Goal: Answer question/provide support: Share knowledge or assist other users

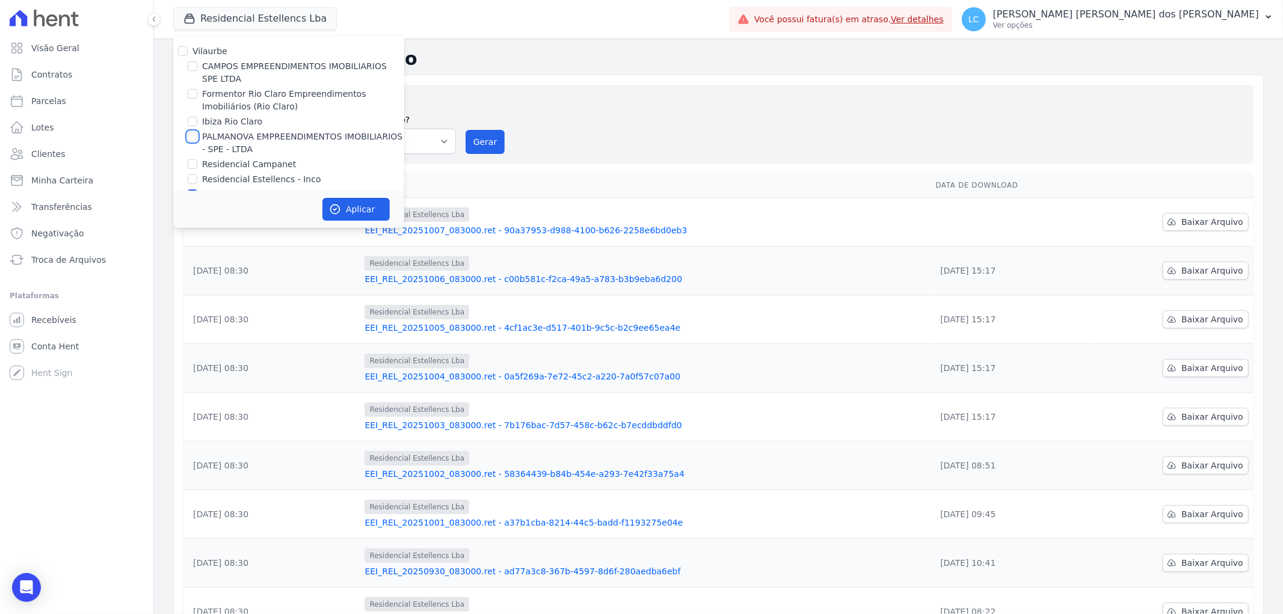
click at [188, 135] on input "PALMANOVA EMPREENDIMENTOS IMOBILIARIOS - SPE - LTDA" at bounding box center [193, 137] width 10 height 10
checkbox input "true"
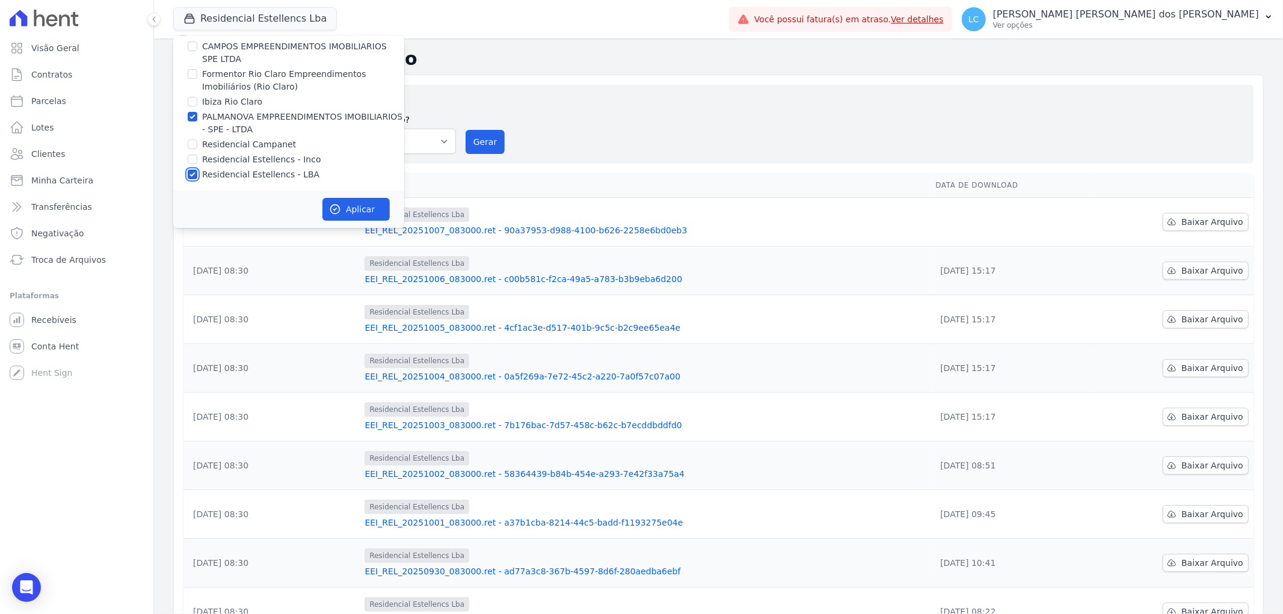
click at [192, 177] on input "Residencial Estellencs - LBA" at bounding box center [193, 175] width 10 height 10
checkbox input "false"
click at [360, 209] on button "Aplicar" at bounding box center [355, 209] width 67 height 23
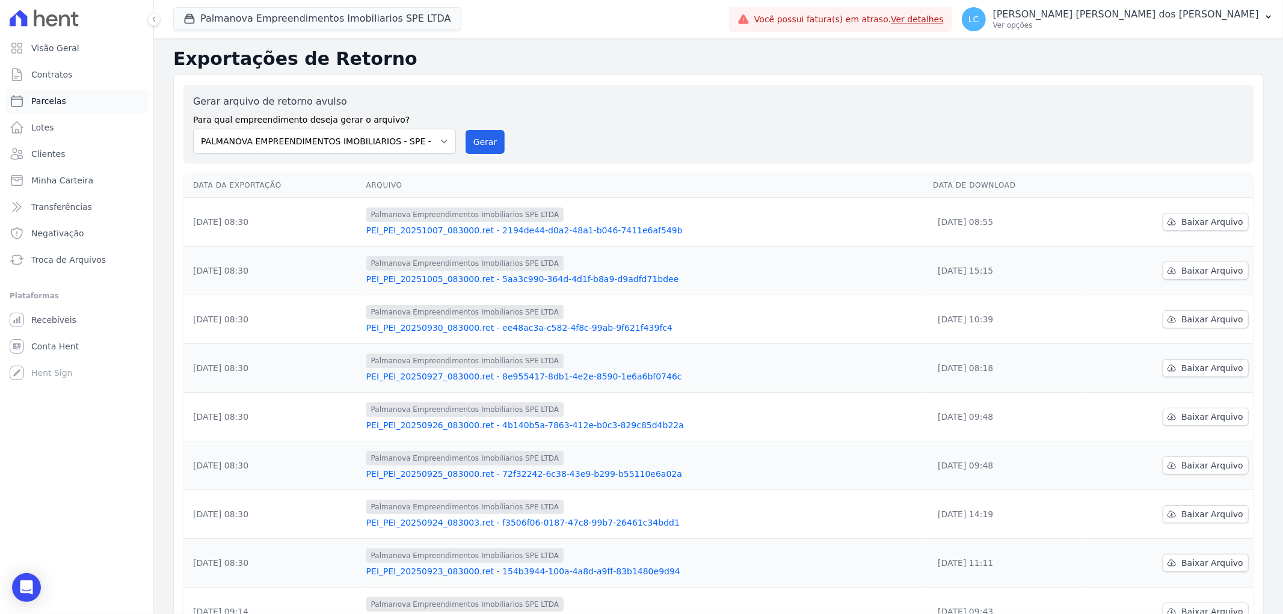
click at [81, 105] on link "Parcelas" at bounding box center [77, 101] width 144 height 24
select select
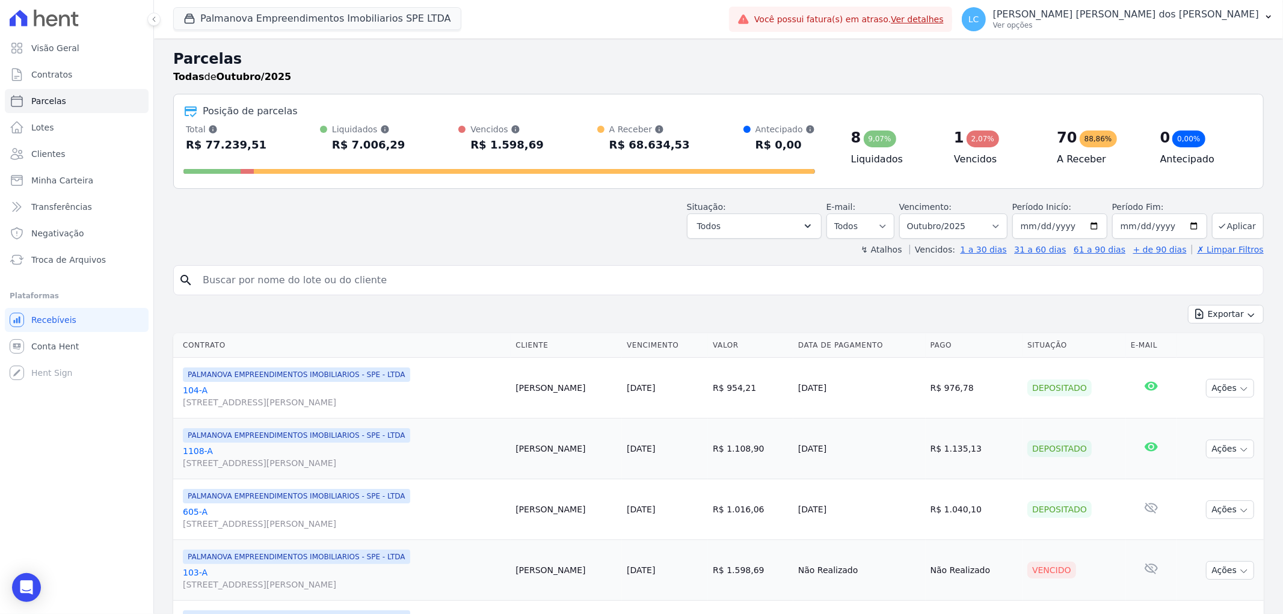
click at [316, 280] on input "search" at bounding box center [726, 280] width 1063 height 24
type input "stefany braga"
select select
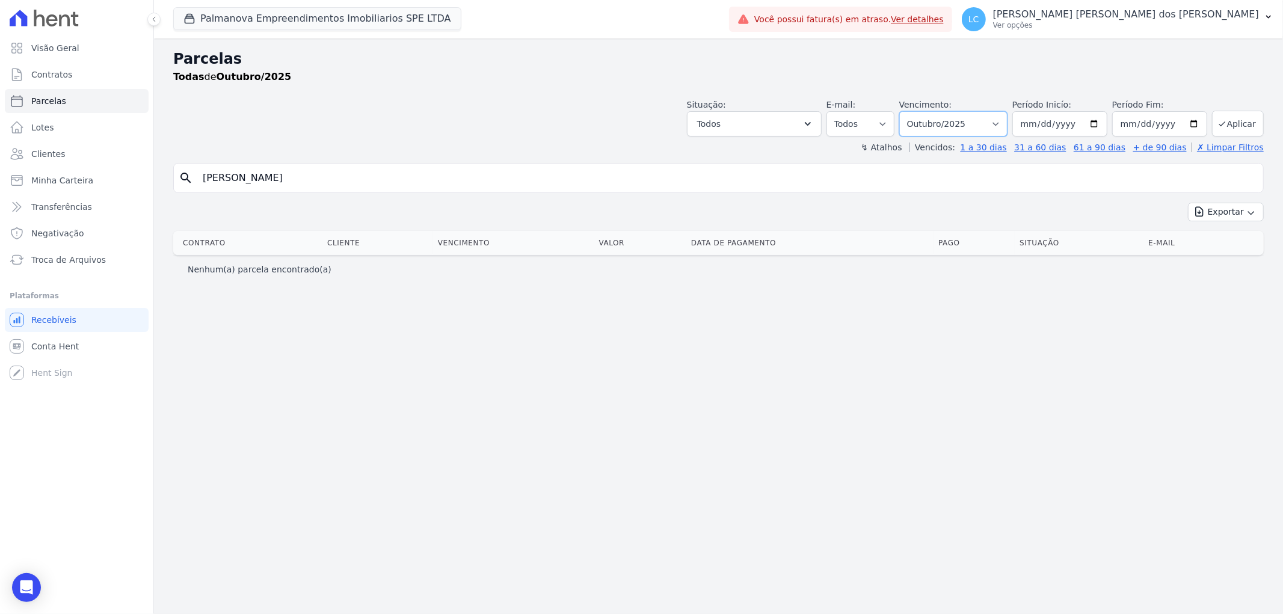
drag, startPoint x: 998, startPoint y: 122, endPoint x: 999, endPoint y: 134, distance: 12.0
click at [999, 123] on select "Filtrar por período ──────── Todos os meses Abril/2025 Maio/2025 Junho/2025 Jul…" at bounding box center [953, 123] width 108 height 25
select select "all"
click at [916, 111] on select "Filtrar por período ──────── Todos os meses Abril/2025 Maio/2025 Junho/2025 Jul…" at bounding box center [953, 123] width 108 height 25
select select
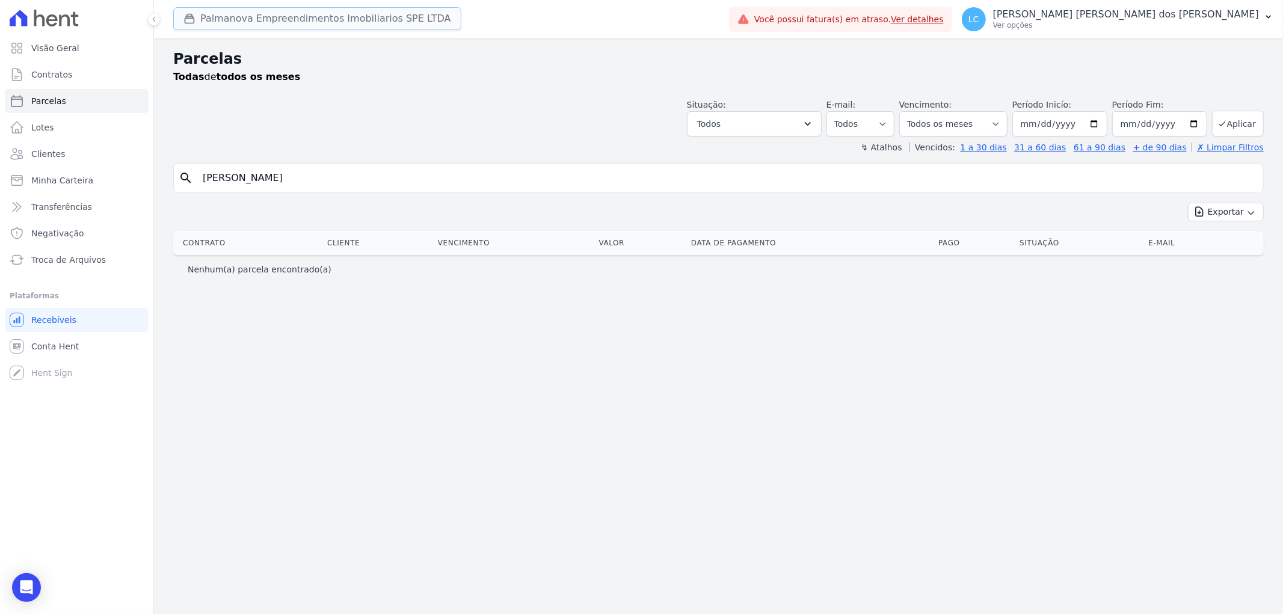
click at [414, 23] on button "Palmanova Empreendimentos Imobiliarios SPE LTDA" at bounding box center [317, 18] width 288 height 23
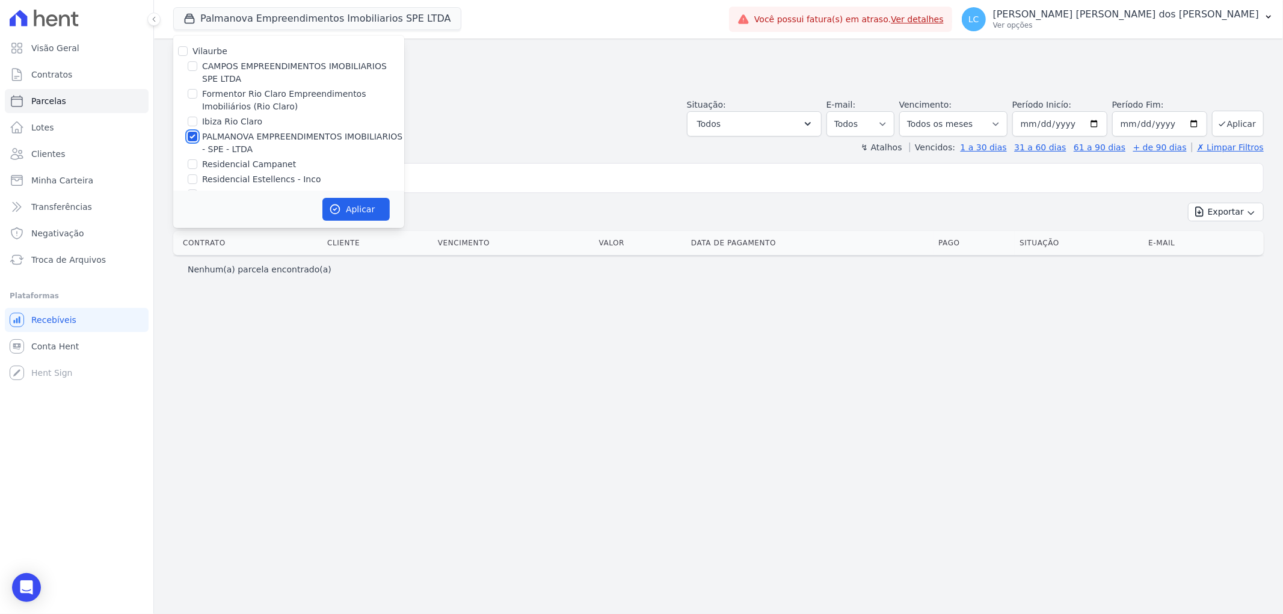
click at [191, 135] on input "PALMANOVA EMPREENDIMENTOS IMOBILIARIOS - SPE - LTDA" at bounding box center [193, 137] width 10 height 10
click at [190, 135] on input "PALMANOVA EMPREENDIMENTOS IMOBILIARIOS - SPE - LTDA" at bounding box center [193, 137] width 10 height 10
checkbox input "true"
click at [340, 209] on icon "button" at bounding box center [335, 209] width 12 height 12
select select
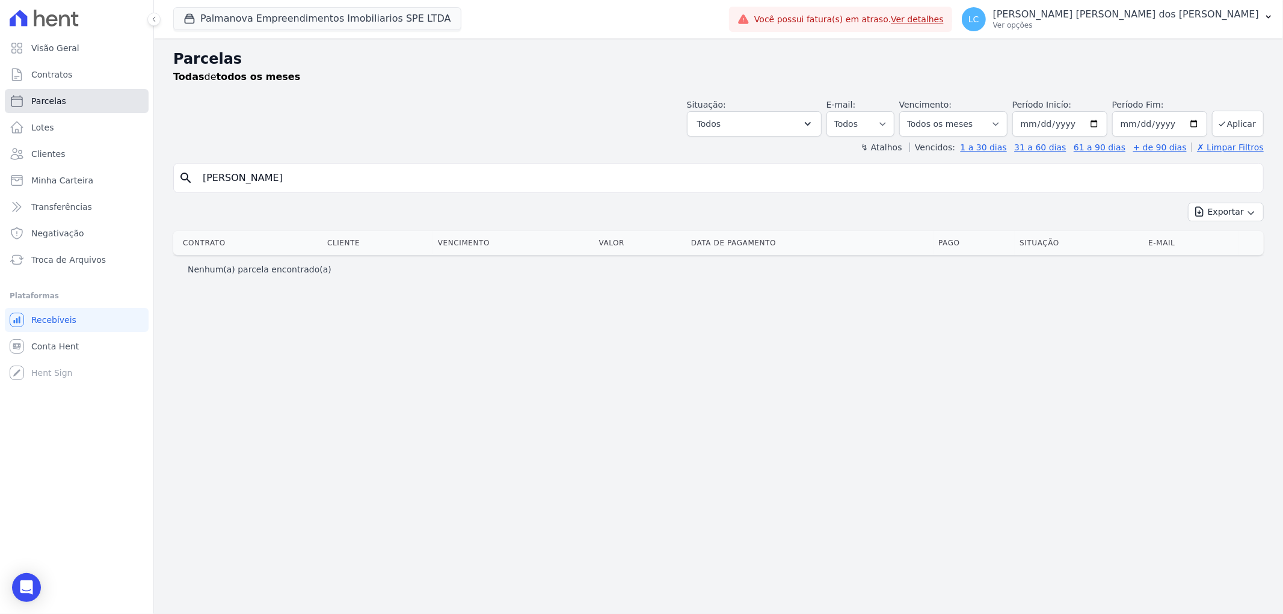
click at [81, 100] on link "Parcelas" at bounding box center [77, 101] width 144 height 24
select select
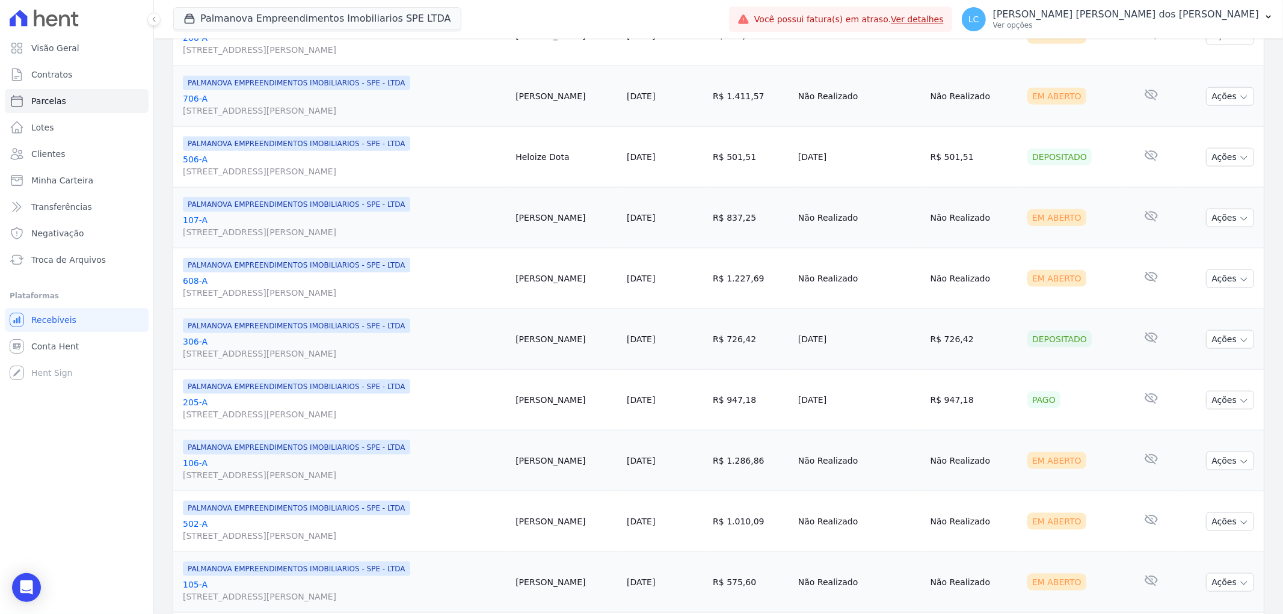
scroll to position [1316, 0]
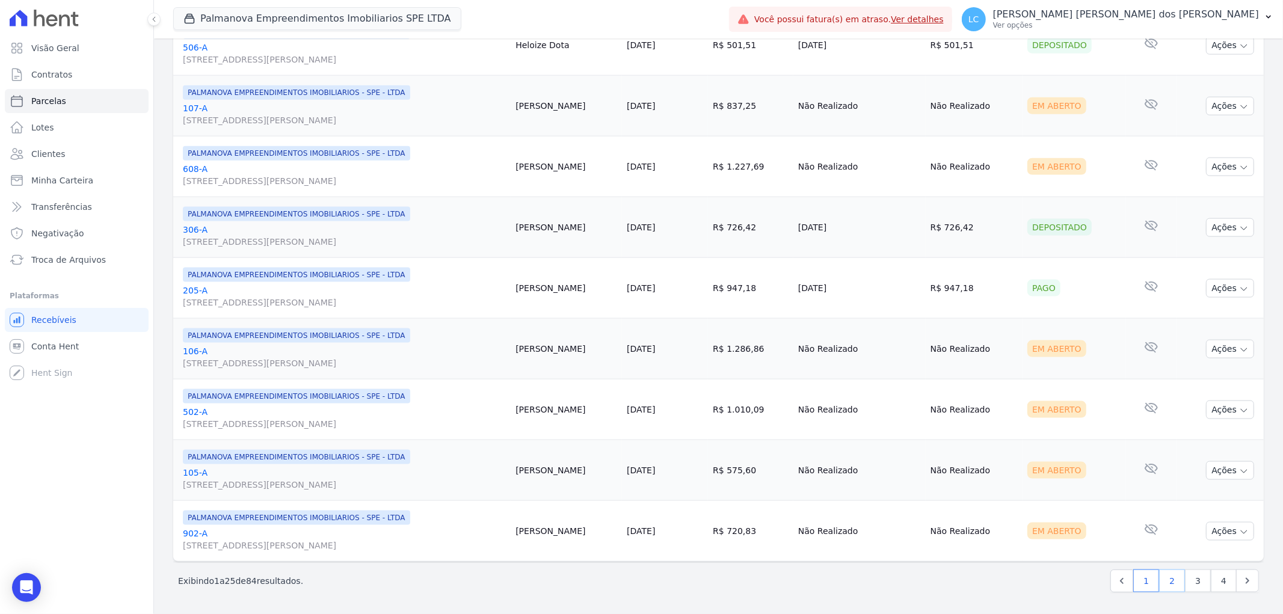
click at [1165, 576] on link "2" at bounding box center [1172, 580] width 26 height 23
select select
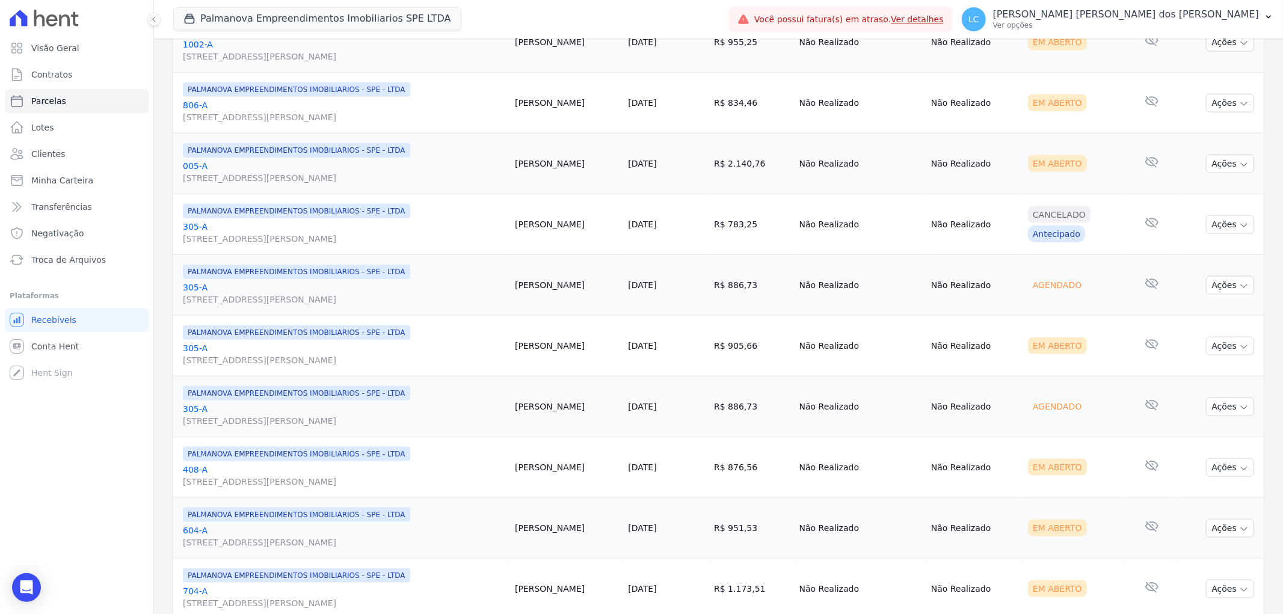
scroll to position [1316, 0]
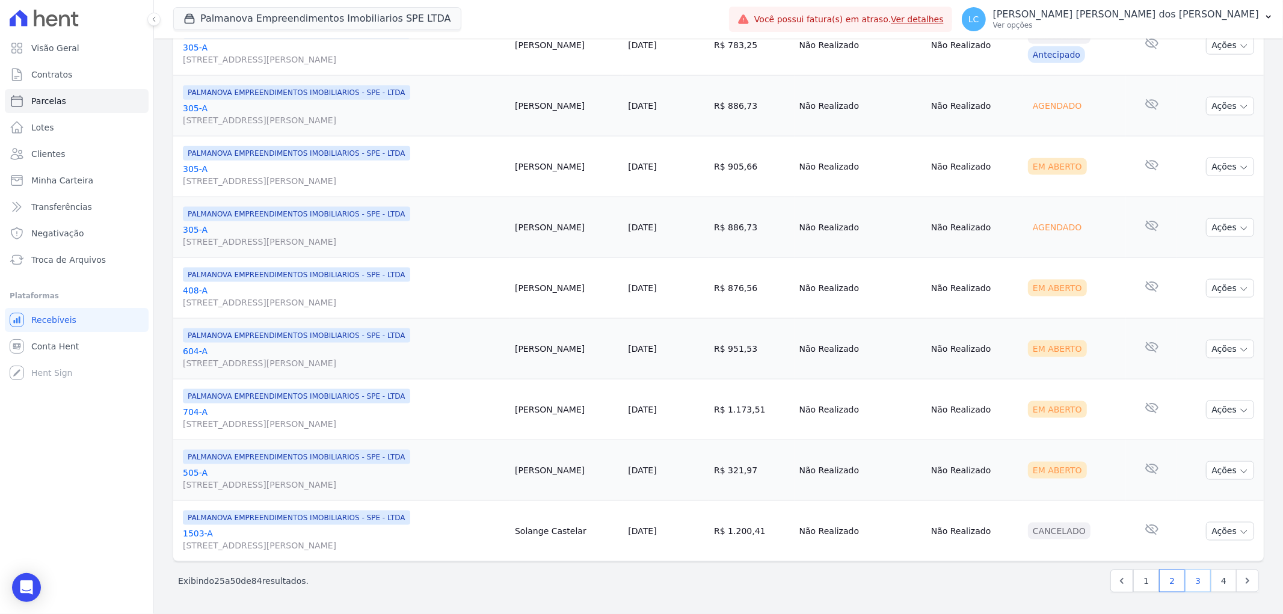
click at [1185, 574] on link "3" at bounding box center [1198, 580] width 26 height 23
select select
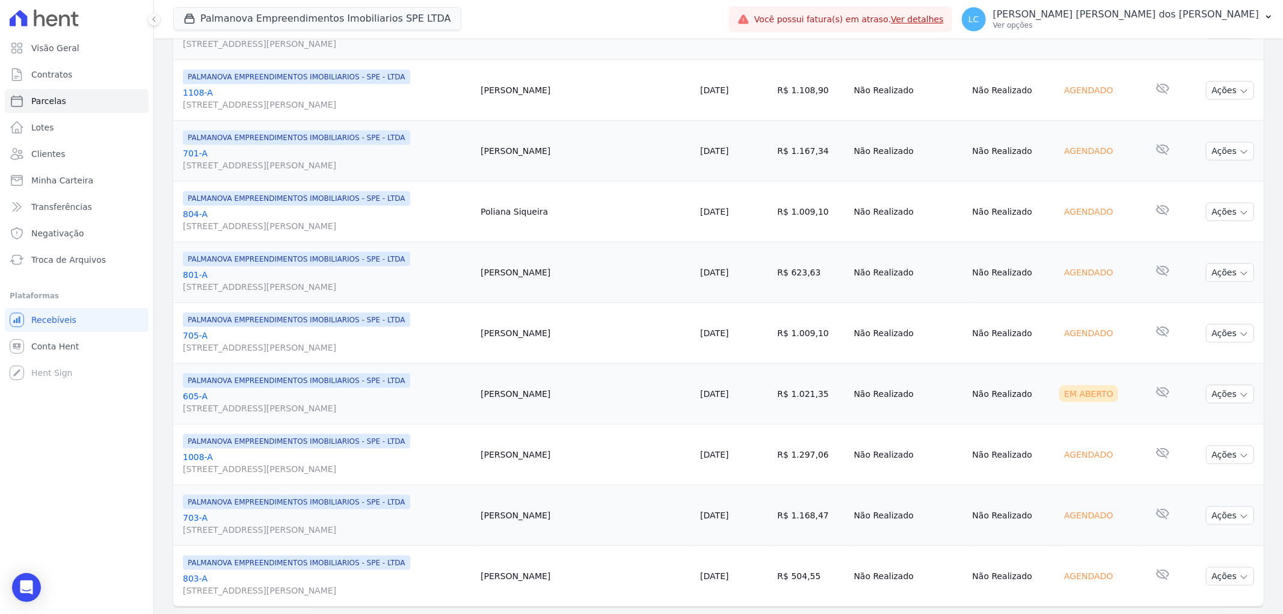
scroll to position [1316, 0]
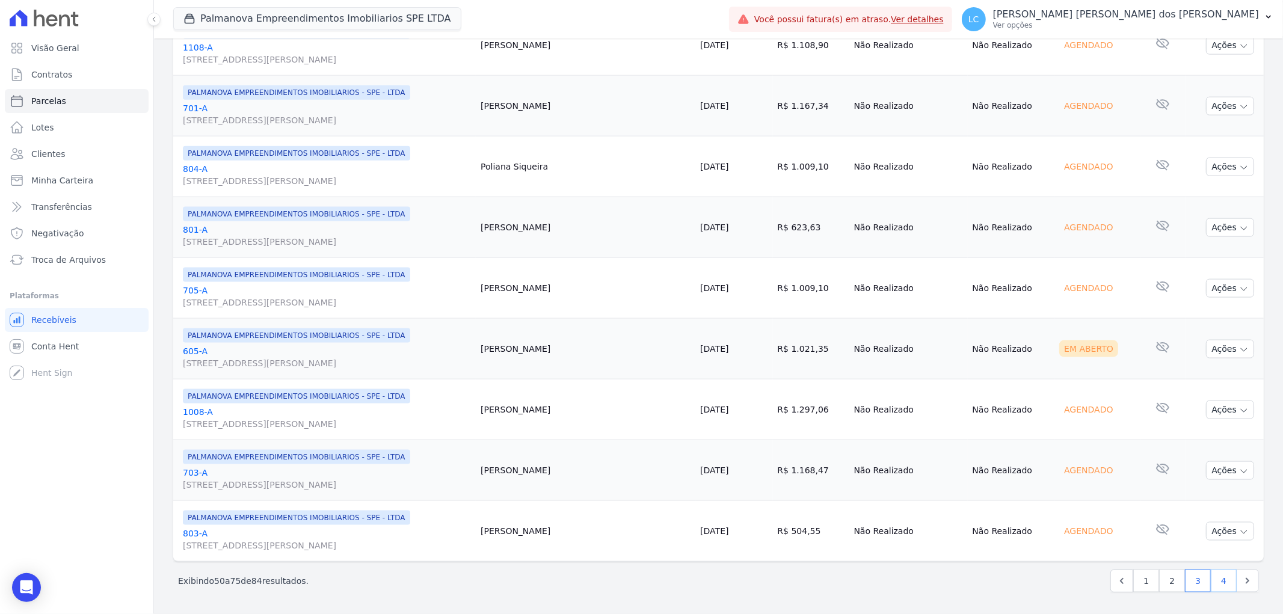
click at [1210, 580] on link "4" at bounding box center [1223, 580] width 26 height 23
select select
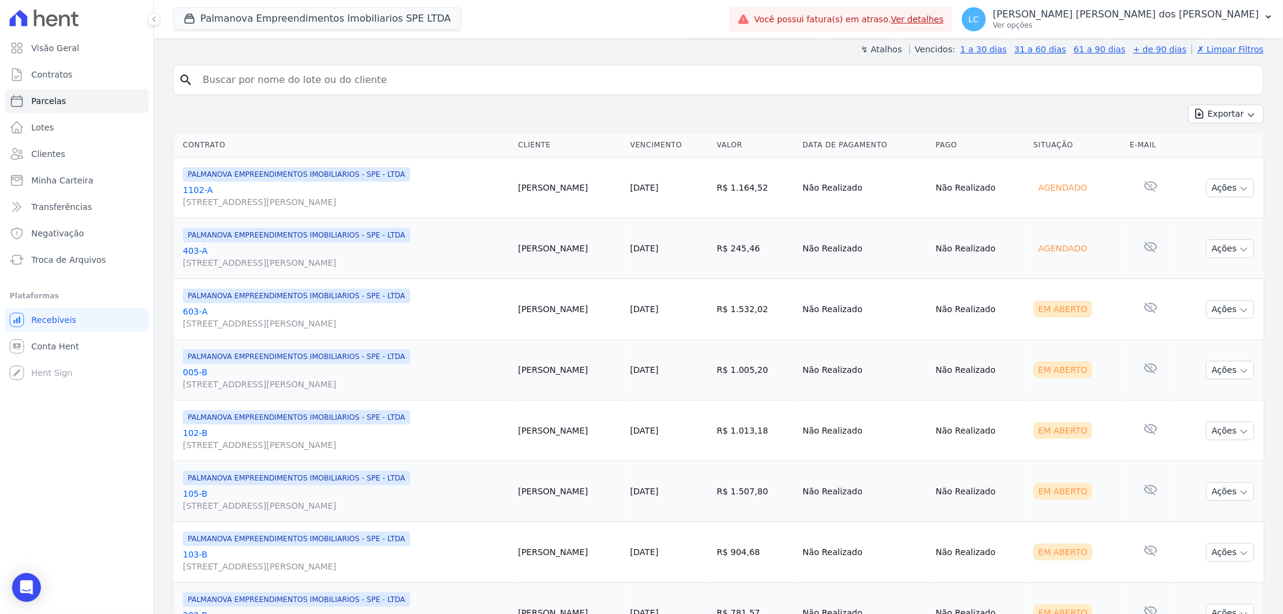
scroll to position [343, 0]
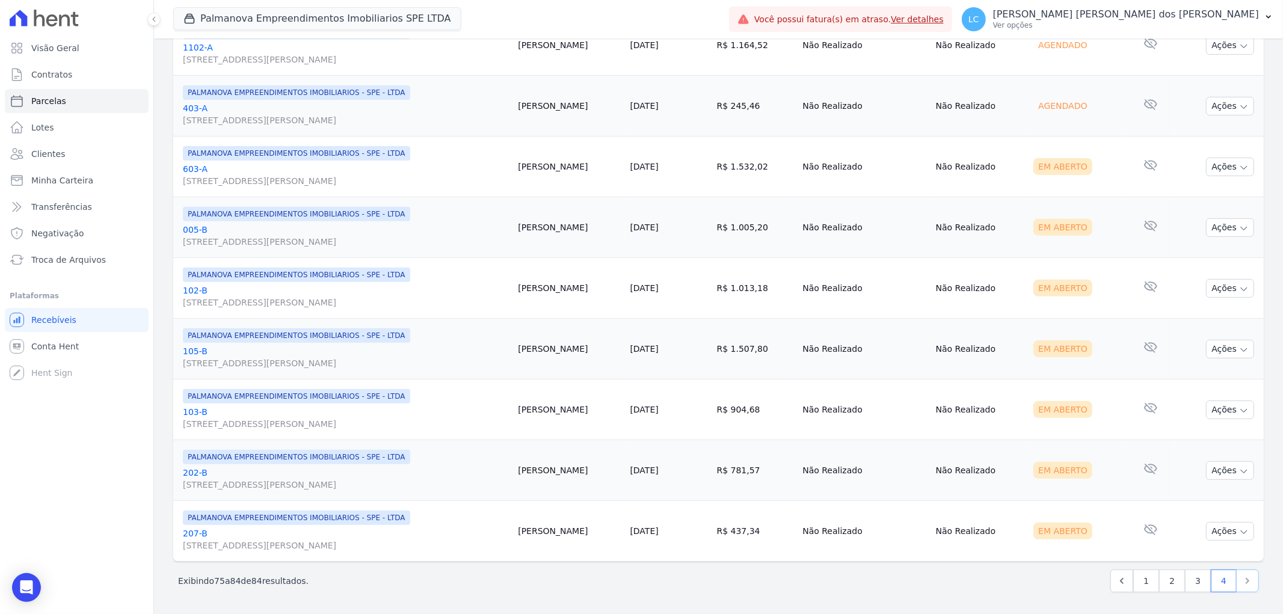
click at [1241, 578] on icon "Next" at bounding box center [1247, 581] width 12 height 12
select select
click at [223, 19] on button "Palmanova Empreendimentos Imobiliarios SPE LTDA" at bounding box center [317, 18] width 288 height 23
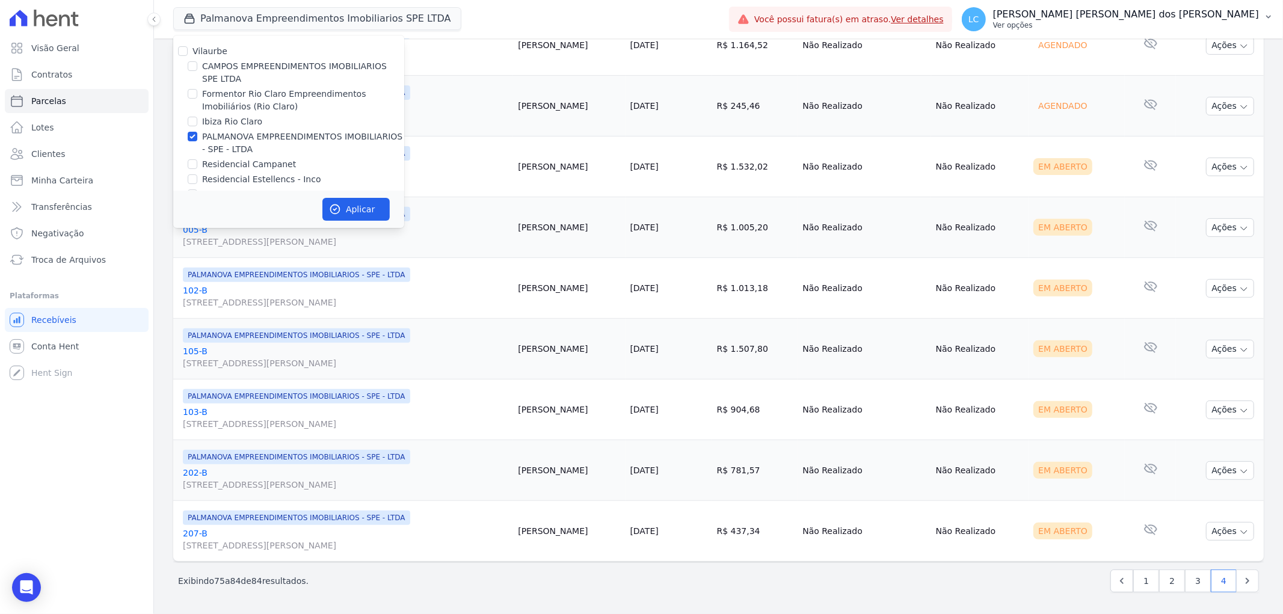
click at [979, 15] on span "LC" at bounding box center [973, 19] width 11 height 8
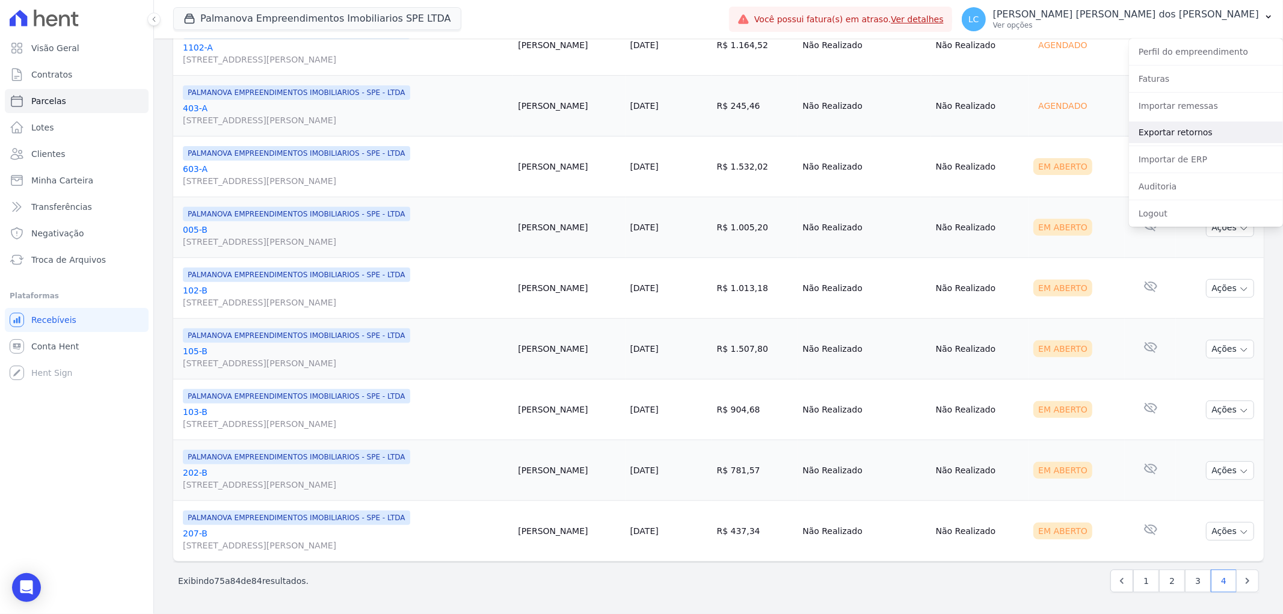
click at [1183, 137] on link "Exportar retornos" at bounding box center [1206, 132] width 154 height 22
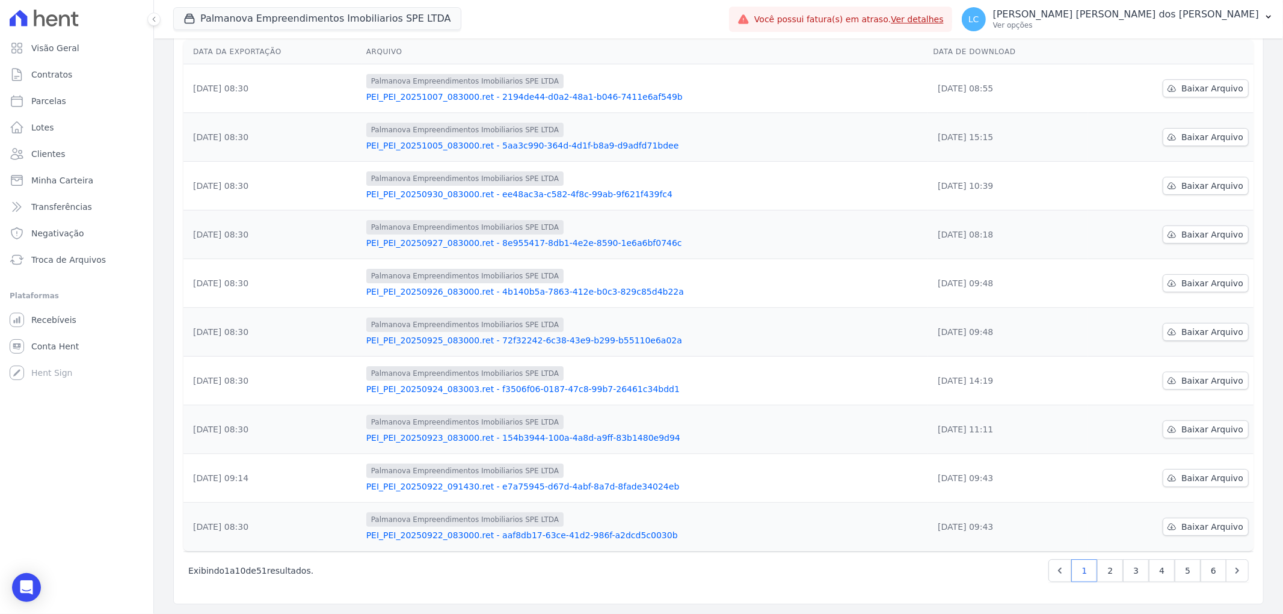
scroll to position [67, 0]
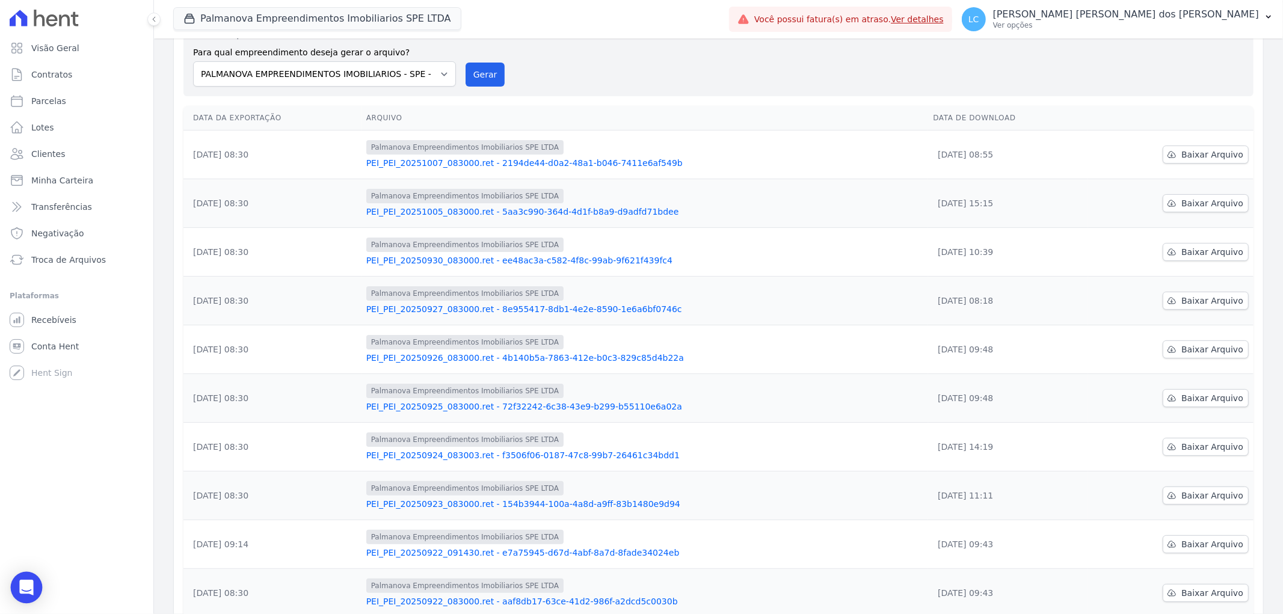
click at [28, 577] on div "Open Intercom Messenger" at bounding box center [27, 588] width 32 height 32
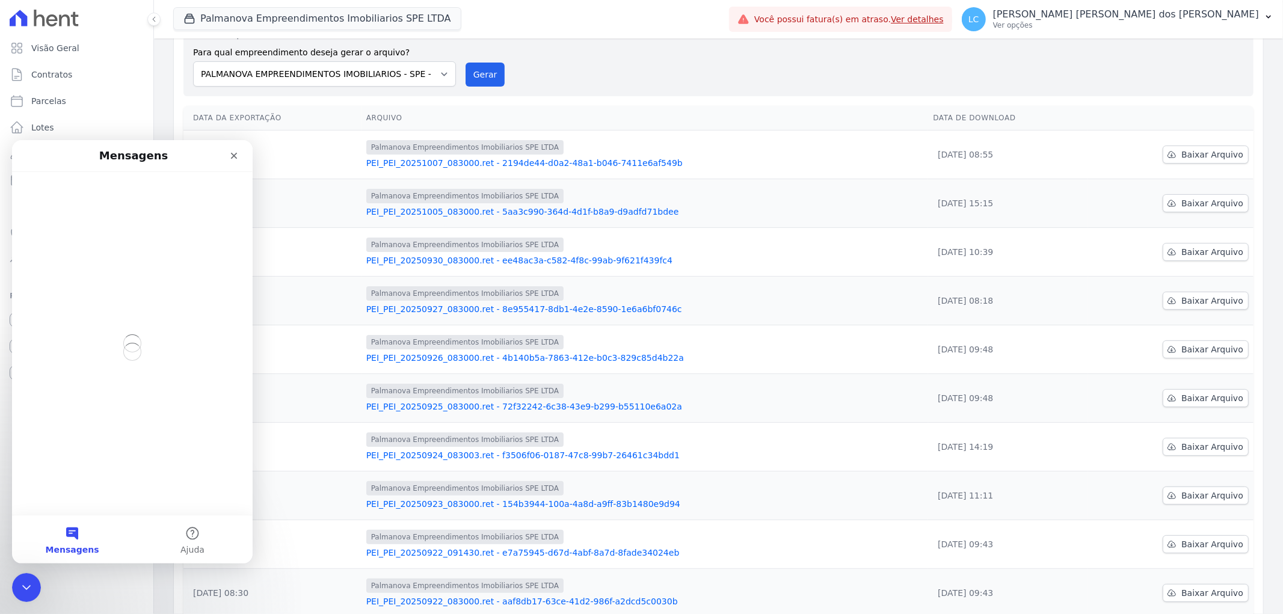
scroll to position [0, 0]
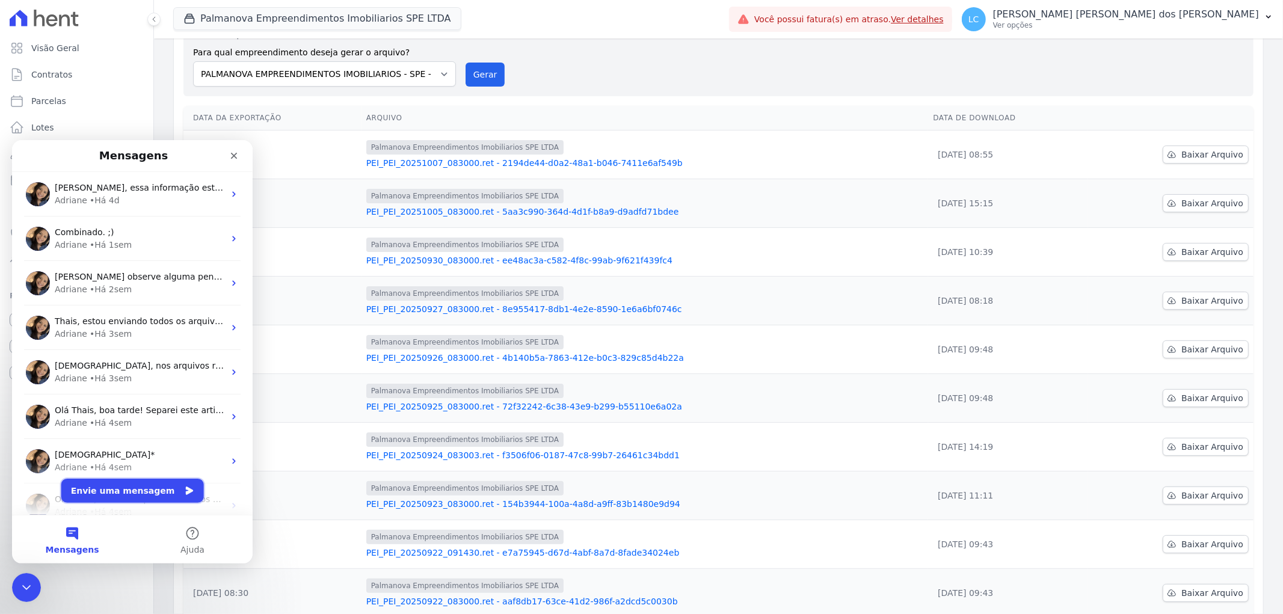
click at [140, 491] on button "Envie uma mensagem" at bounding box center [132, 490] width 143 height 24
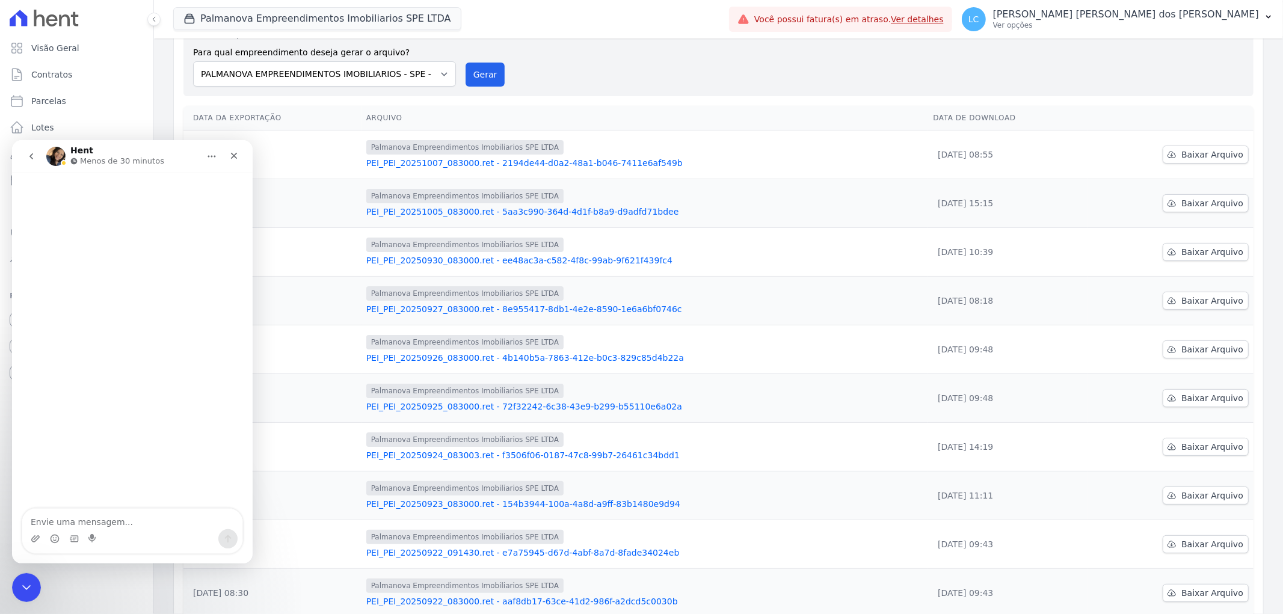
click at [63, 517] on textarea "Envie uma mensagem..." at bounding box center [132, 518] width 220 height 20
type textarea "Oii, boa tarde"
type textarea "tu"
type textarea "tudo bem?"
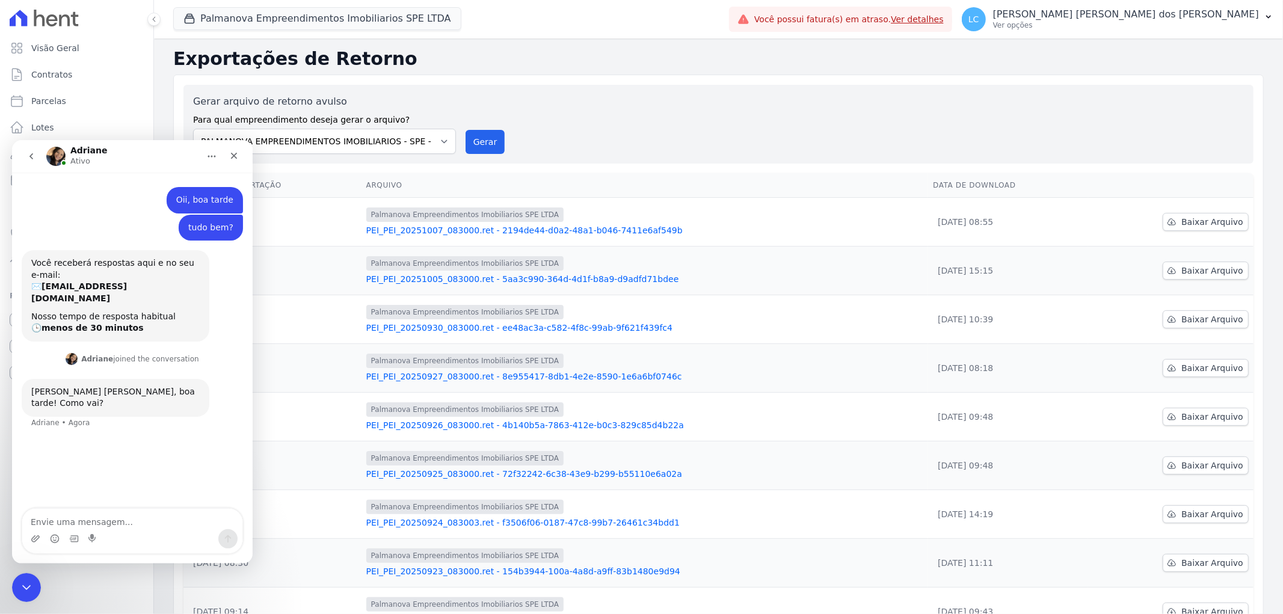
click at [747, 144] on div "Gerar arquivo de retorno avulso Para qual empreendimento deseja gerar o arquivo…" at bounding box center [718, 124] width 1051 height 60
click at [131, 144] on div "Adriane Ativo" at bounding box center [132, 155] width 225 height 23
drag, startPoint x: 128, startPoint y: 150, endPoint x: 140, endPoint y: 278, distance: 129.2
click at [128, 150] on div "Adriane Ativo" at bounding box center [122, 156] width 153 height 21
click at [107, 55] on link "Visão Geral" at bounding box center [77, 48] width 144 height 24
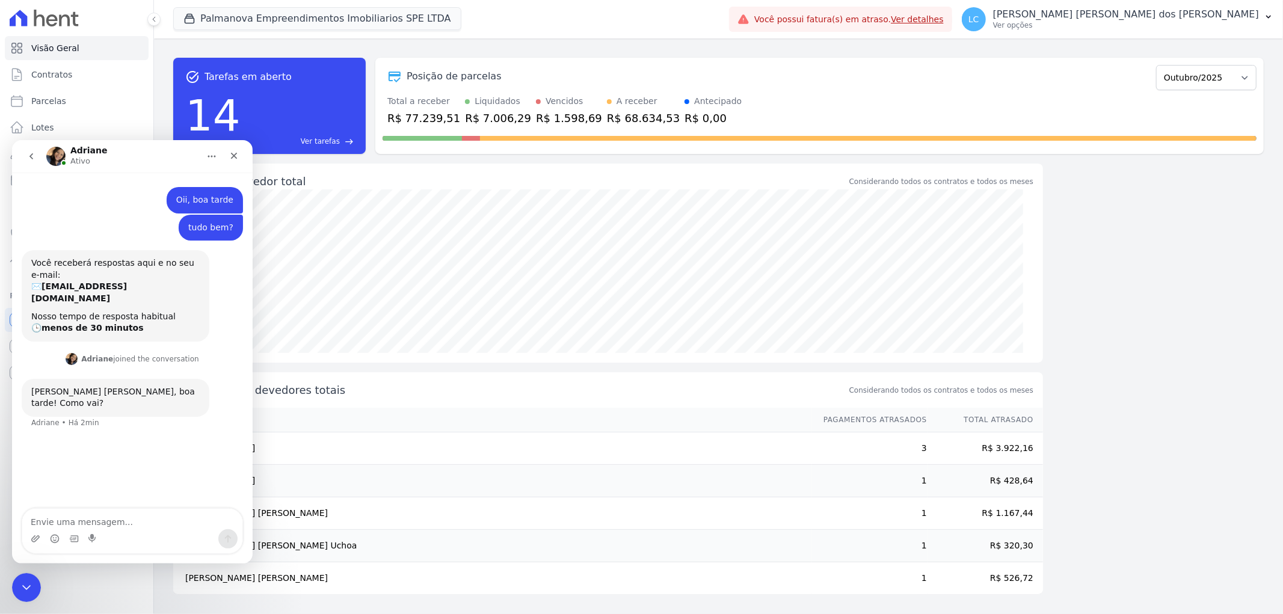
click at [144, 156] on div "Adriane Ativo" at bounding box center [122, 156] width 153 height 21
click at [149, 152] on div "Adriane Ativo" at bounding box center [122, 156] width 153 height 21
click at [91, 514] on textarea "Envie uma mensagem..." at bounding box center [132, 518] width 220 height 20
type textarea "o"
type textarea "vou bem e você?"
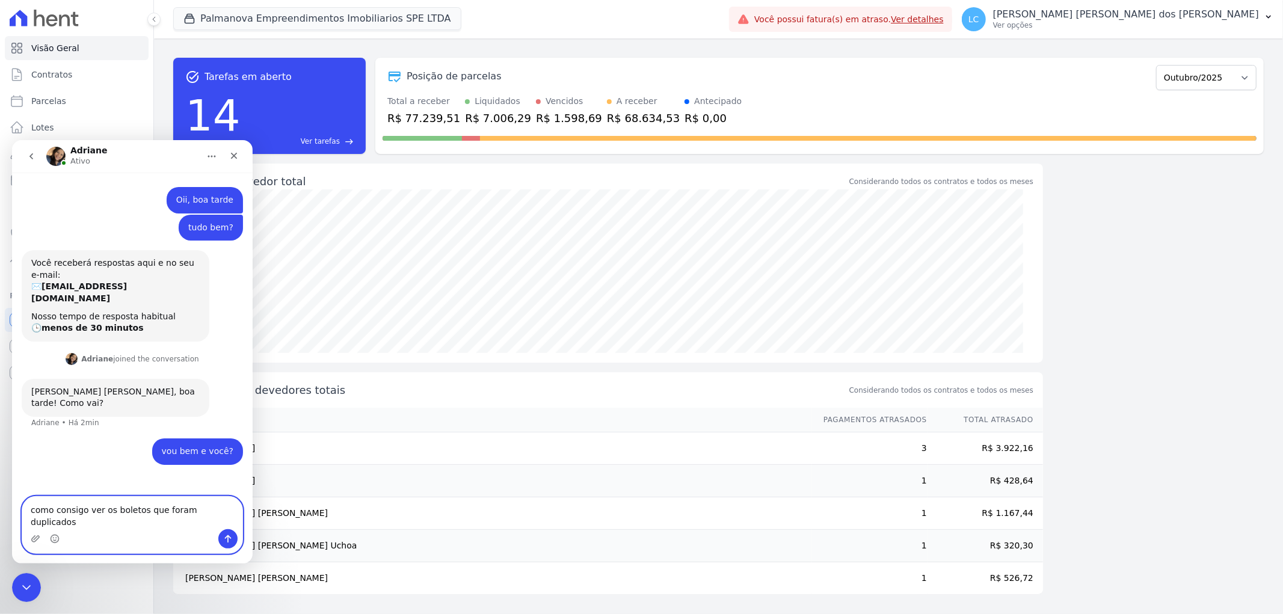
type textarea "como consigo ver os boletos que foram duplicados?"
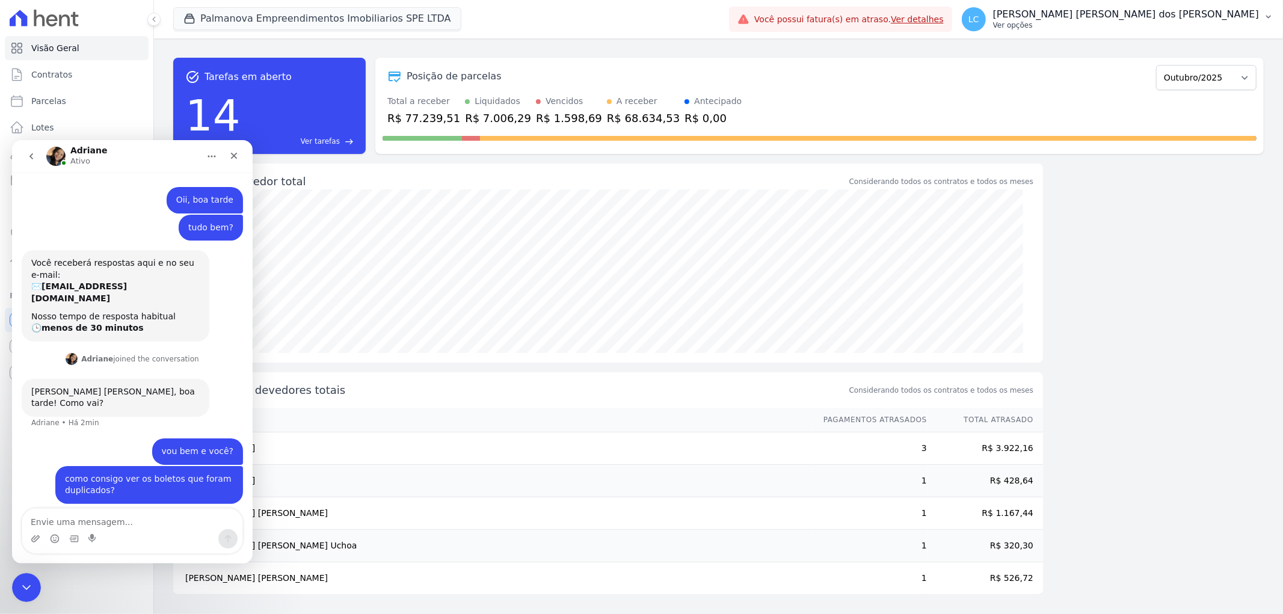
click at [979, 22] on span "LC" at bounding box center [973, 19] width 11 height 8
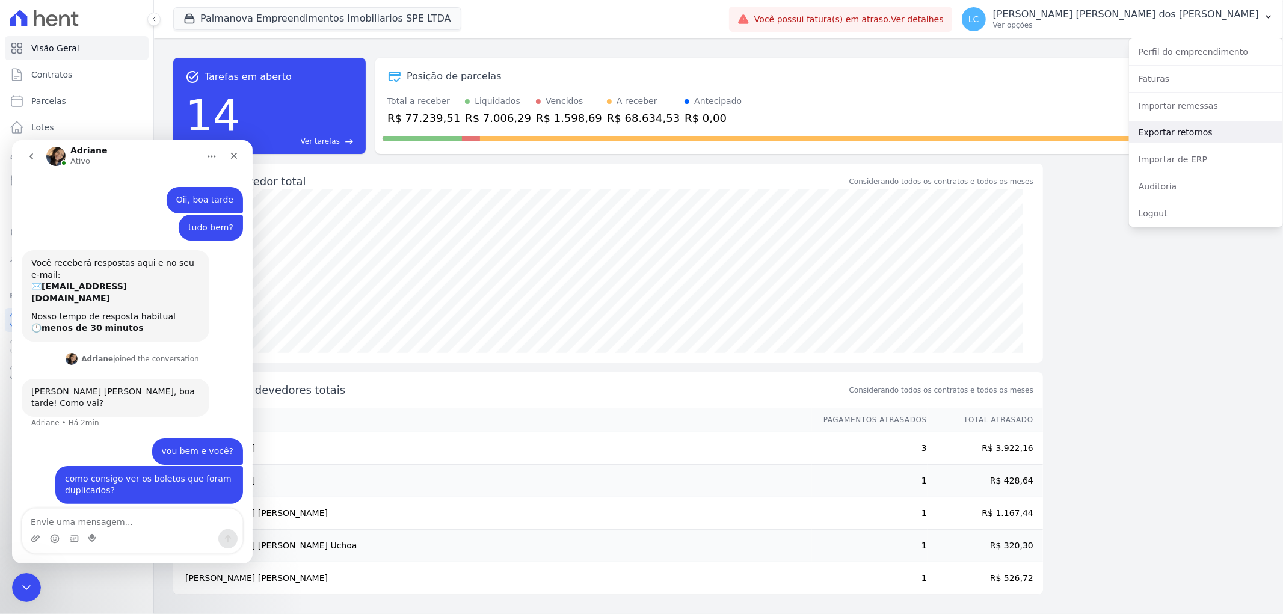
click at [1198, 132] on link "Exportar retornos" at bounding box center [1206, 132] width 154 height 22
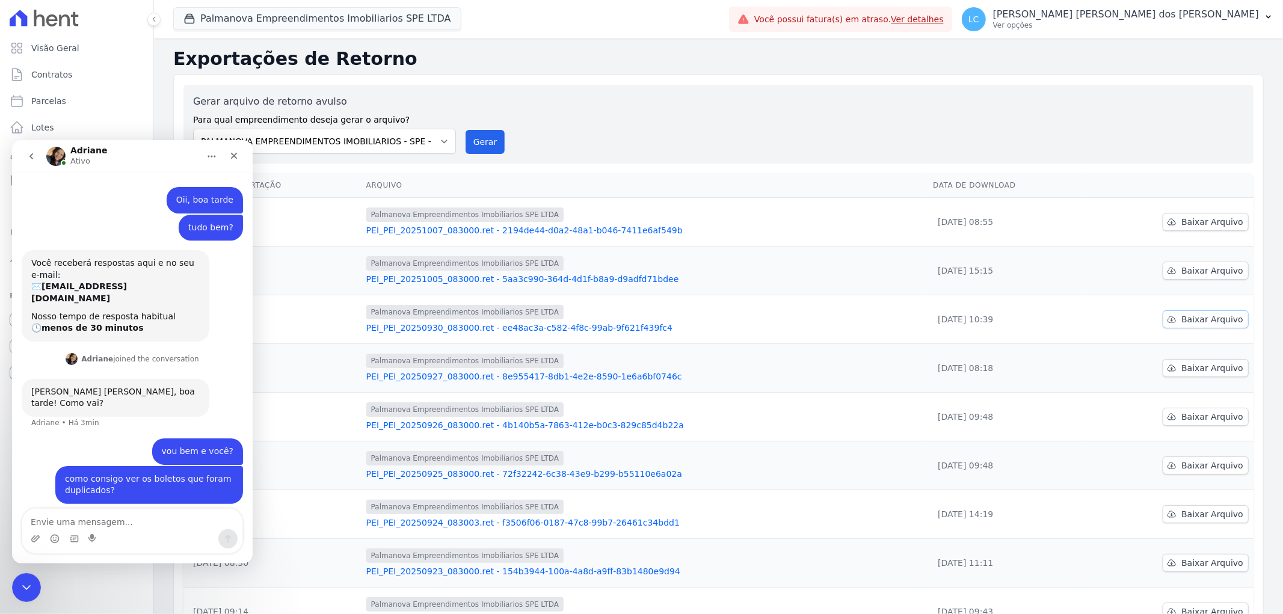
click at [1213, 319] on span "Baixar Arquivo" at bounding box center [1212, 319] width 62 height 12
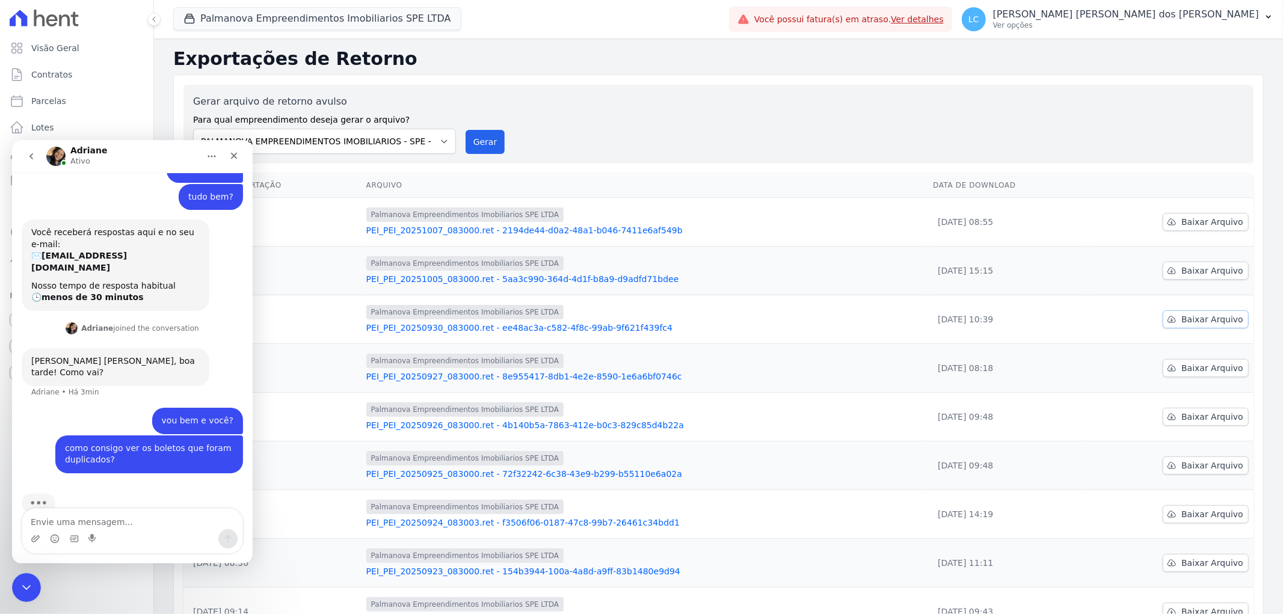
click at [1182, 316] on span "Baixar Arquivo" at bounding box center [1212, 319] width 62 height 12
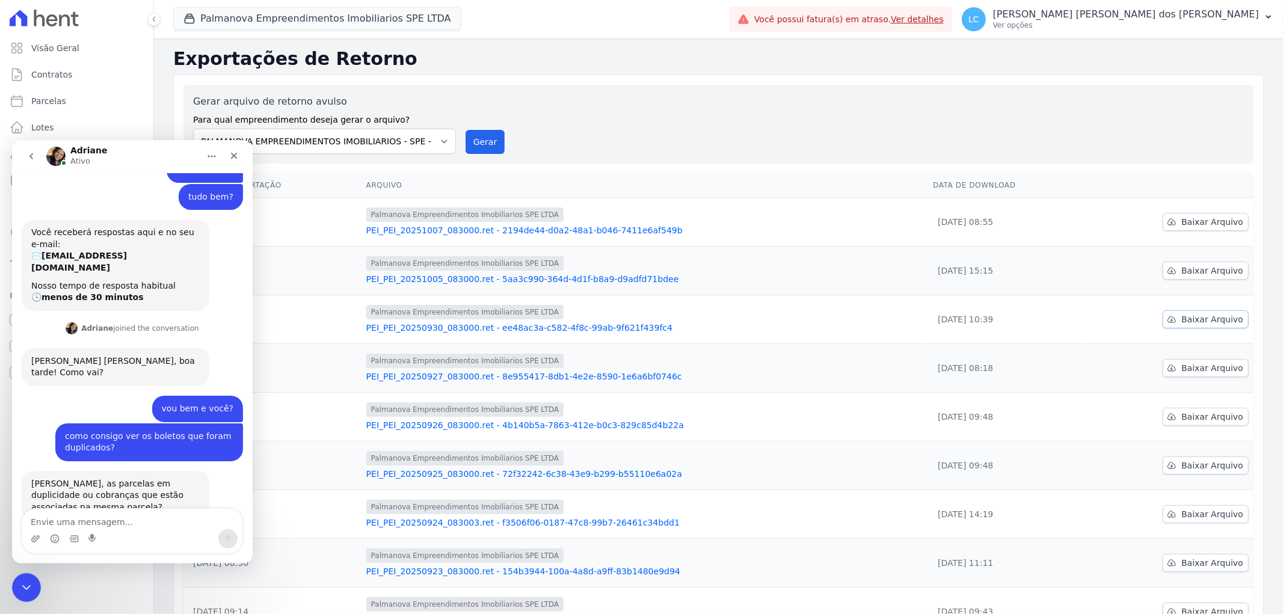
scroll to position [44, 0]
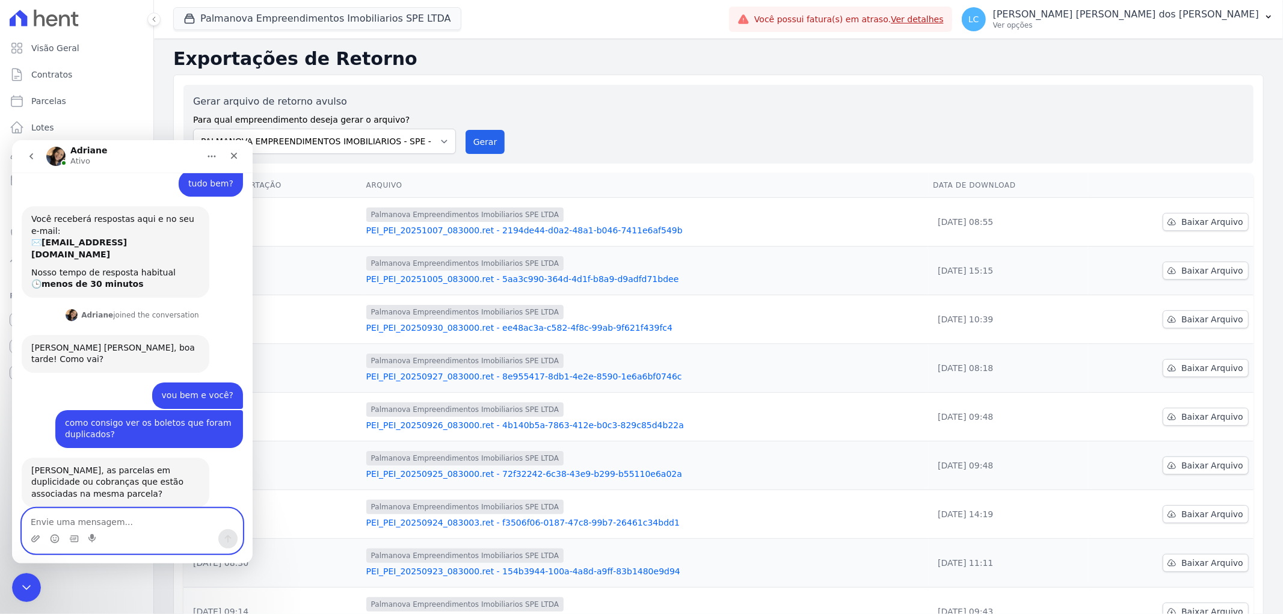
click at [136, 520] on textarea "Envie uma mensagem..." at bounding box center [132, 518] width 220 height 20
type textarea "as duas kkkk"
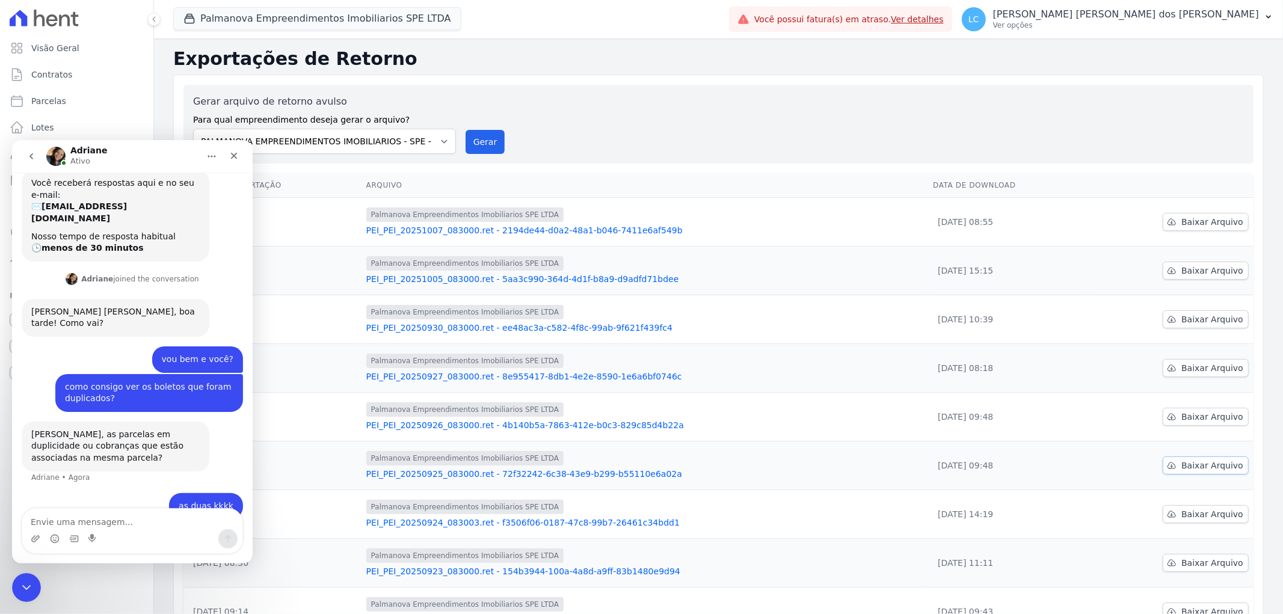
click at [1194, 465] on span "Baixar Arquivo" at bounding box center [1212, 465] width 62 height 12
click at [1191, 560] on span "Baixar Arquivo" at bounding box center [1212, 563] width 62 height 12
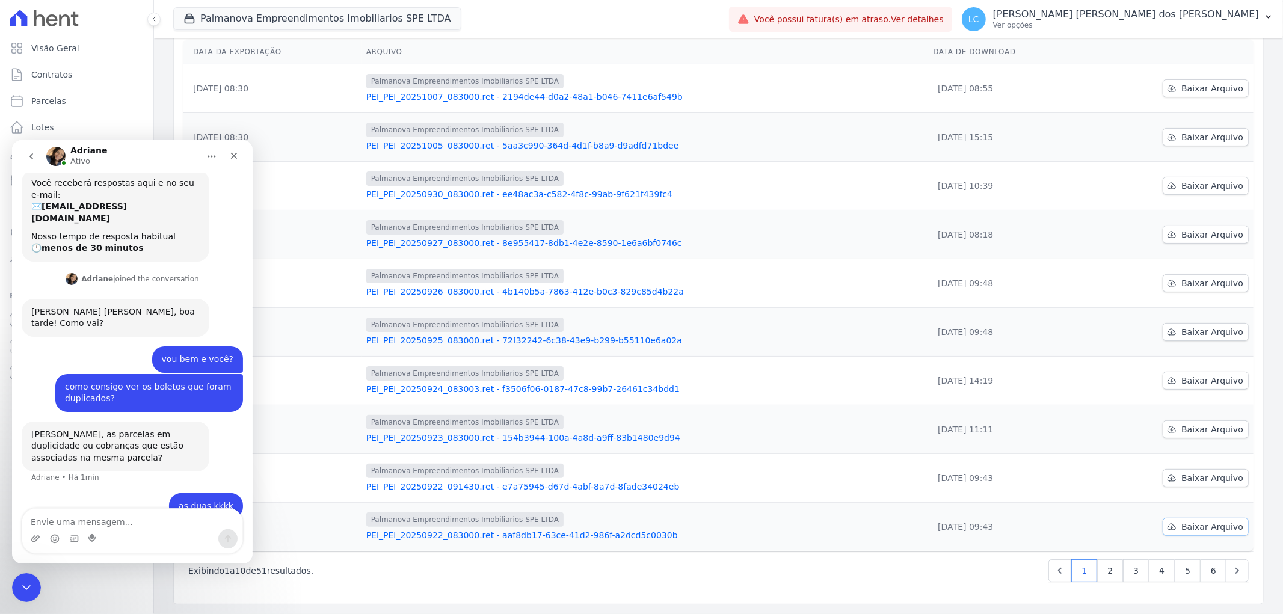
click at [1201, 524] on span "Baixar Arquivo" at bounding box center [1212, 527] width 62 height 12
click at [1102, 570] on link "2" at bounding box center [1110, 570] width 26 height 23
click at [1132, 571] on link "3" at bounding box center [1136, 570] width 26 height 23
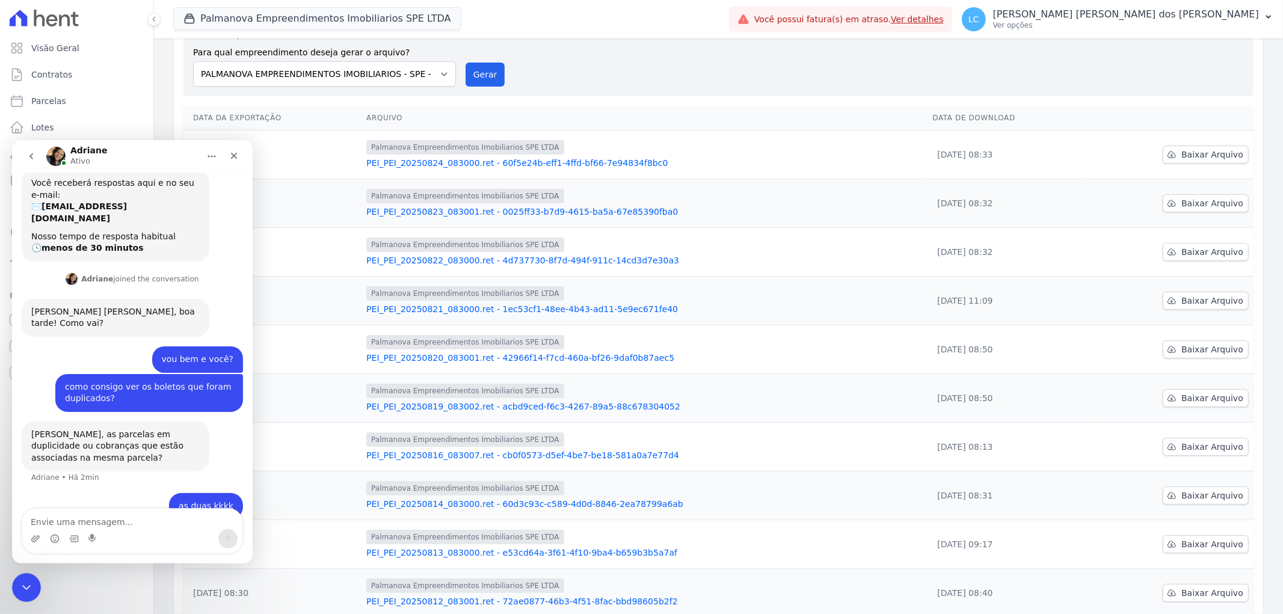
scroll to position [134, 0]
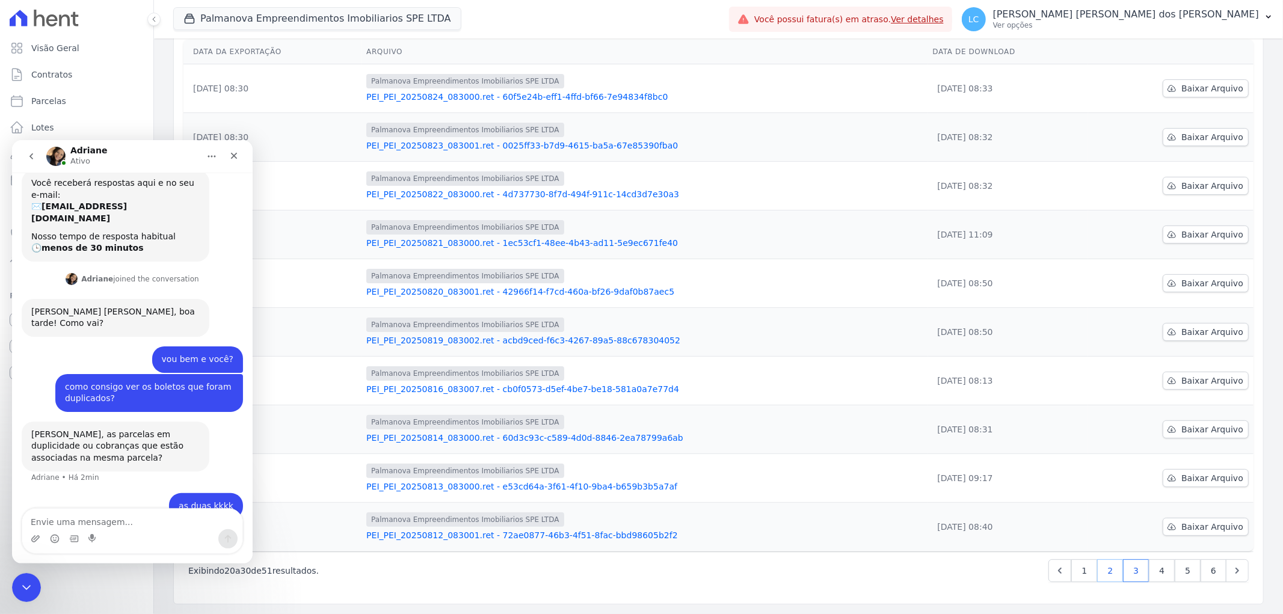
click at [1105, 569] on link "2" at bounding box center [1110, 570] width 26 height 23
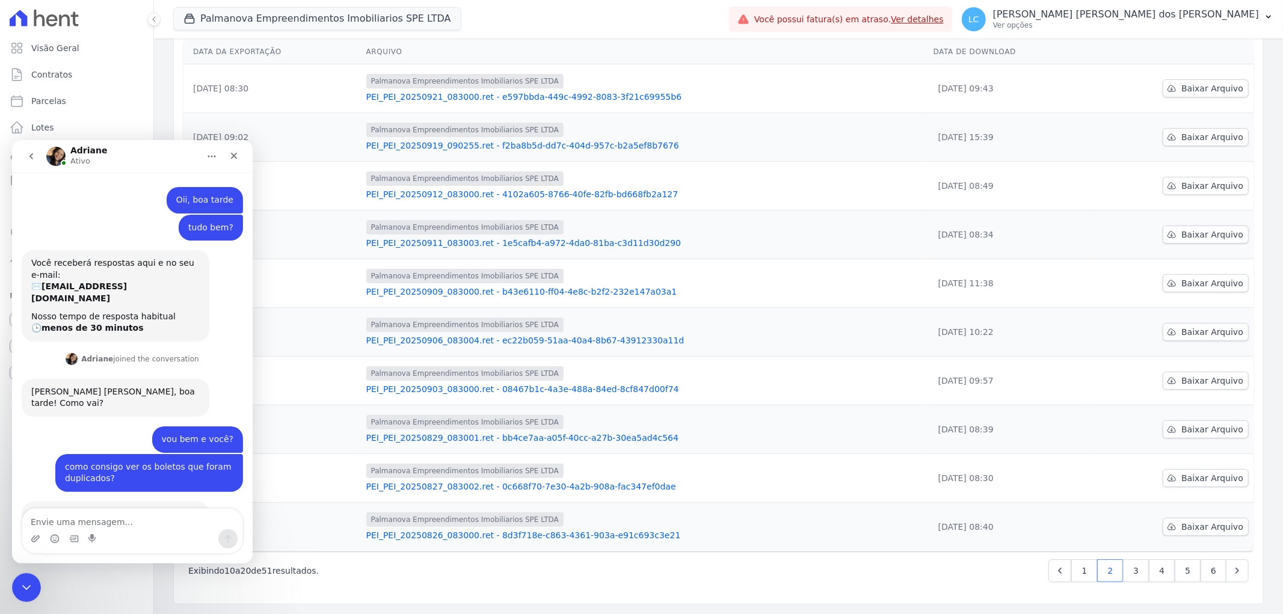
scroll to position [80, 0]
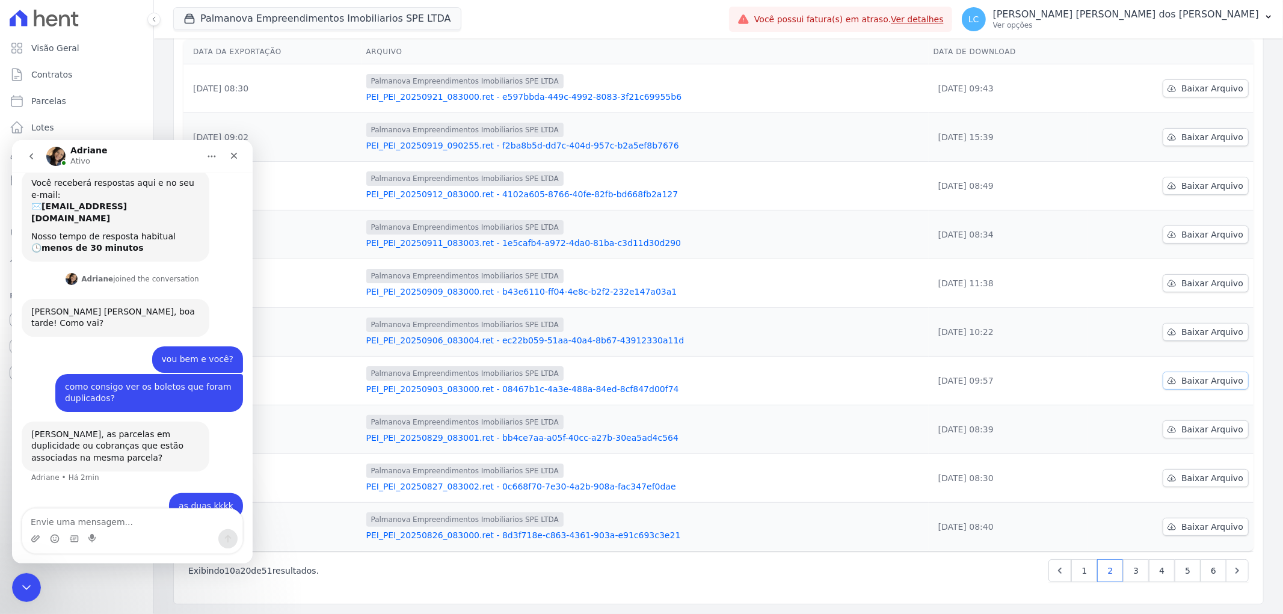
click at [1200, 377] on span "Baixar Arquivo" at bounding box center [1212, 381] width 62 height 12
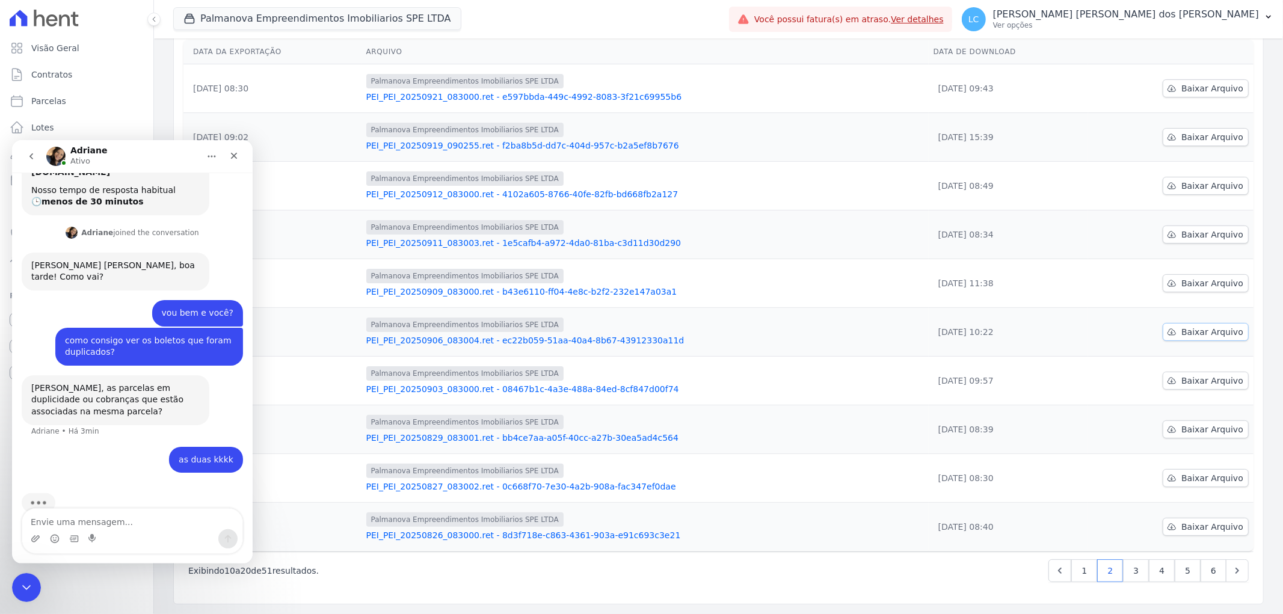
click at [1210, 333] on span "Baixar Arquivo" at bounding box center [1212, 332] width 62 height 12
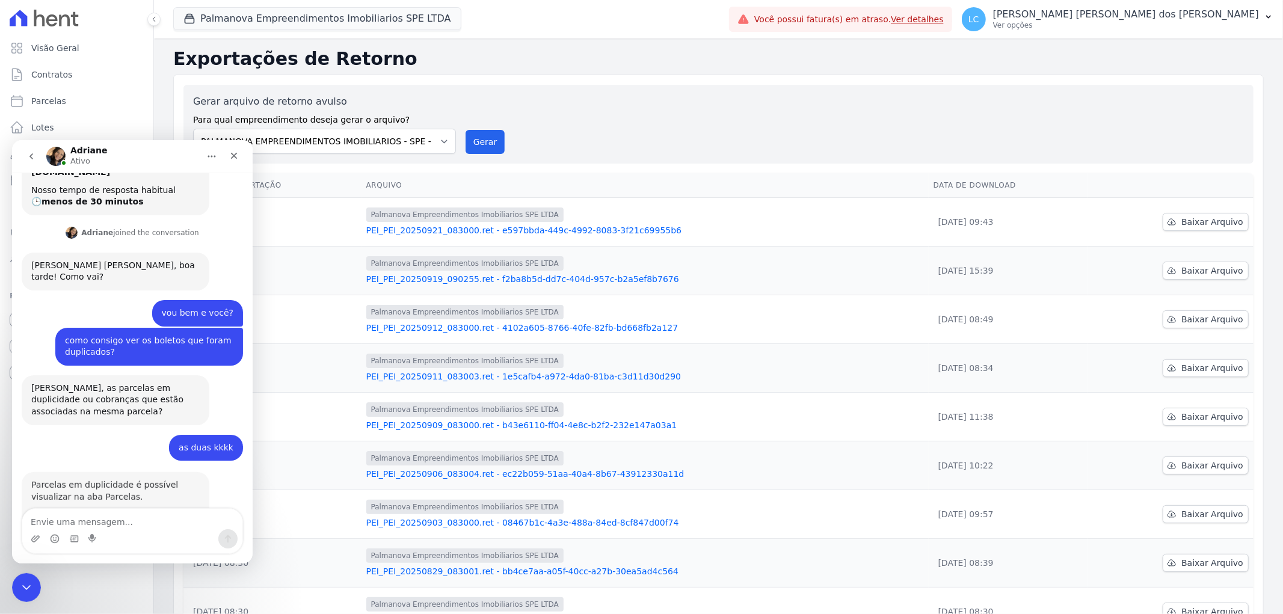
click at [173, 153] on div "[PERSON_NAME]" at bounding box center [122, 156] width 153 height 21
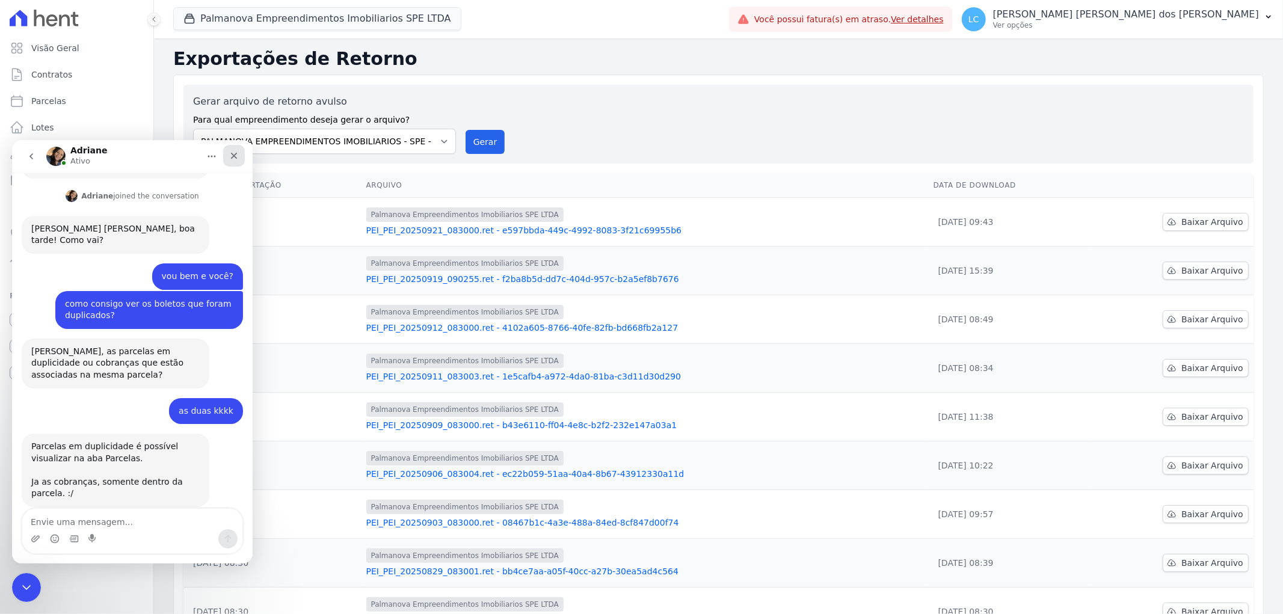
click at [238, 162] on div "Fechar" at bounding box center [234, 155] width 22 height 22
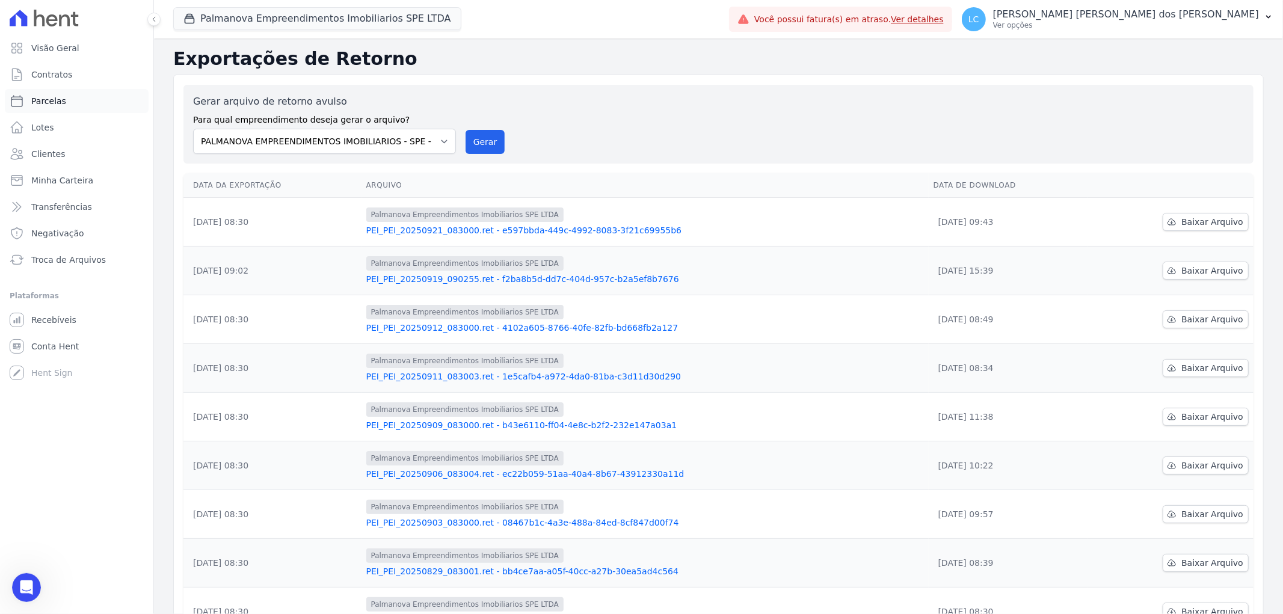
click at [70, 103] on link "Parcelas" at bounding box center [77, 101] width 144 height 24
select select
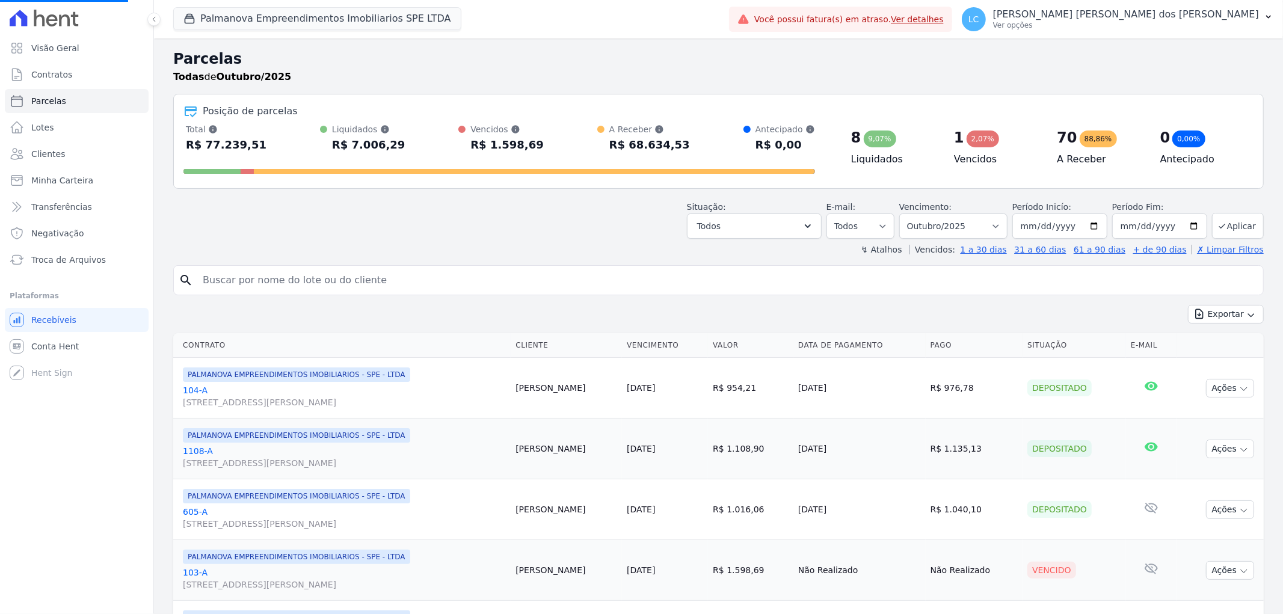
select select
click at [998, 227] on select "Filtrar por período ──────── Todos os meses Abril/2025 Maio/2025 Junho/2025 Jul…" at bounding box center [953, 225] width 108 height 25
select select "09/2025"
click at [906, 213] on select "Filtrar por período ──────── Todos os meses Abril/2025 Maio/2025 Junho/2025 Jul…" at bounding box center [953, 225] width 108 height 25
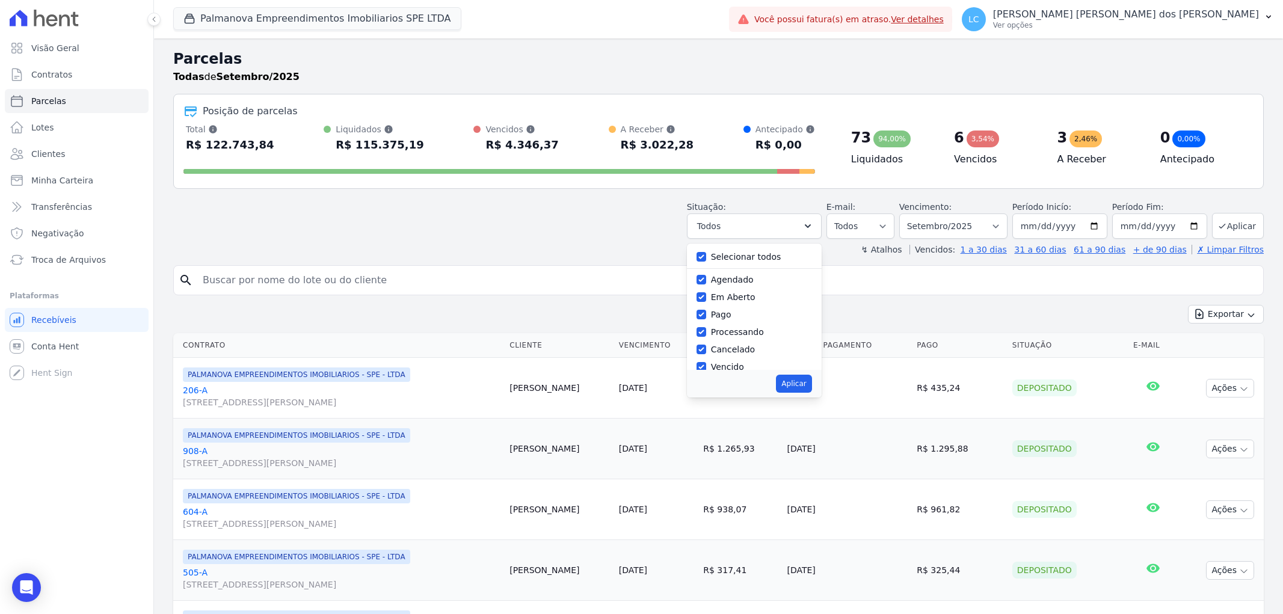
select select
click at [706, 293] on input "Em Aberto" at bounding box center [701, 297] width 10 height 10
checkbox input "false"
click at [706, 259] on input "Selecionar todos" at bounding box center [701, 257] width 10 height 10
checkbox input "true"
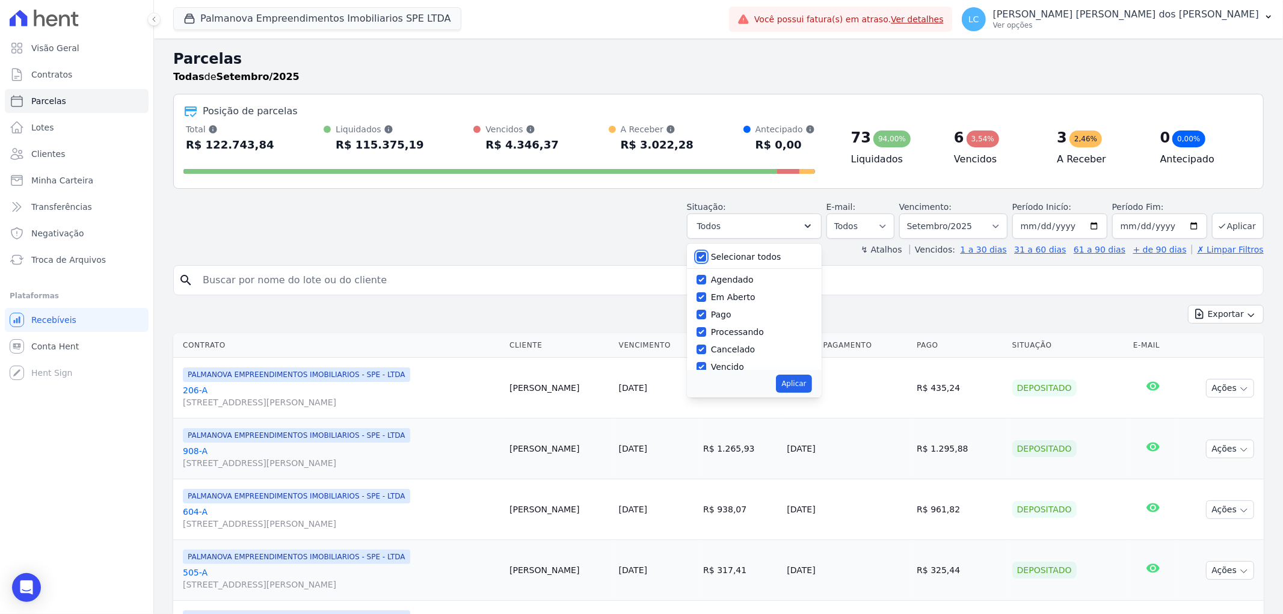
checkbox input "true"
click at [706, 259] on input "Selecionar todos" at bounding box center [701, 257] width 10 height 10
checkbox input "false"
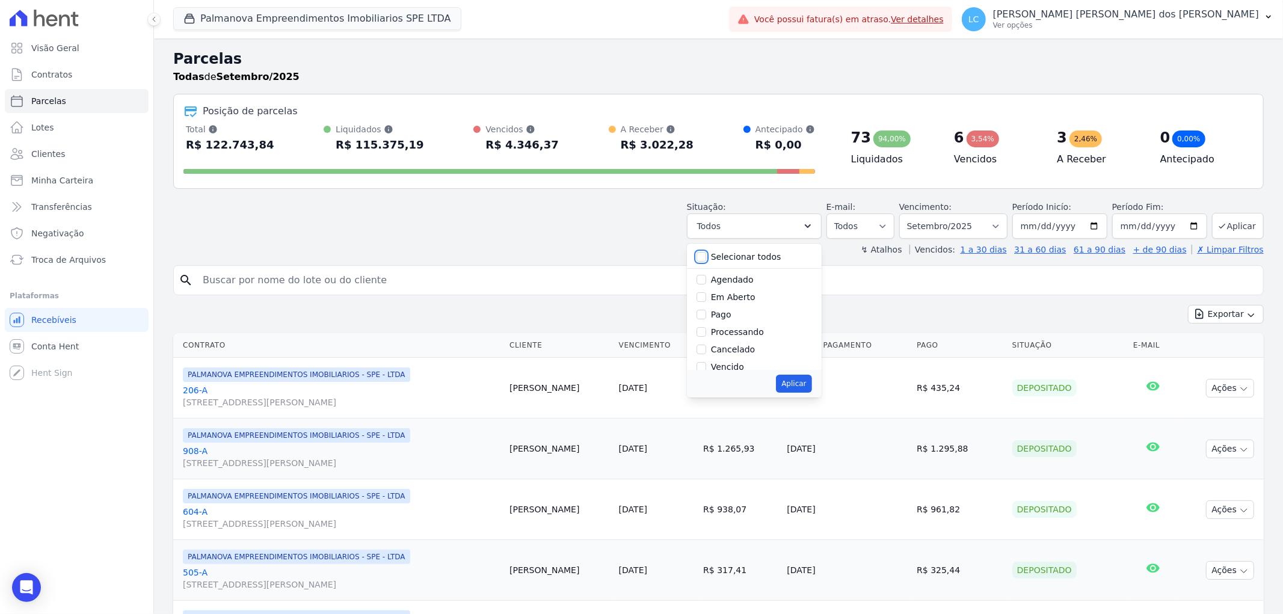
checkbox input "false"
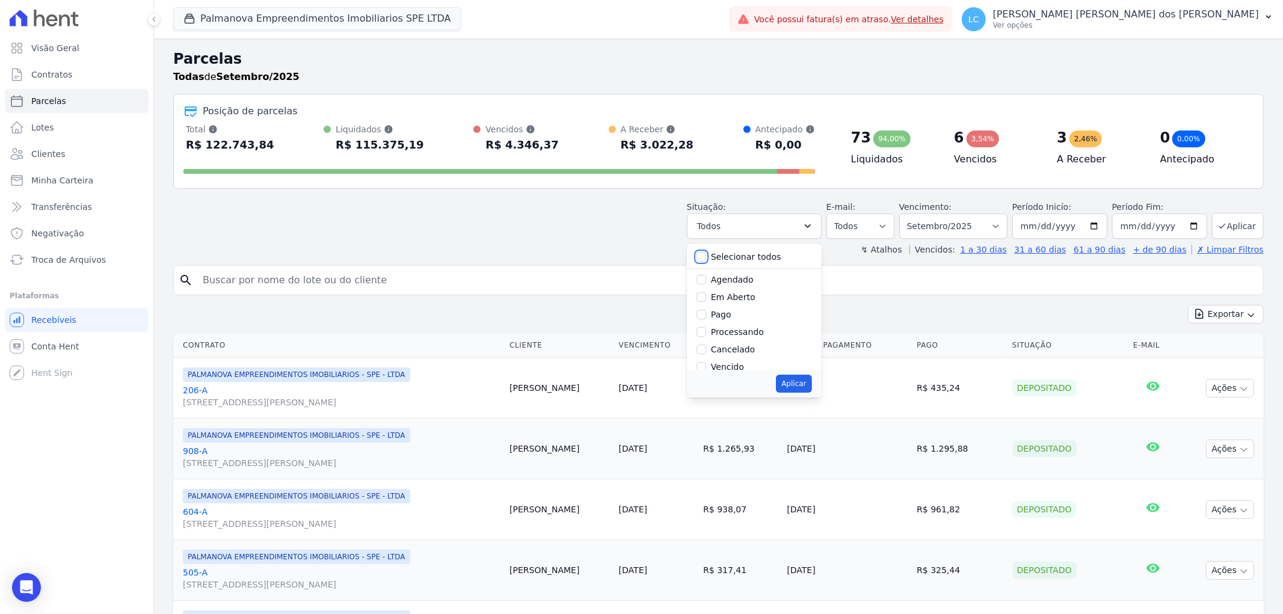
checkbox input "false"
click at [706, 298] on input "Em Aberto" at bounding box center [701, 297] width 10 height 10
checkbox input "true"
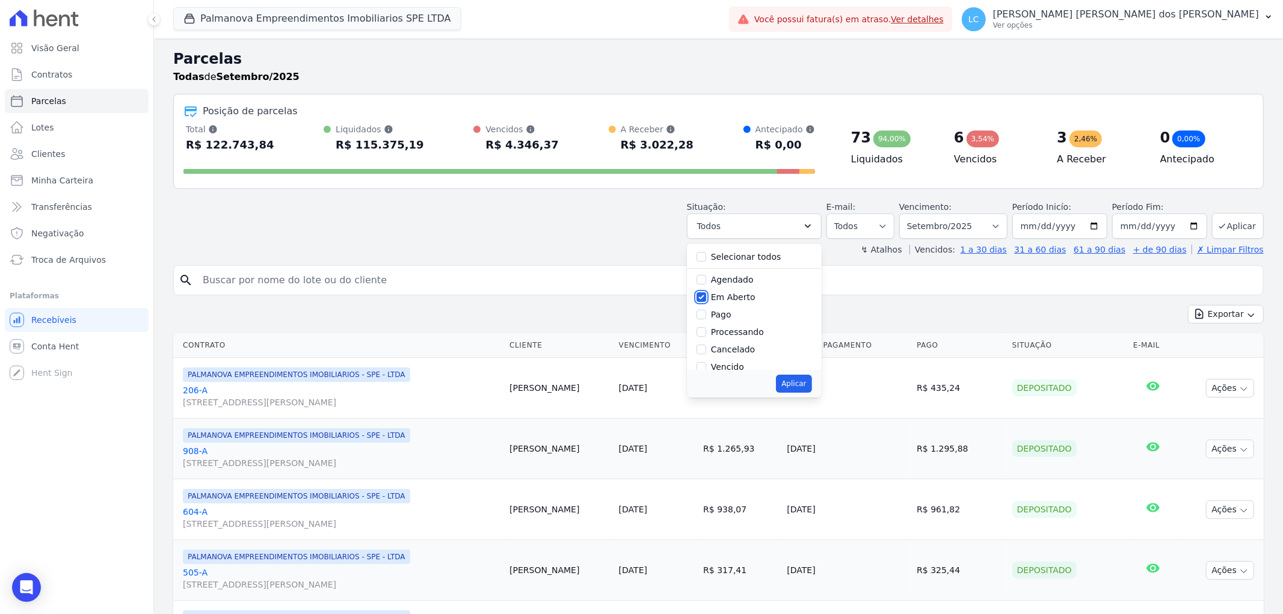
scroll to position [67, 0]
click at [706, 302] on input "Vencido" at bounding box center [701, 300] width 10 height 10
checkbox input "true"
click at [803, 381] on button "Aplicar" at bounding box center [793, 384] width 35 height 18
select select "pending"
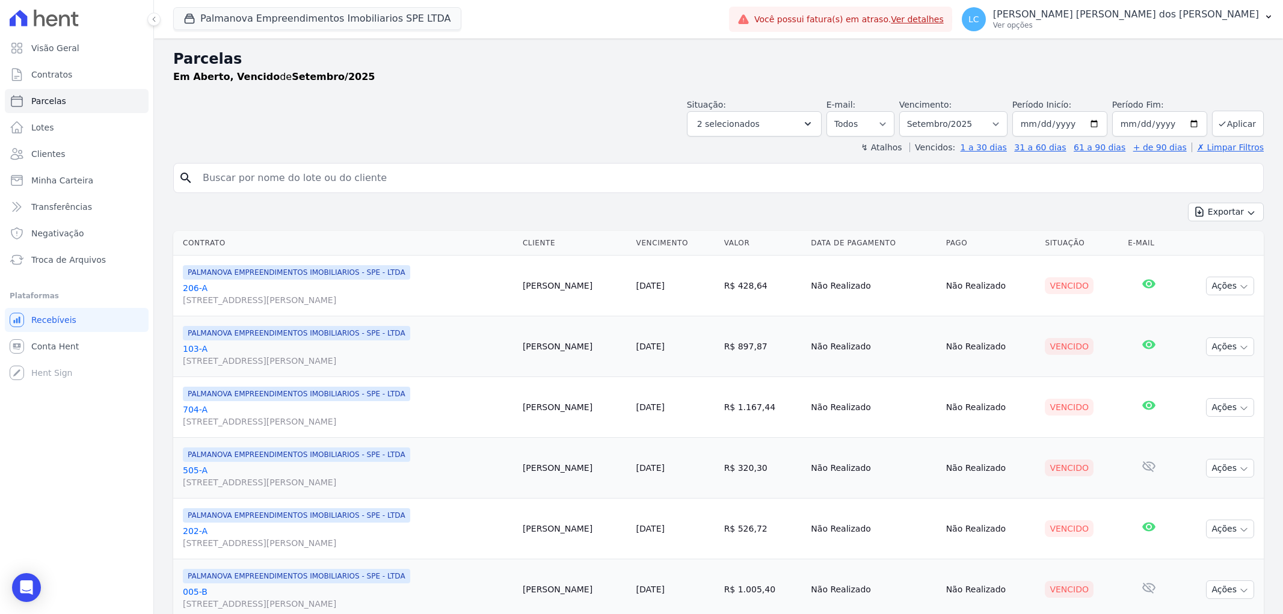
select select
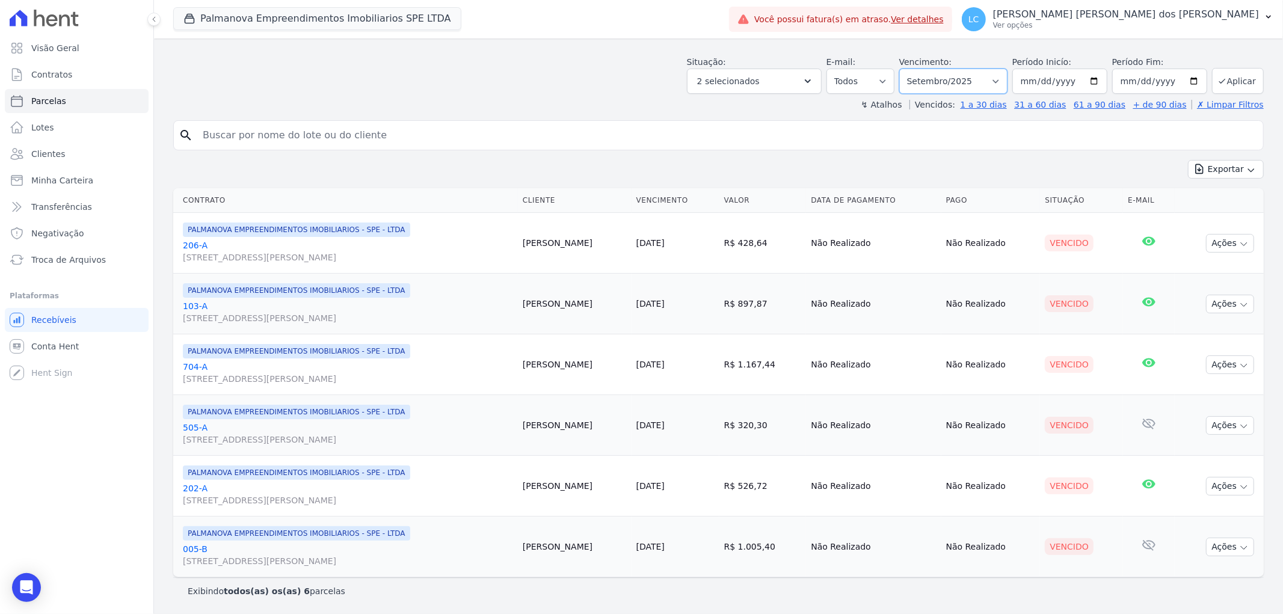
click at [998, 79] on select "Filtrar por período ──────── Todos os meses Abril/2025 Maio/2025 Junho/2025 Jul…" at bounding box center [953, 81] width 108 height 25
click at [906, 69] on select "Filtrar por período ──────── Todos os meses Abril/2025 Maio/2025 Junho/2025 Jul…" at bounding box center [953, 81] width 108 height 25
click at [1002, 78] on select "Filtrar por período ──────── Todos os meses Abril/2025 Maio/2025 Junho/2025 Jul…" at bounding box center [953, 81] width 108 height 25
click at [906, 69] on select "Filtrar por período ──────── Todos os meses Abril/2025 Maio/2025 Junho/2025 Jul…" at bounding box center [953, 81] width 108 height 25
click at [821, 76] on button "2 selecionados" at bounding box center [754, 81] width 135 height 25
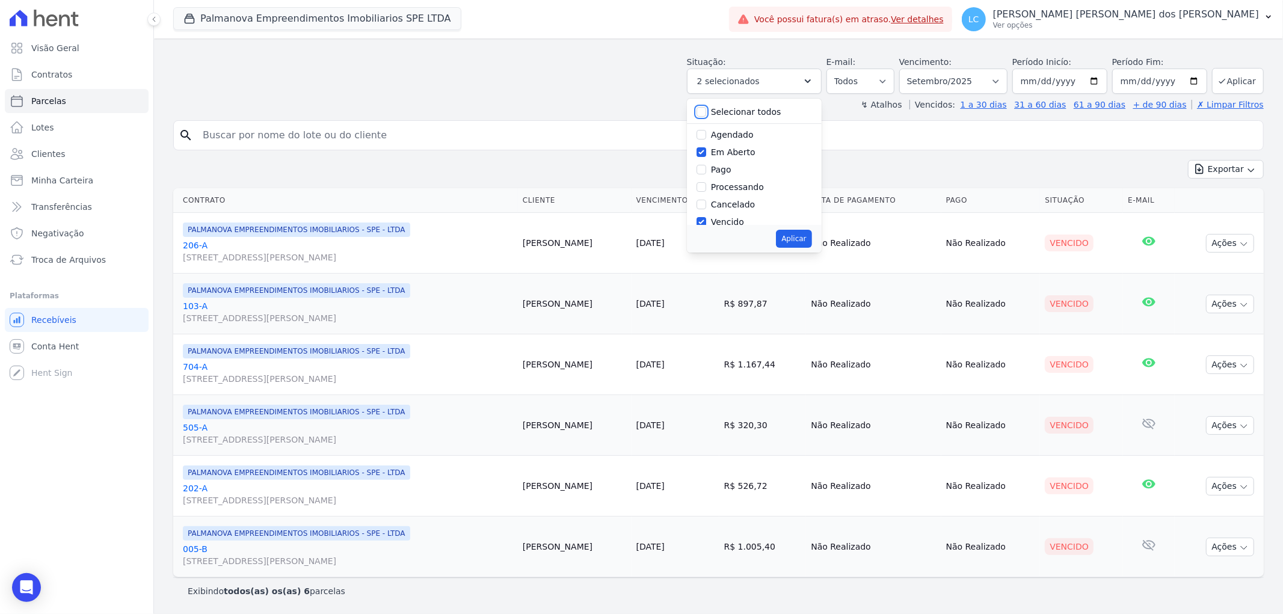
click at [706, 112] on input "Selecionar todos" at bounding box center [701, 112] width 10 height 10
checkbox input "true"
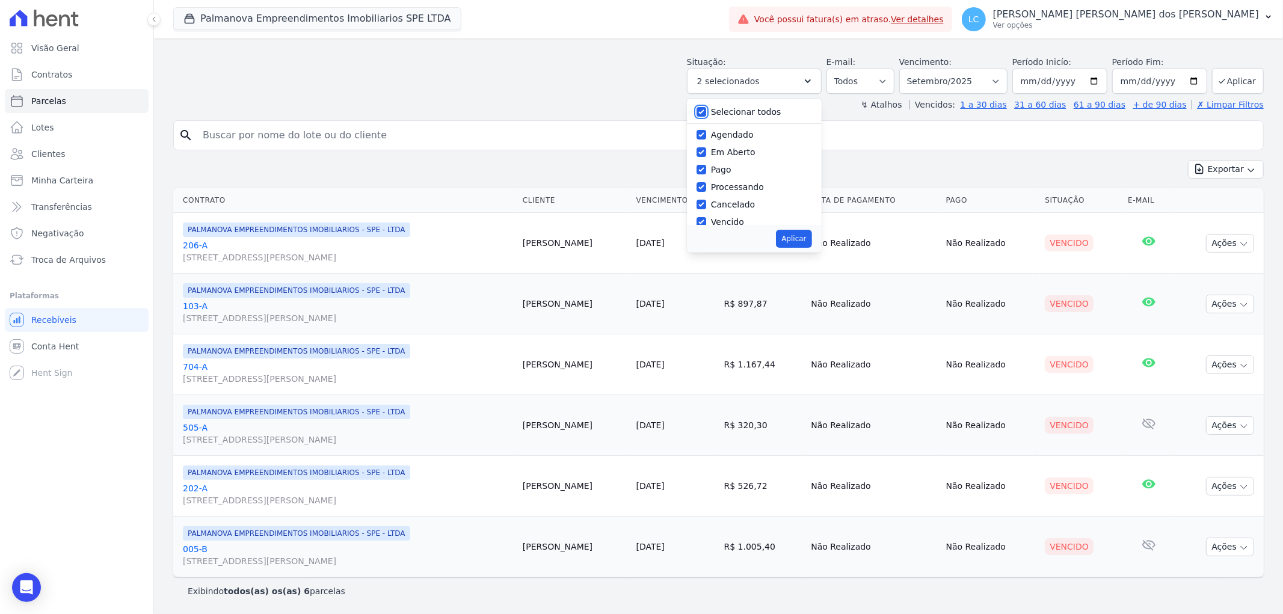
checkbox input "true"
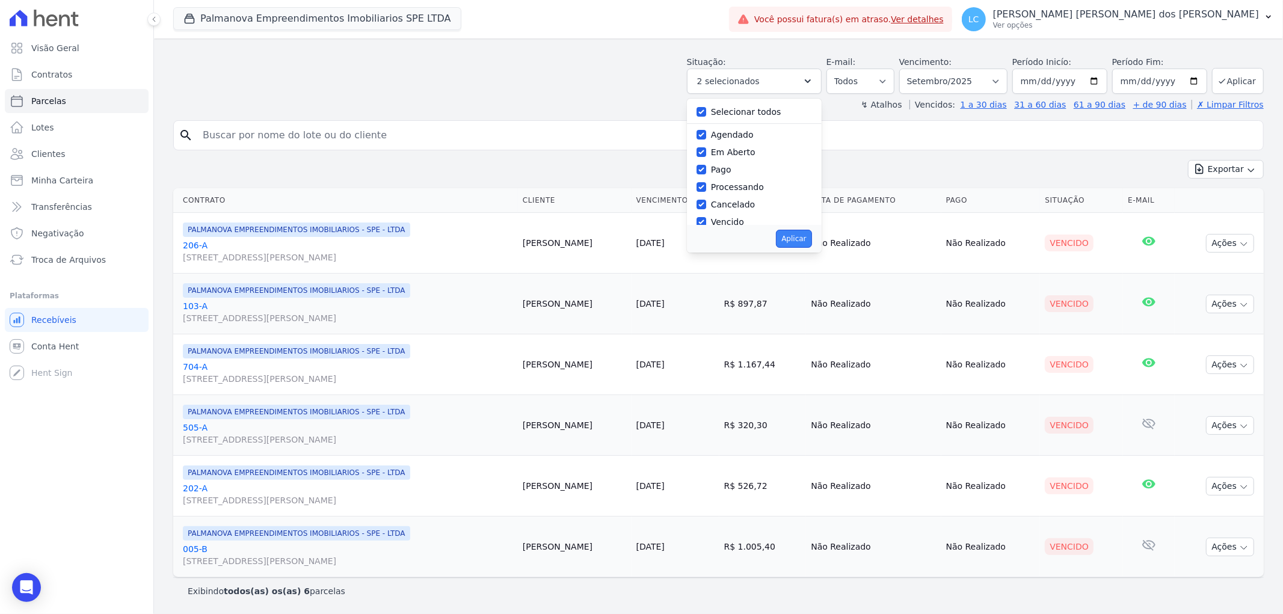
click at [799, 241] on button "Aplicar" at bounding box center [793, 239] width 35 height 18
select select "scheduled"
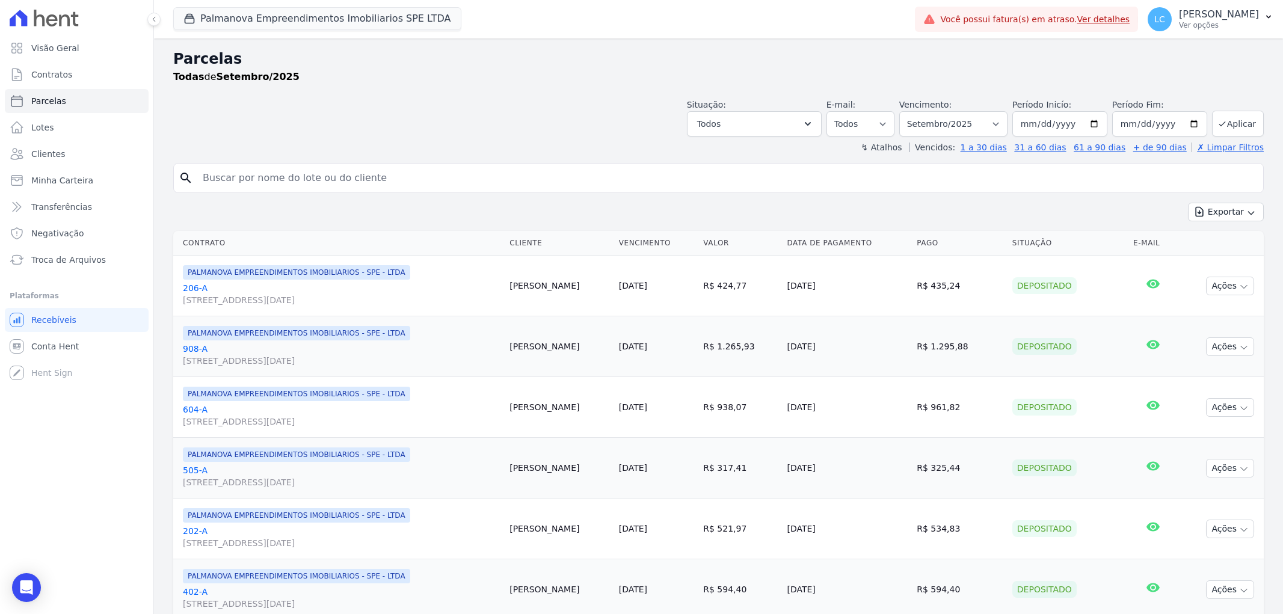
select select
click at [1154, 17] on span "LC" at bounding box center [1159, 19] width 11 height 8
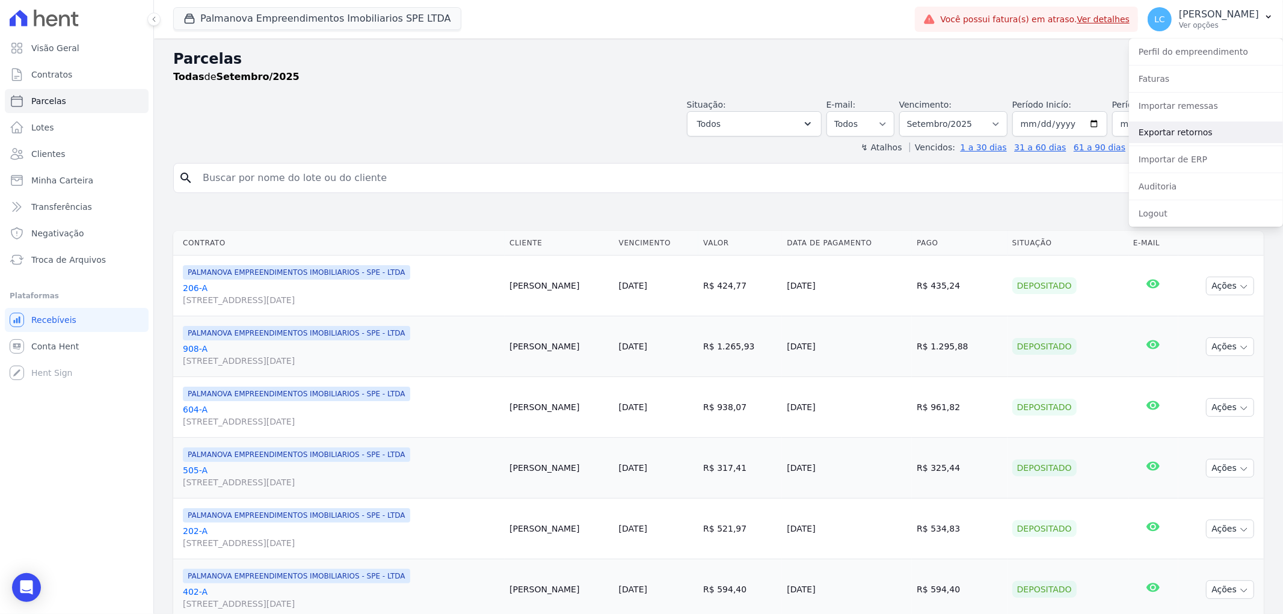
click at [1197, 133] on link "Exportar retornos" at bounding box center [1206, 132] width 154 height 22
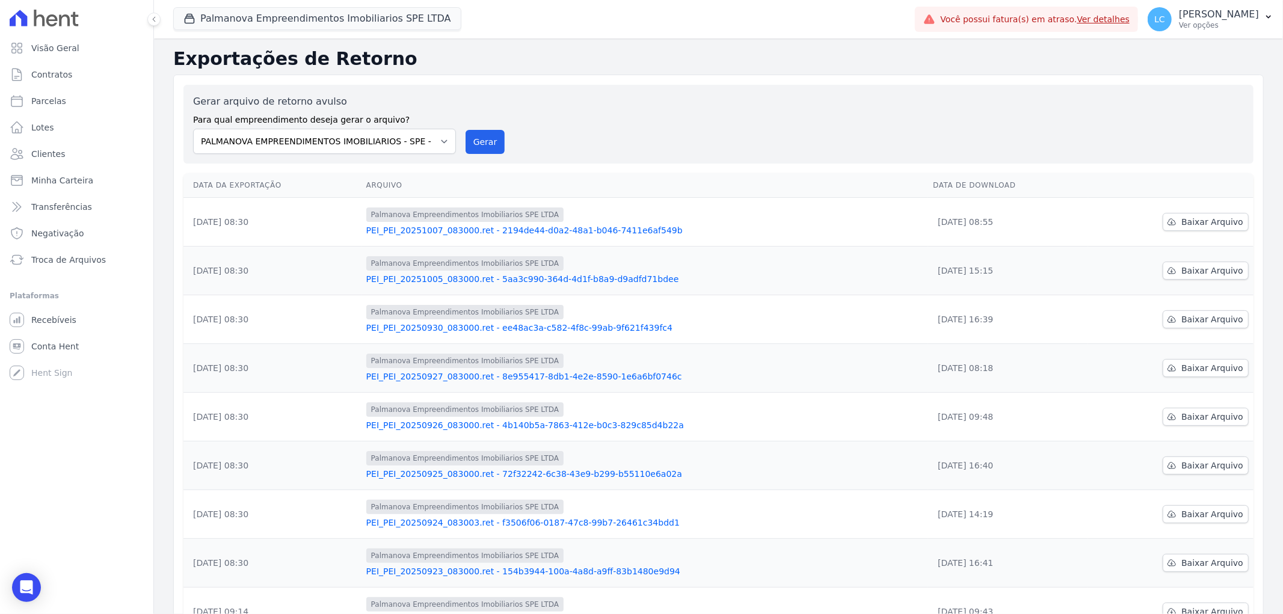
scroll to position [134, 0]
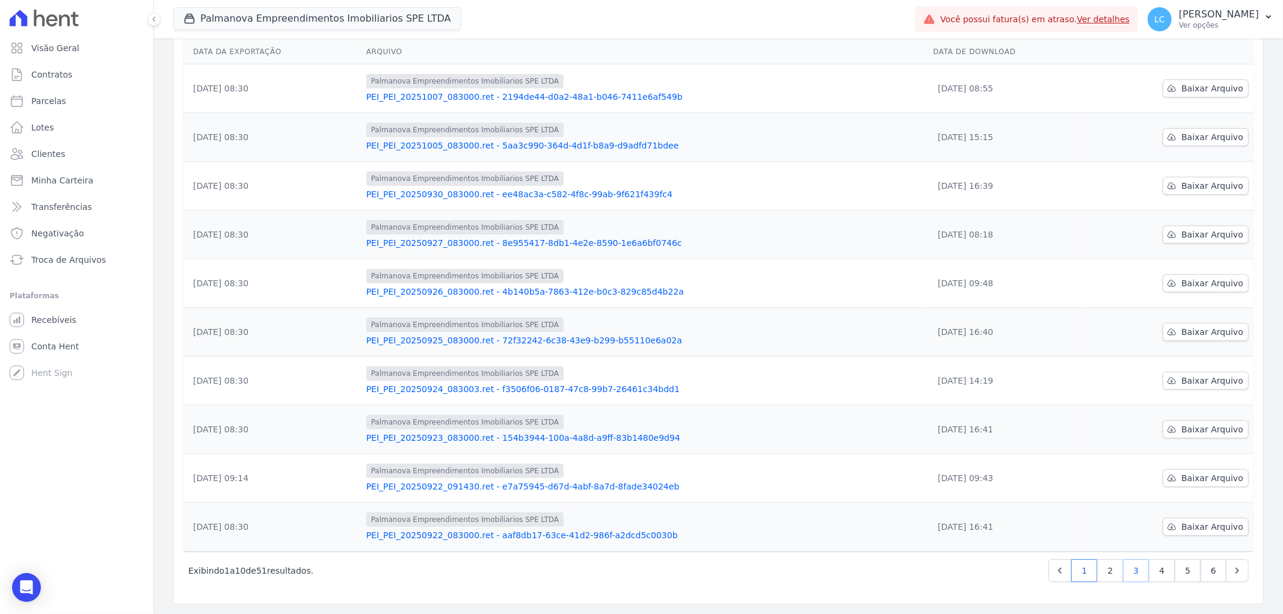
click at [1135, 574] on link "3" at bounding box center [1136, 570] width 26 height 23
click at [1152, 565] on link "4" at bounding box center [1162, 570] width 26 height 23
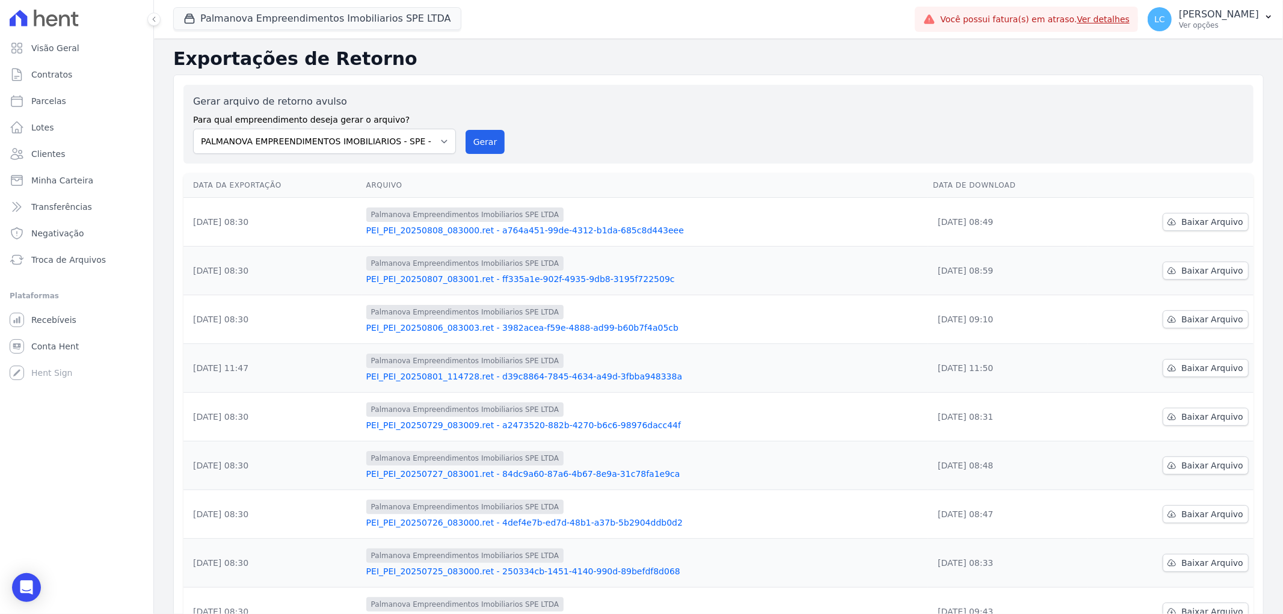
scroll to position [134, 0]
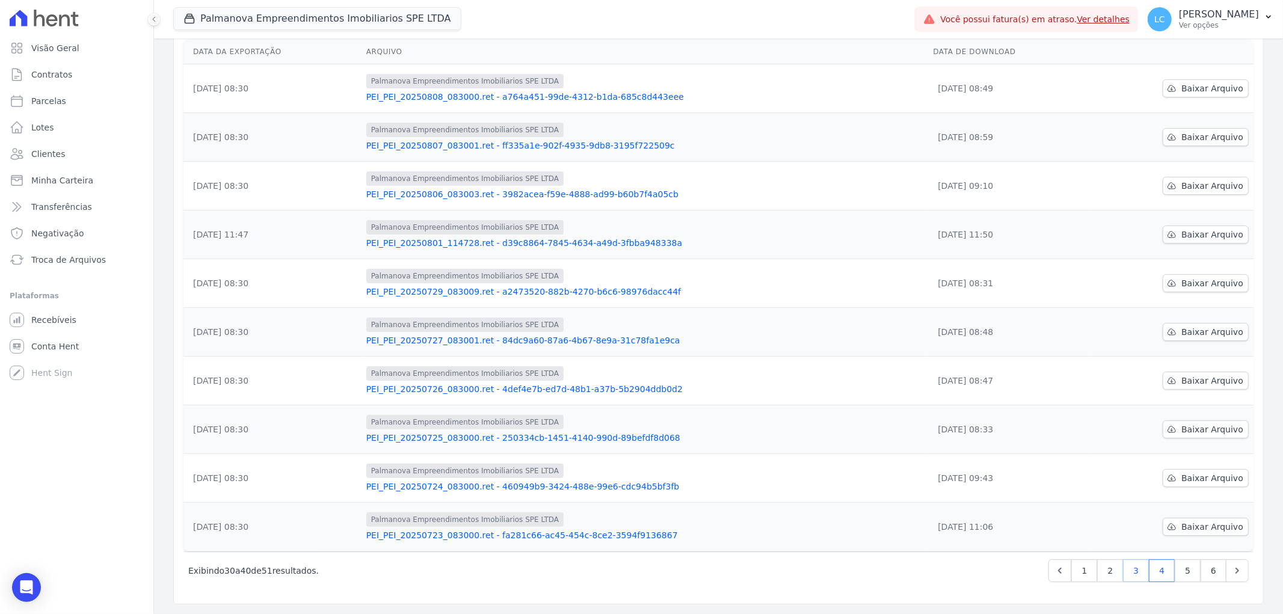
click at [1123, 568] on link "3" at bounding box center [1136, 570] width 26 height 23
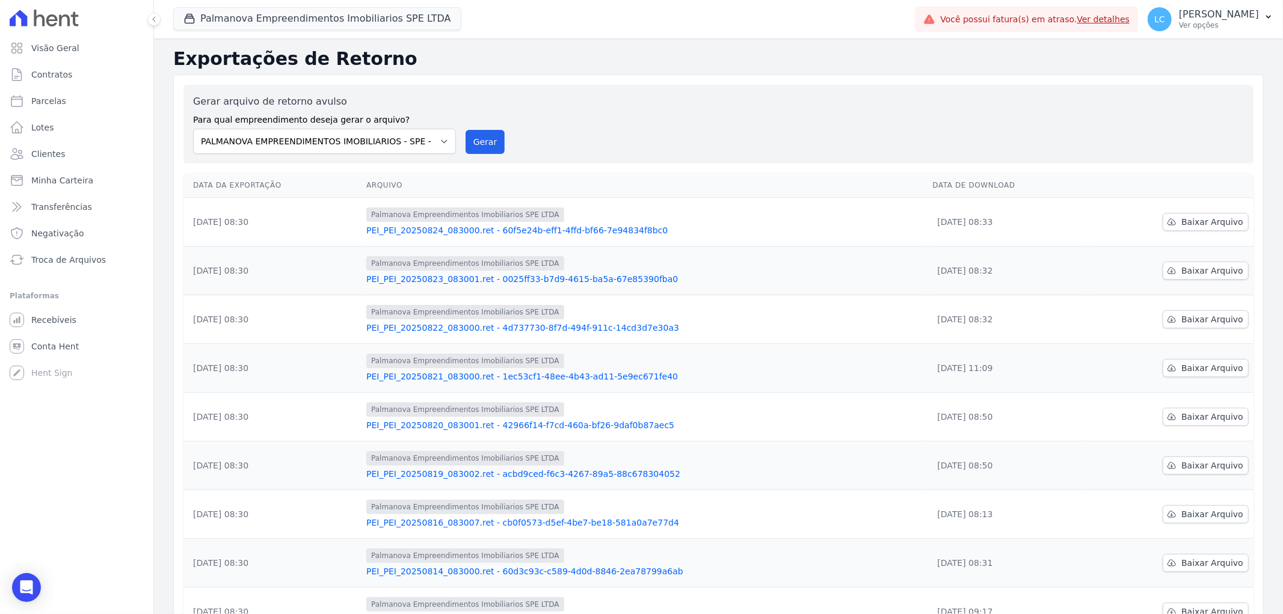
scroll to position [134, 0]
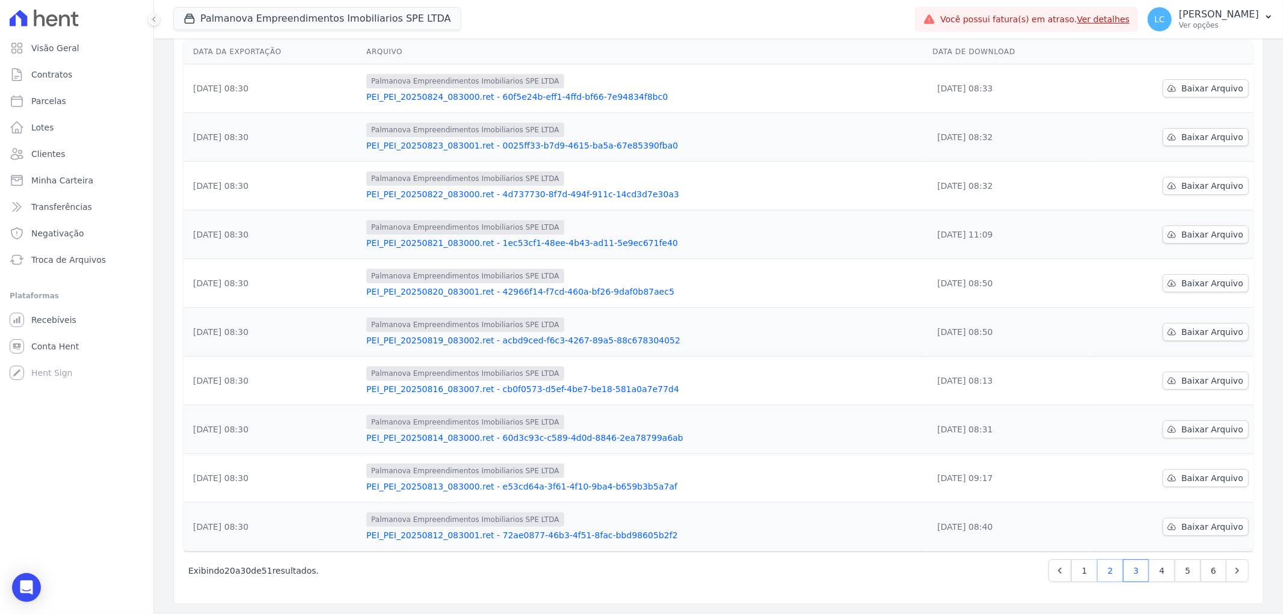
click at [1104, 575] on link "2" at bounding box center [1110, 570] width 26 height 23
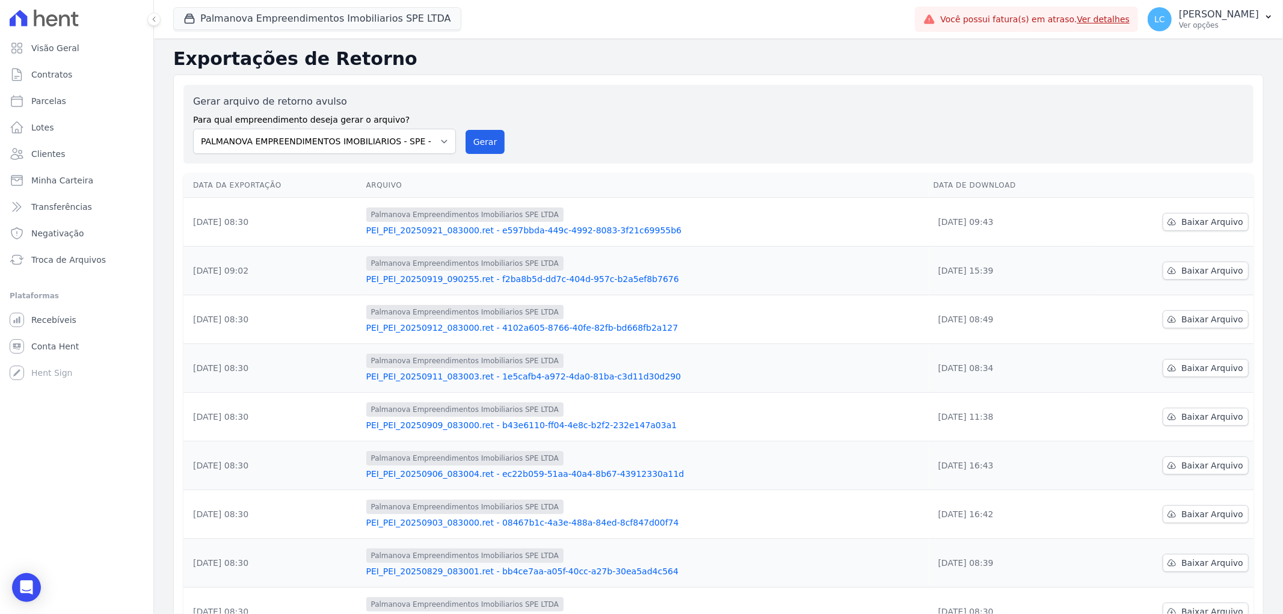
scroll to position [134, 0]
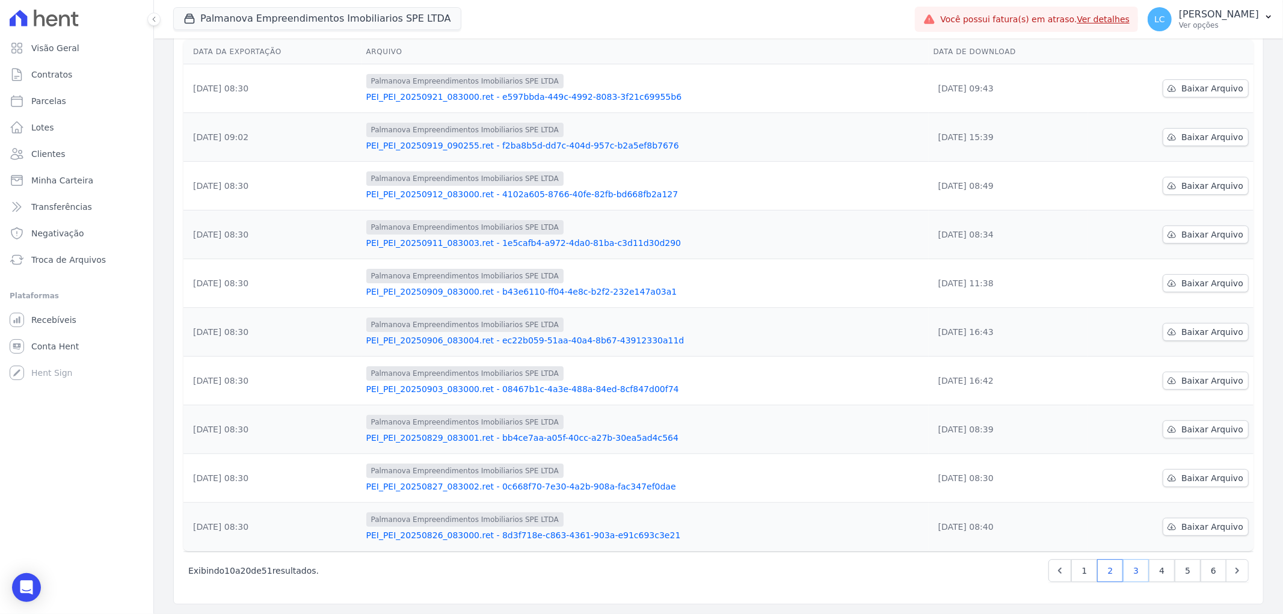
click at [1129, 569] on link "3" at bounding box center [1136, 570] width 26 height 23
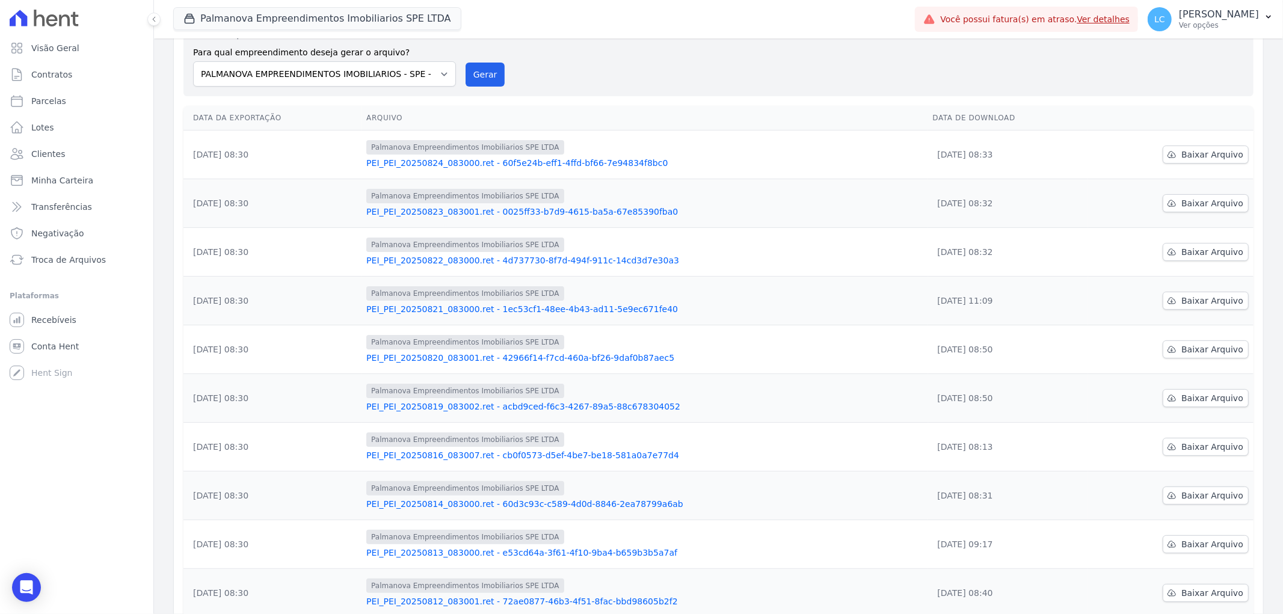
scroll to position [134, 0]
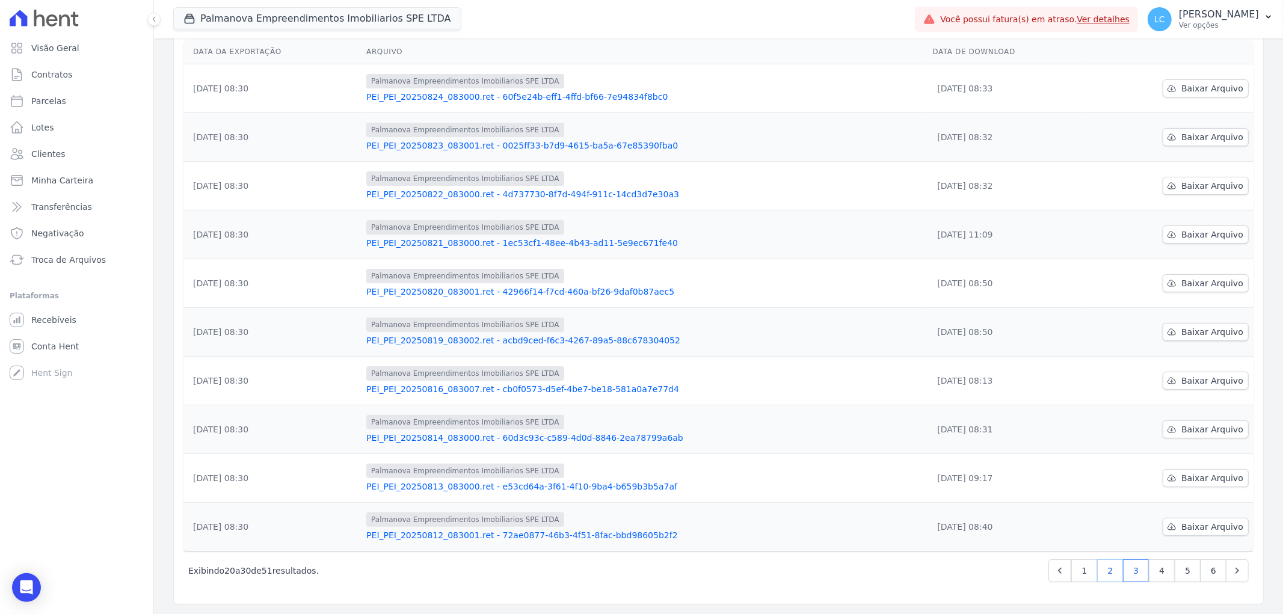
click at [1100, 568] on link "2" at bounding box center [1110, 570] width 26 height 23
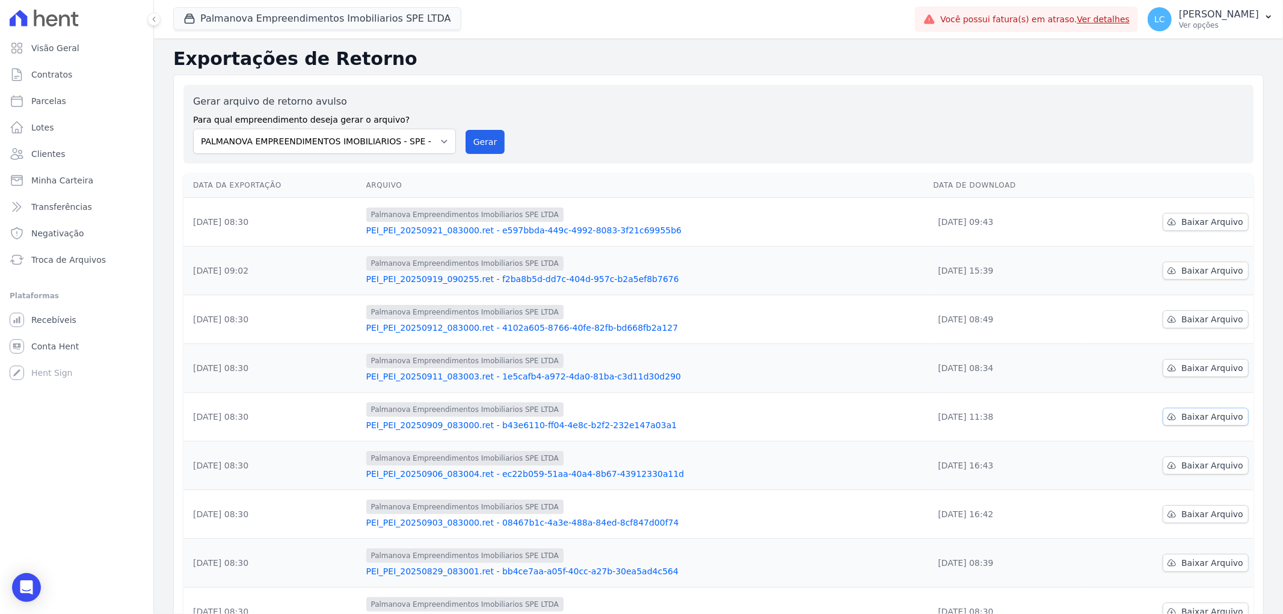
click at [1189, 413] on span "Baixar Arquivo" at bounding box center [1212, 417] width 62 height 12
click at [1206, 367] on span "Baixar Arquivo" at bounding box center [1212, 368] width 62 height 12
click at [1200, 316] on span "Baixar Arquivo" at bounding box center [1212, 319] width 62 height 12
click at [1188, 268] on span "Baixar Arquivo" at bounding box center [1212, 271] width 62 height 12
click at [1181, 224] on span "Baixar Arquivo" at bounding box center [1212, 222] width 62 height 12
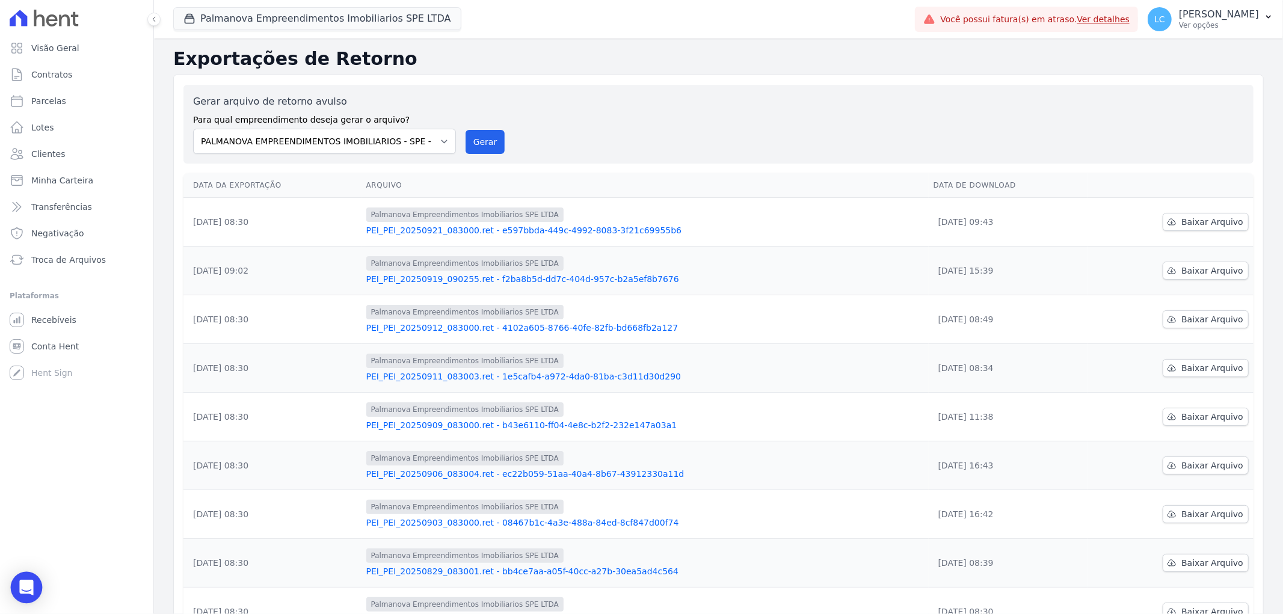
click at [33, 576] on div "Open Intercom Messenger" at bounding box center [27, 588] width 32 height 32
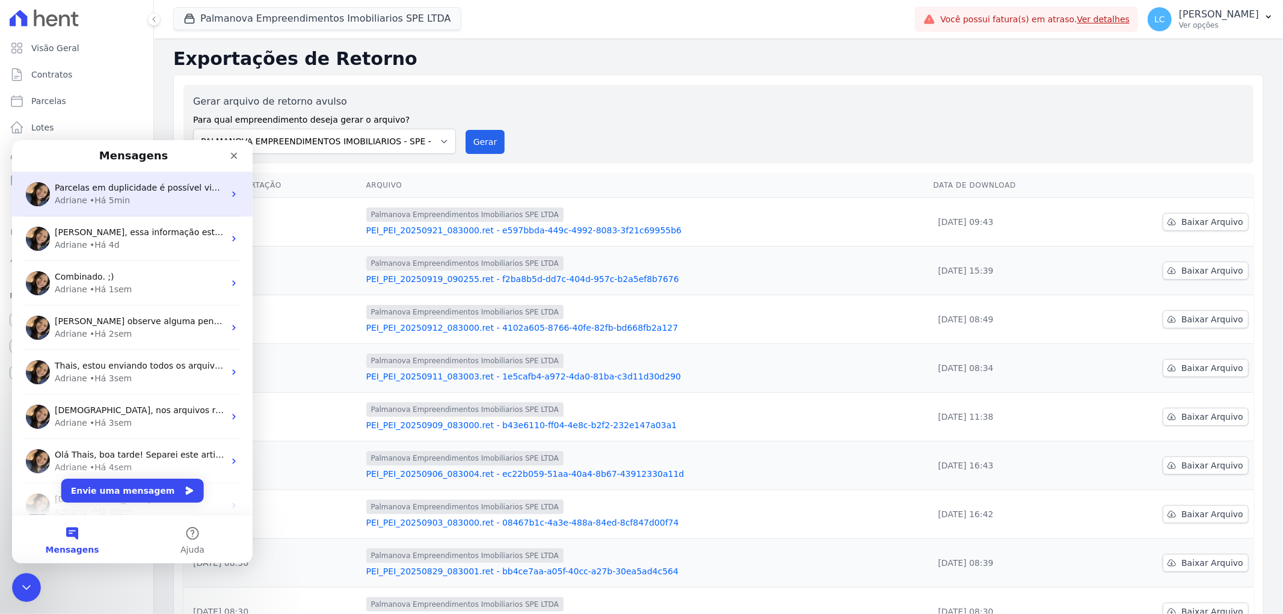
click at [100, 185] on span "Parcelas em duplicidade é possível visualizar na aba Parcelas. Ja as cobranças,…" at bounding box center [285, 187] width 460 height 10
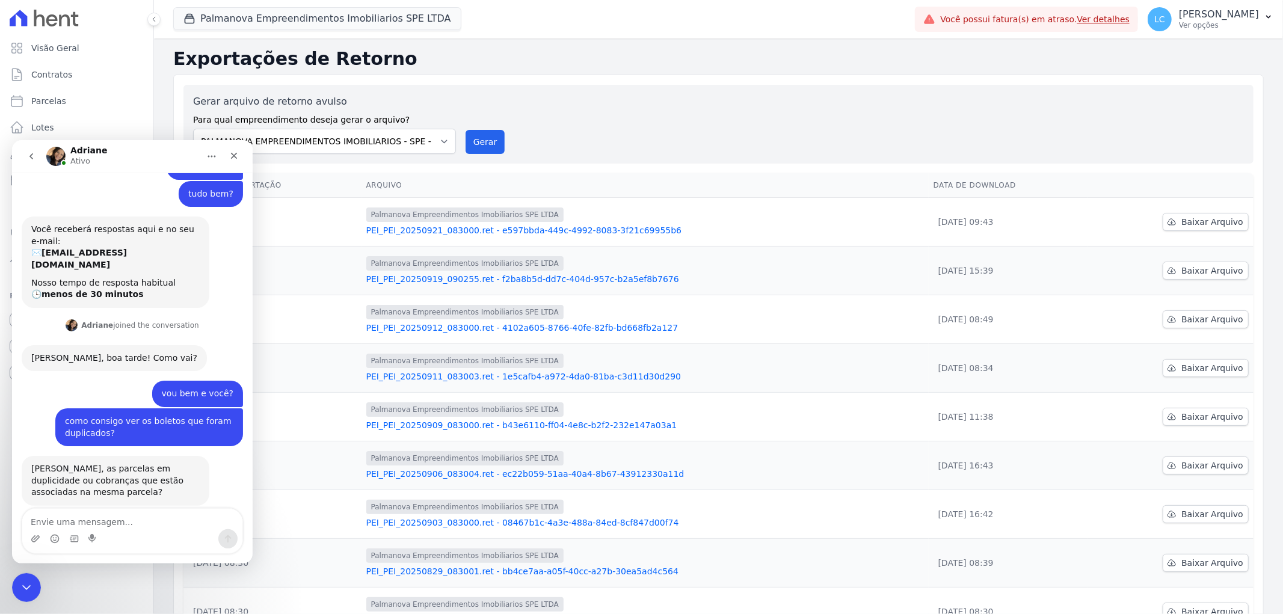
scroll to position [163, 0]
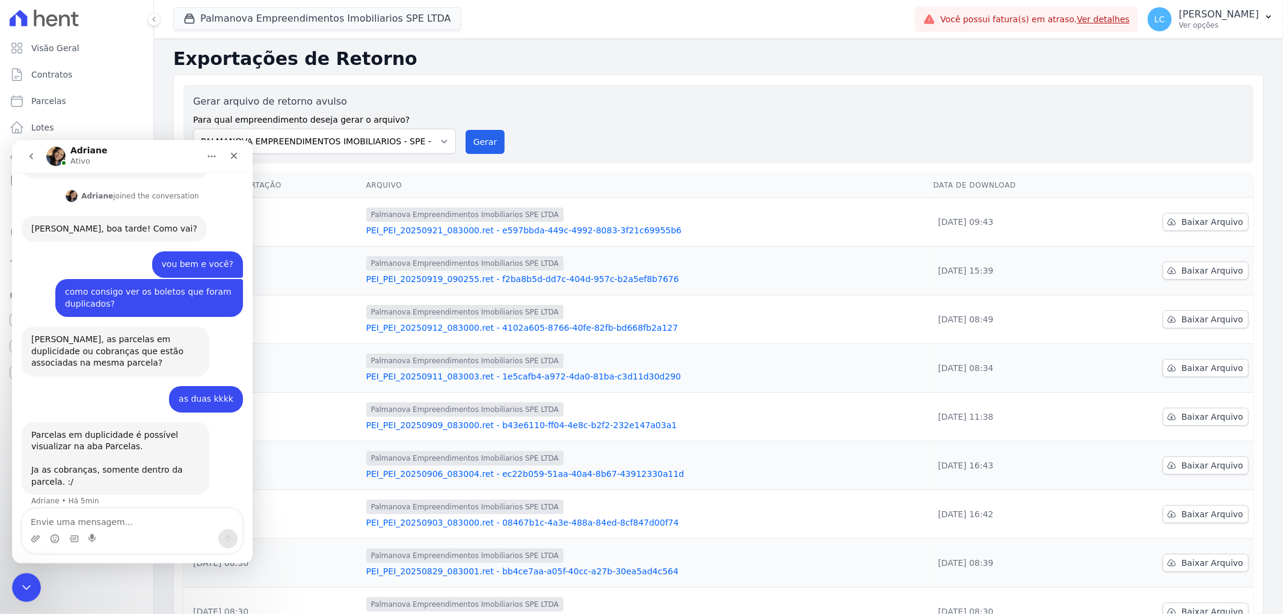
click at [109, 520] on textarea "Envie uma mensagem..." at bounding box center [132, 518] width 220 height 20
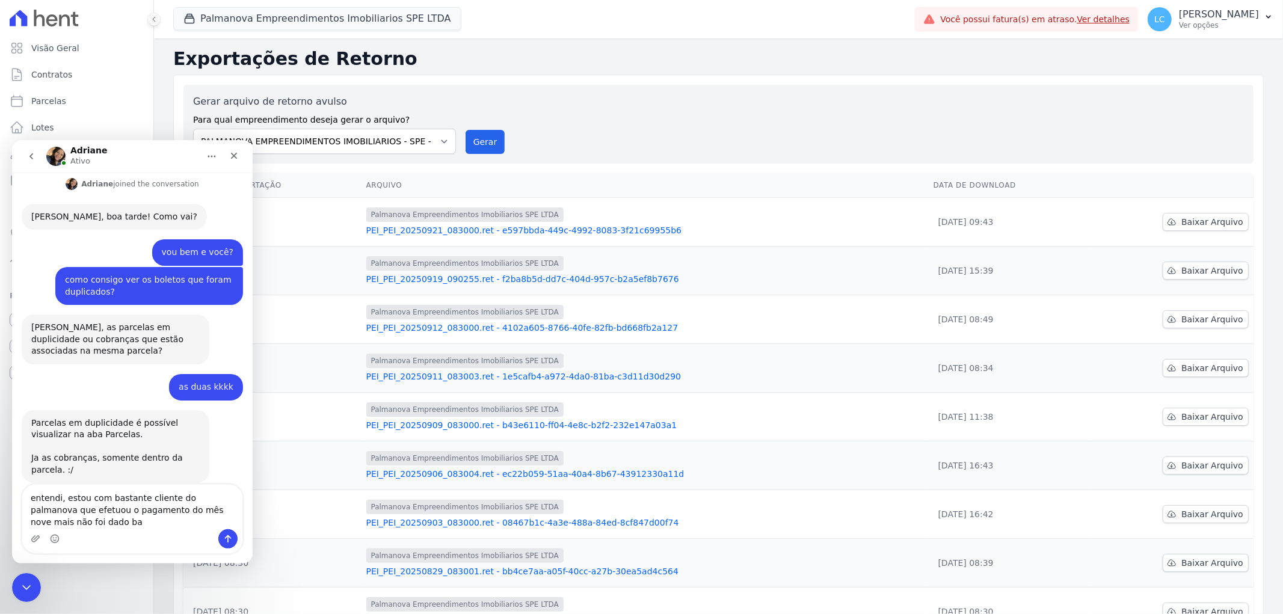
scroll to position [187, 0]
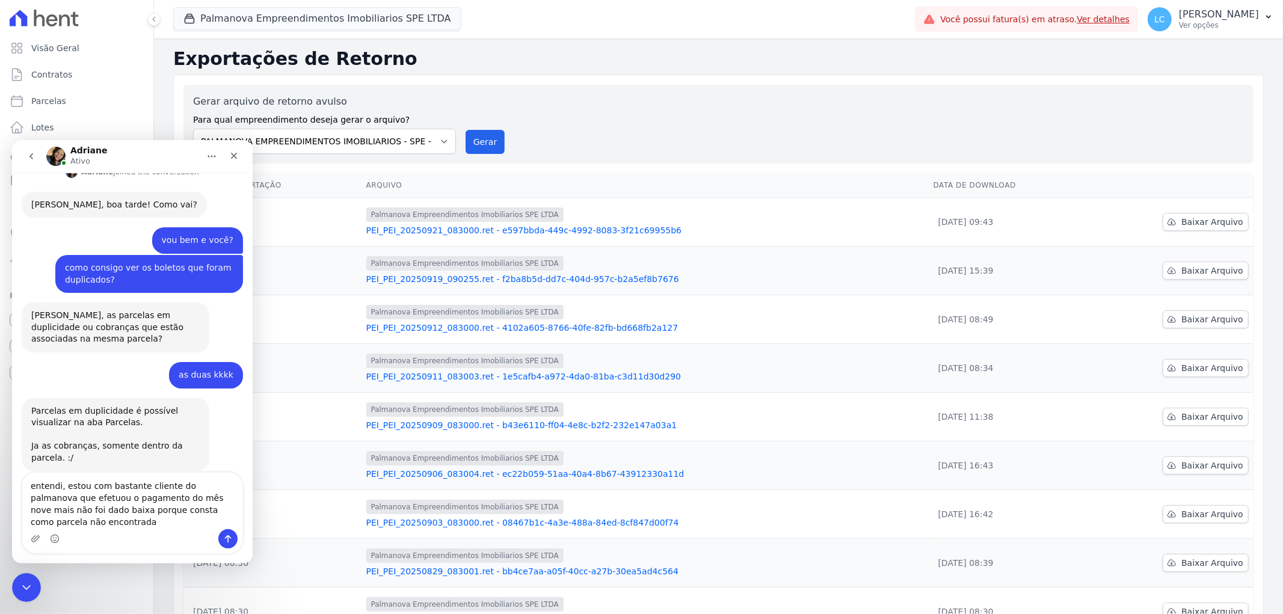
type textarea "entendi, estou com bastante cliente do palmanova que efetuou o pagamento do mês…"
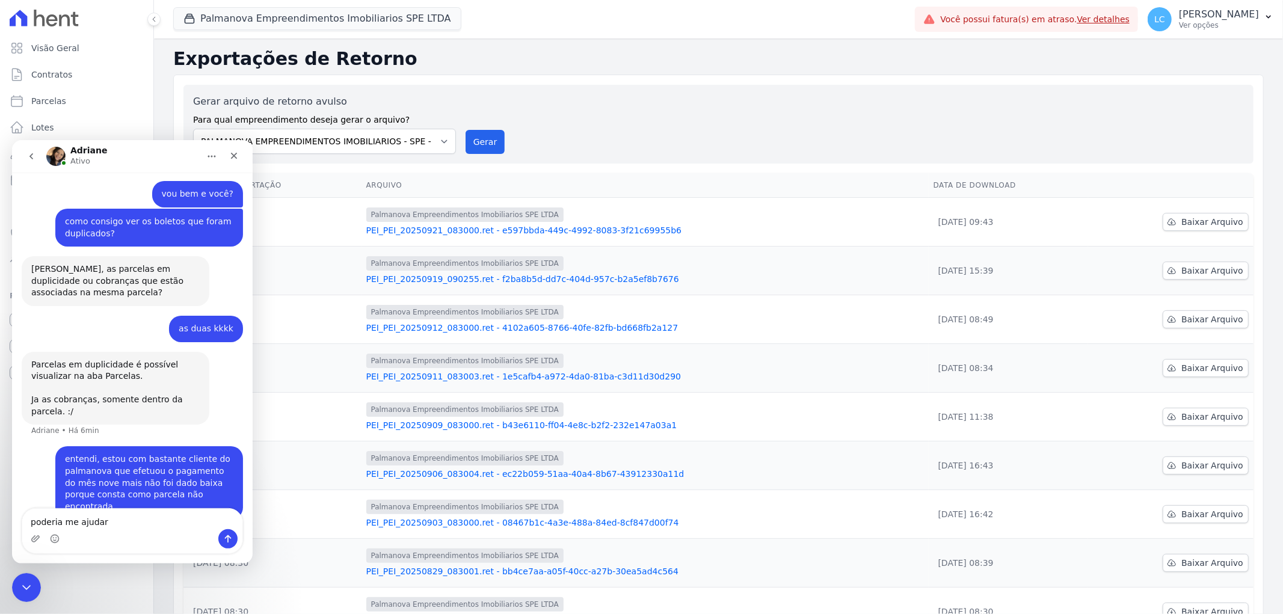
type textarea "poderia me ajudar:"
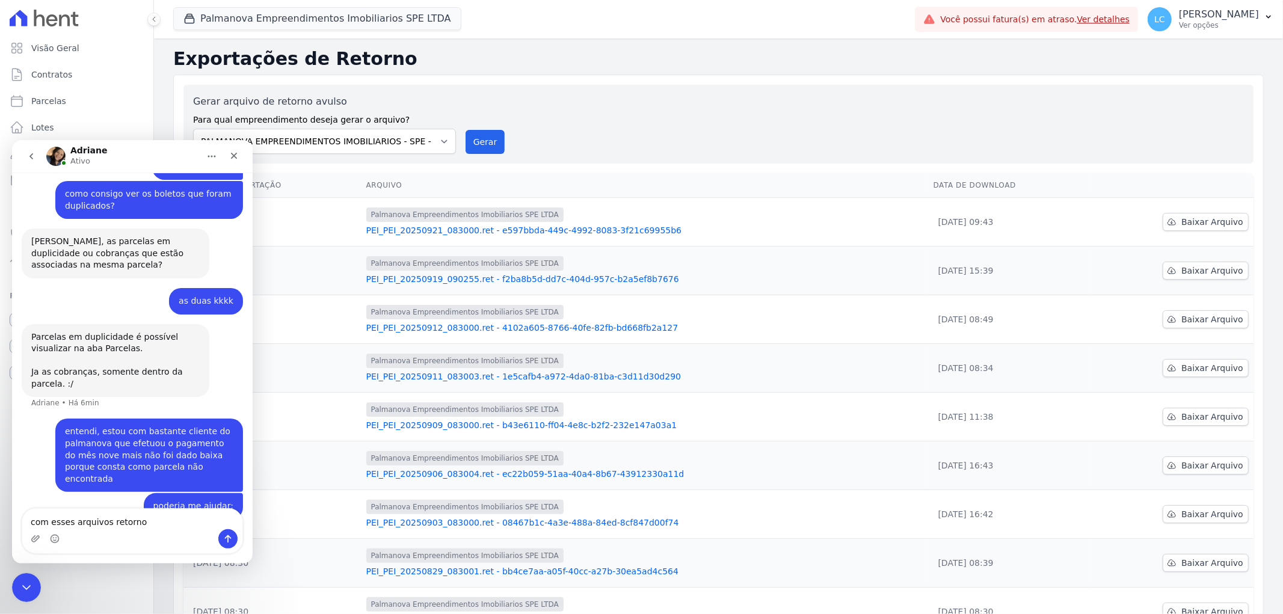
type textarea "com esses arquivos retorno?"
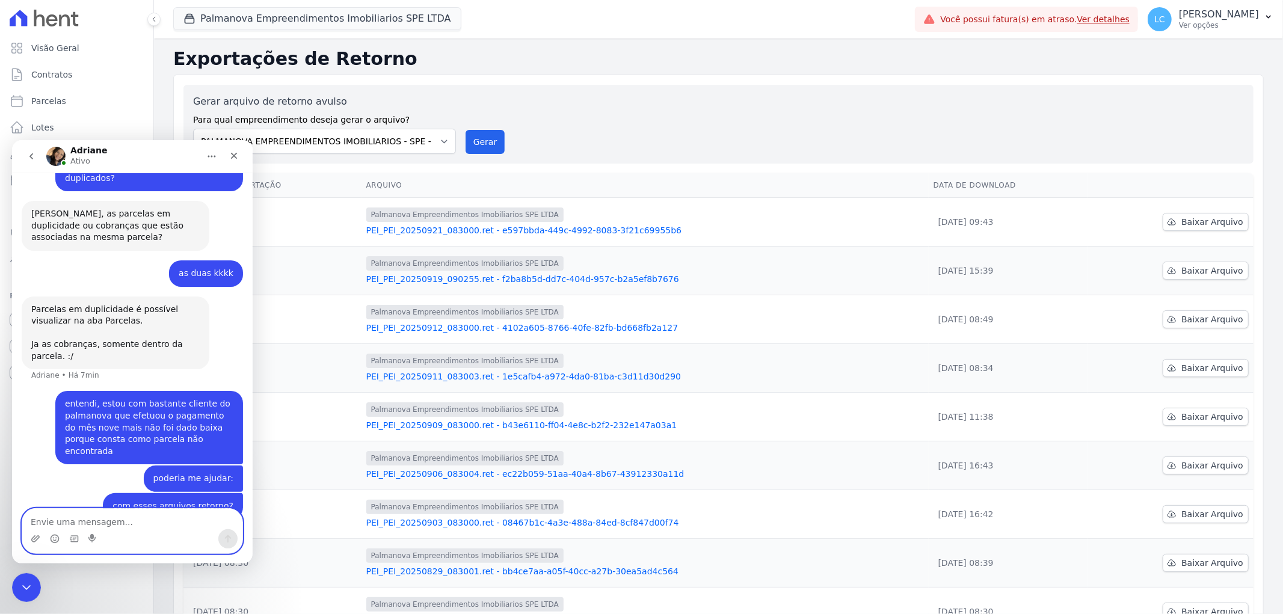
click at [52, 521] on textarea "Envie uma mensagem..." at bounding box center [132, 518] width 220 height 20
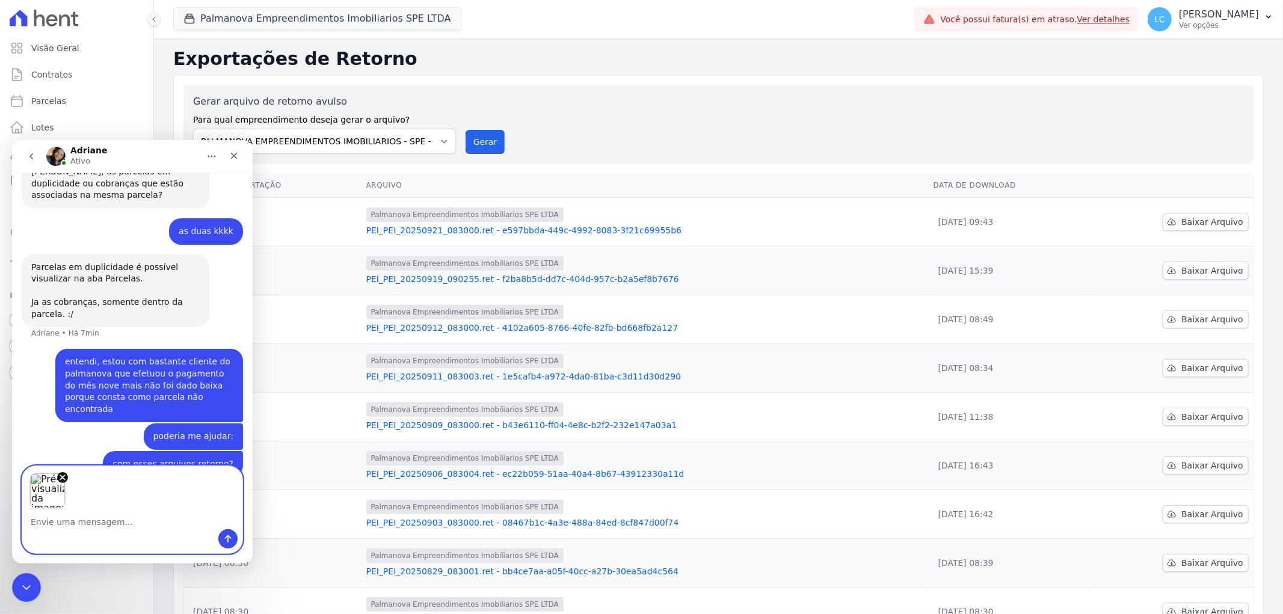
scroll to position [374, 0]
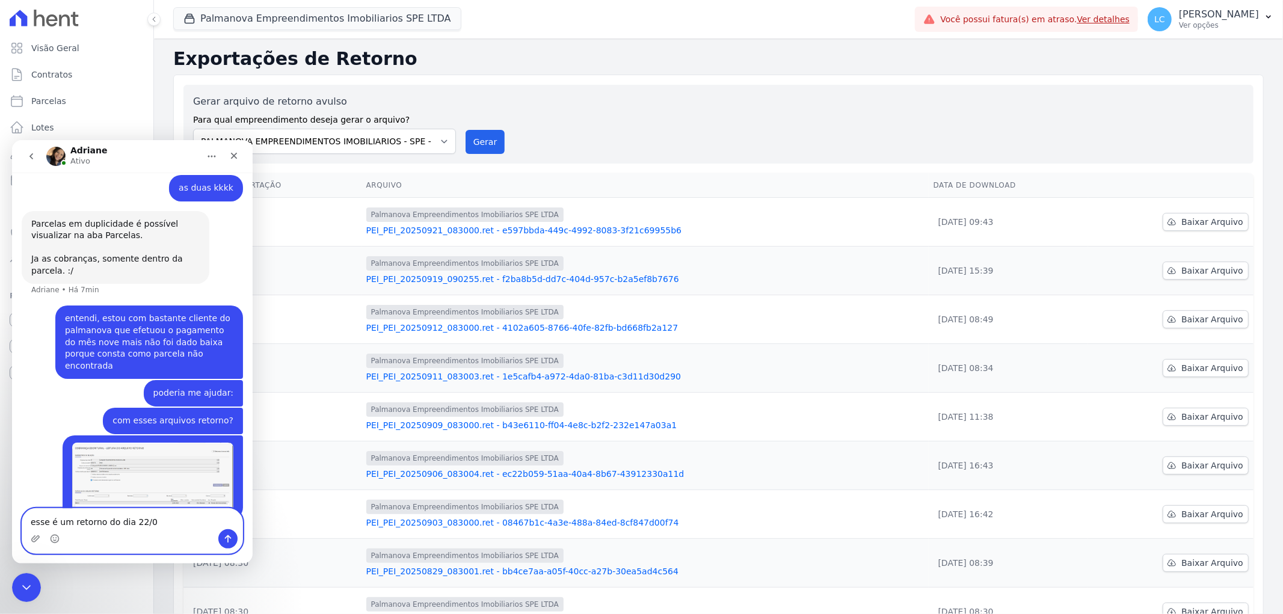
type textarea "esse é um retorno do dia 22/09"
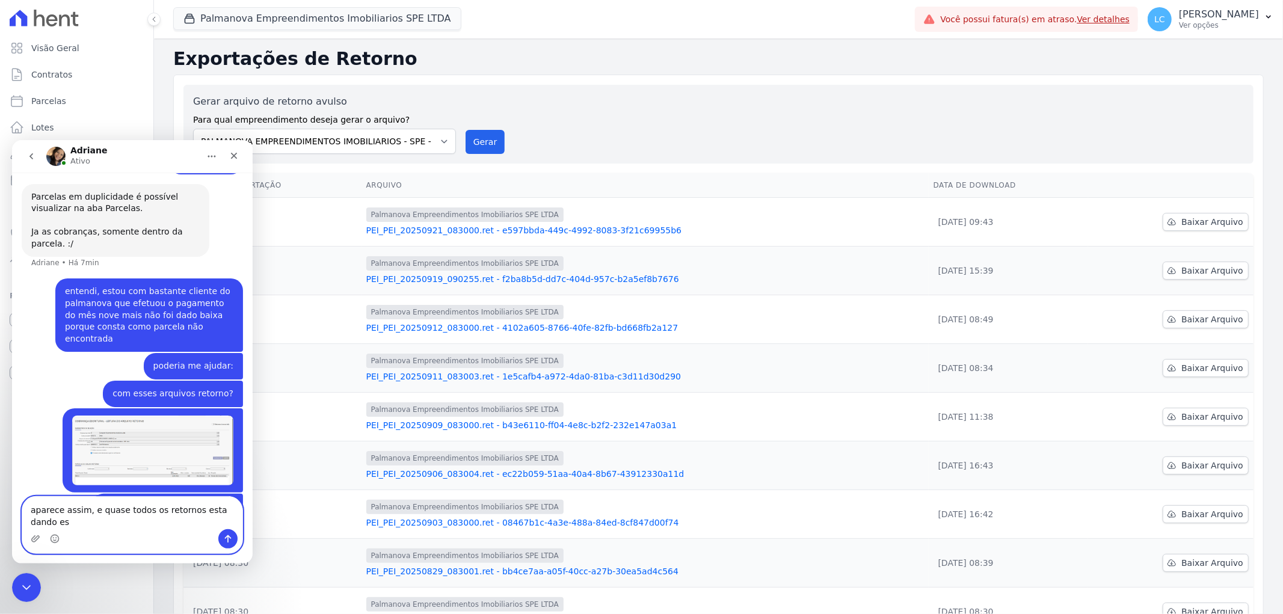
scroll to position [413, 0]
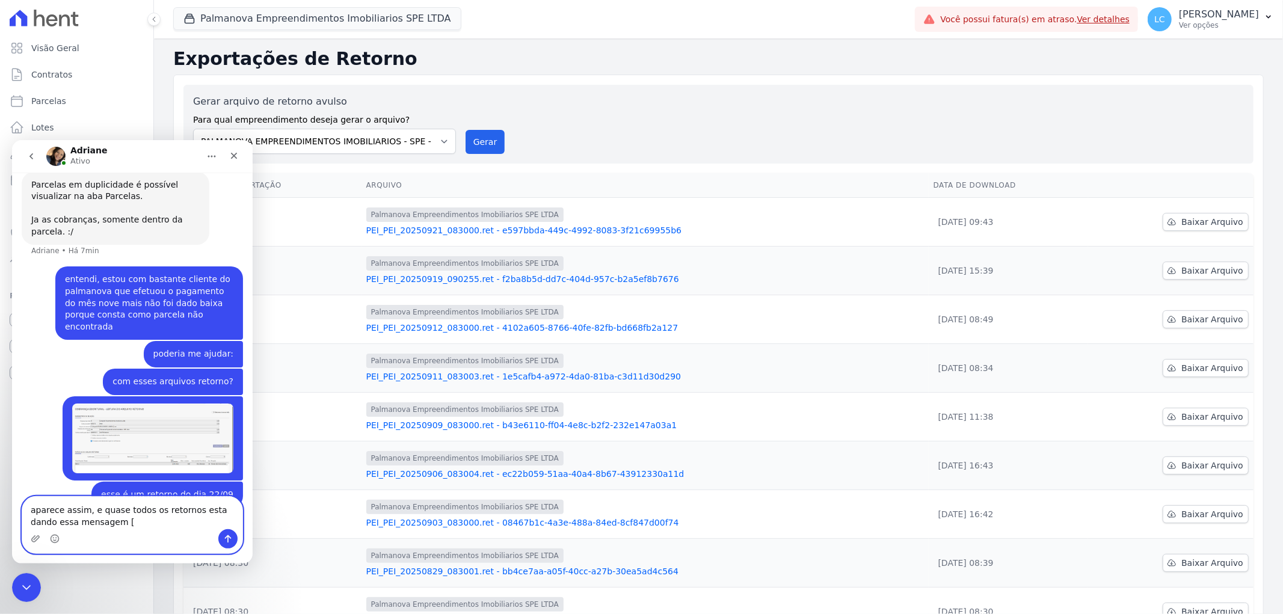
type textarea "aparece assim, e quase todos os retornos esta dando essa mensagem"
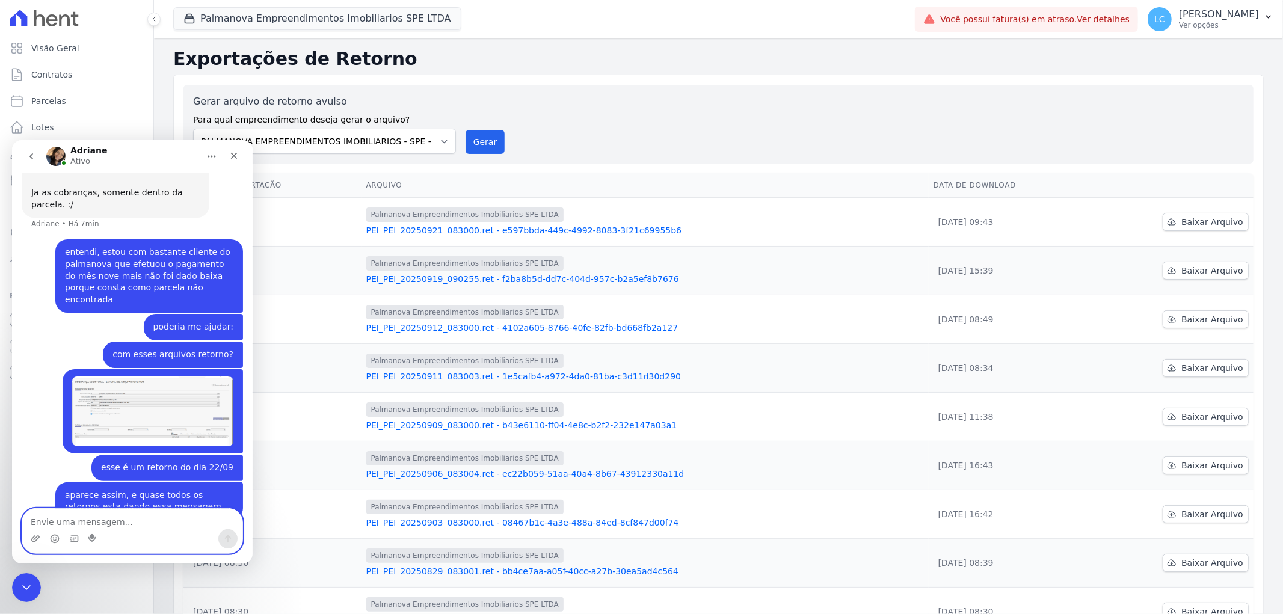
scroll to position [134, 0]
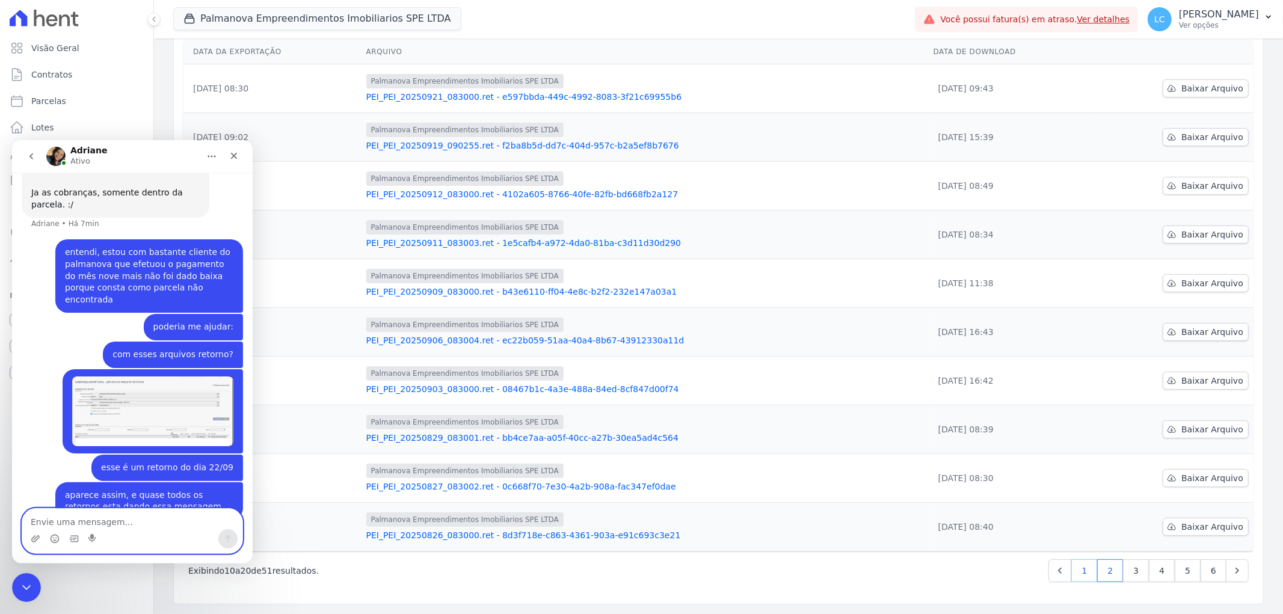
click at [1073, 574] on link "1" at bounding box center [1084, 570] width 26 height 23
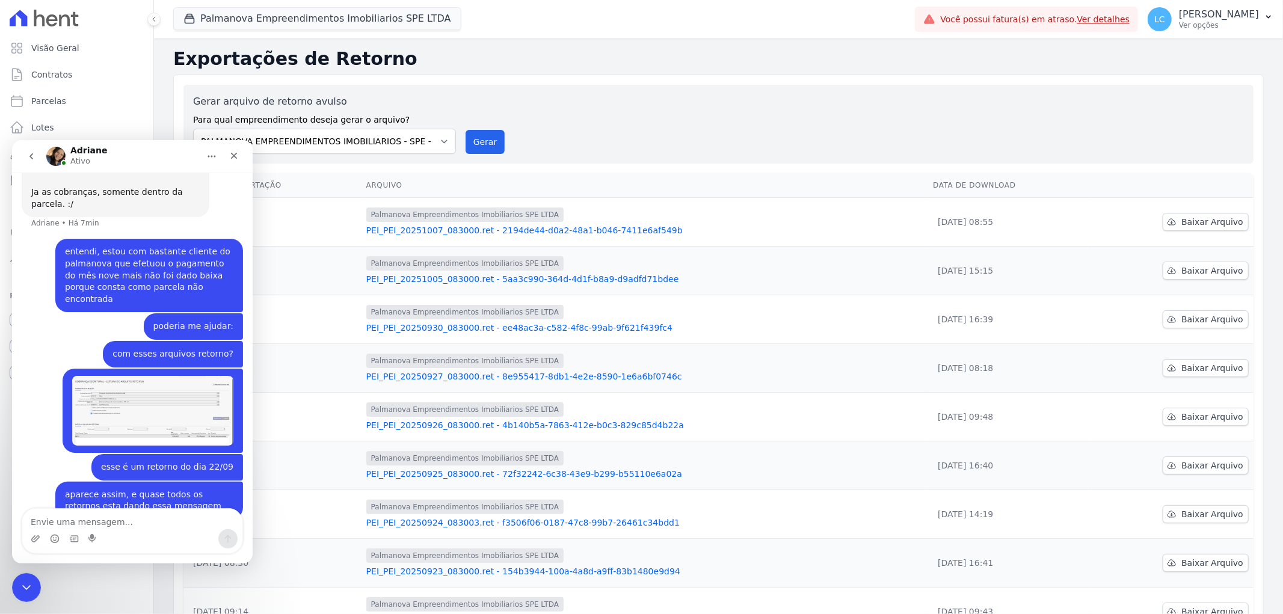
scroll to position [134, 0]
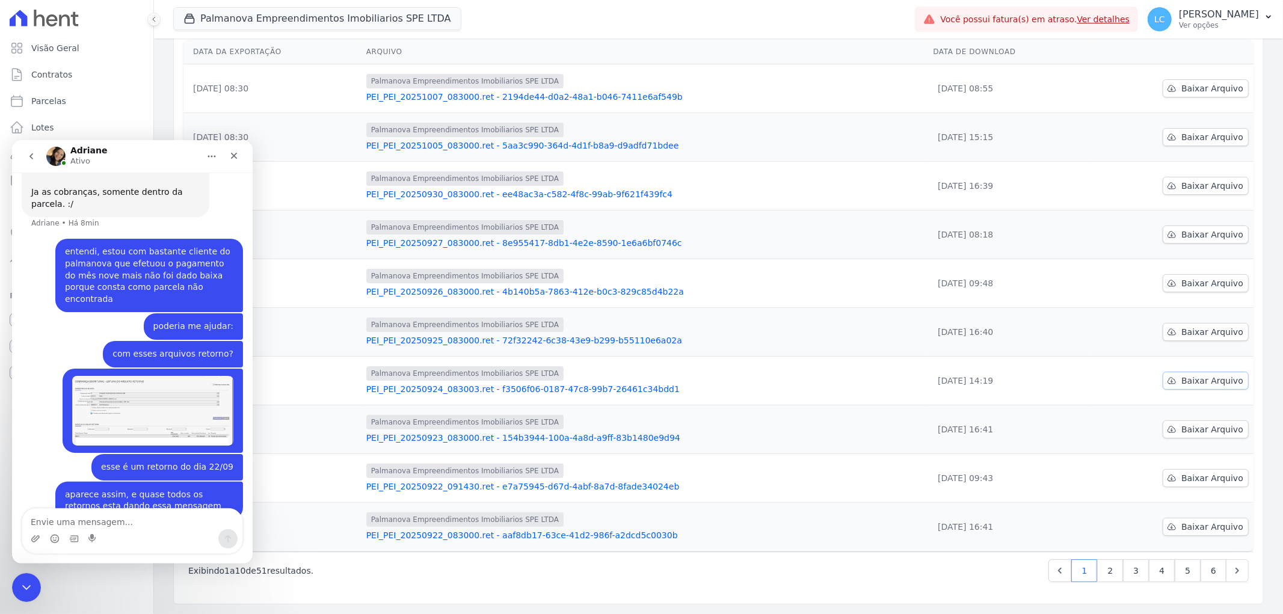
click at [1191, 381] on span "Baixar Arquivo" at bounding box center [1212, 381] width 62 height 12
click at [77, 520] on textarea "Envie uma mensagem..." at bounding box center [132, 518] width 220 height 20
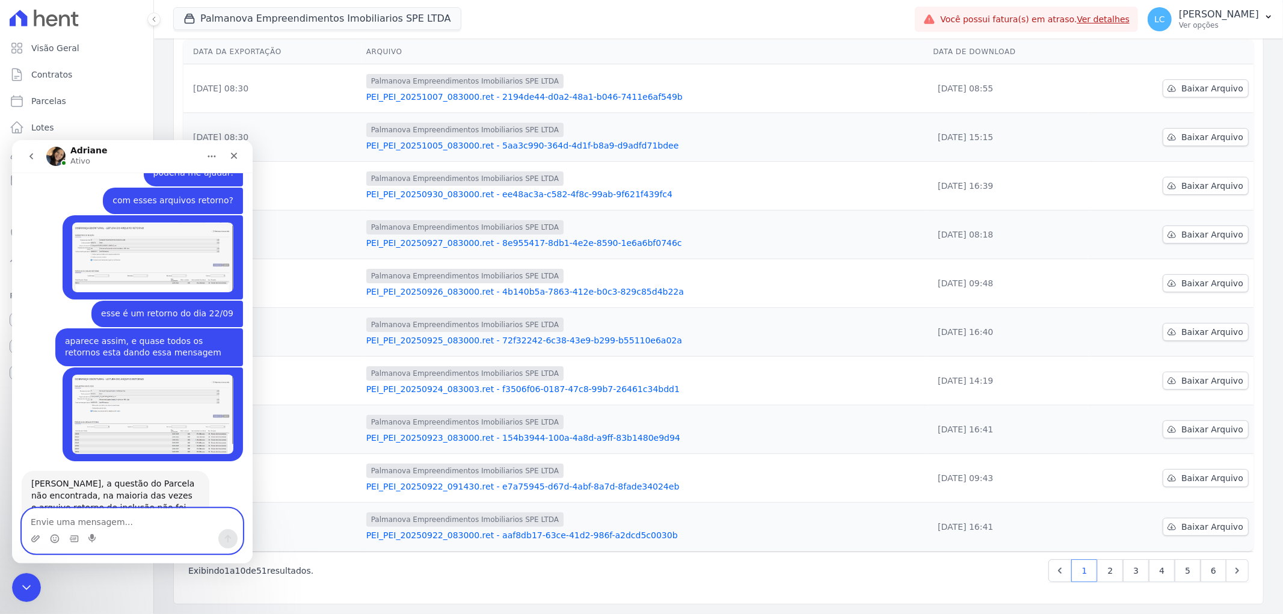
scroll to position [595, 0]
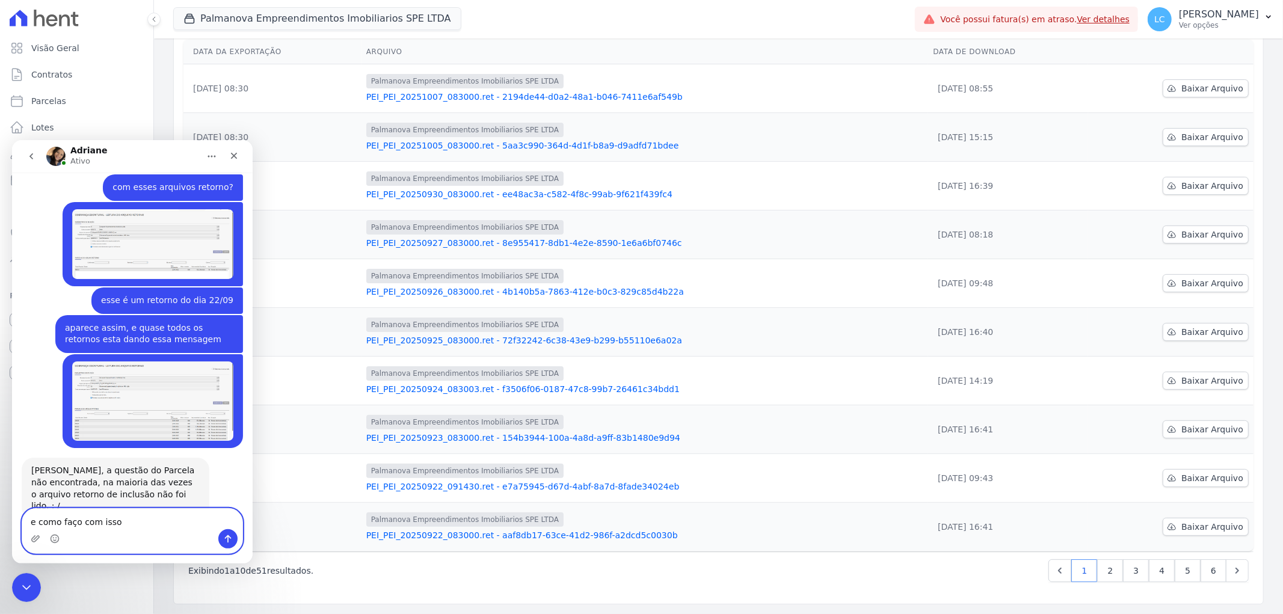
type textarea "e como faço com isso?"
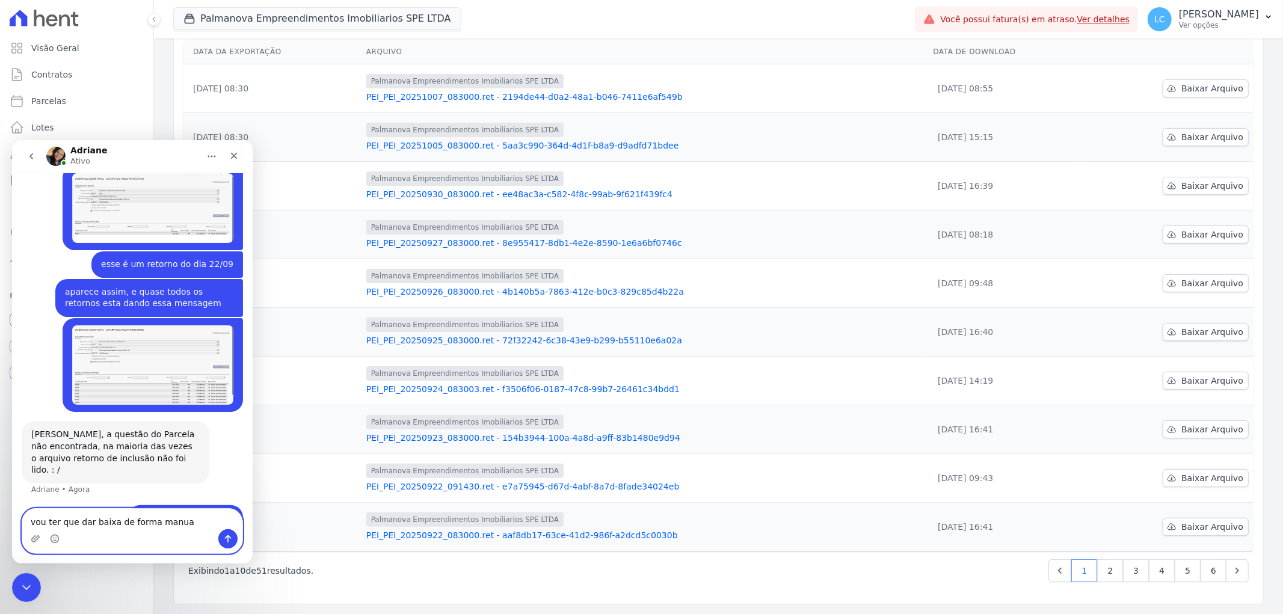
type textarea "vou ter que dar baixa de forma manual"
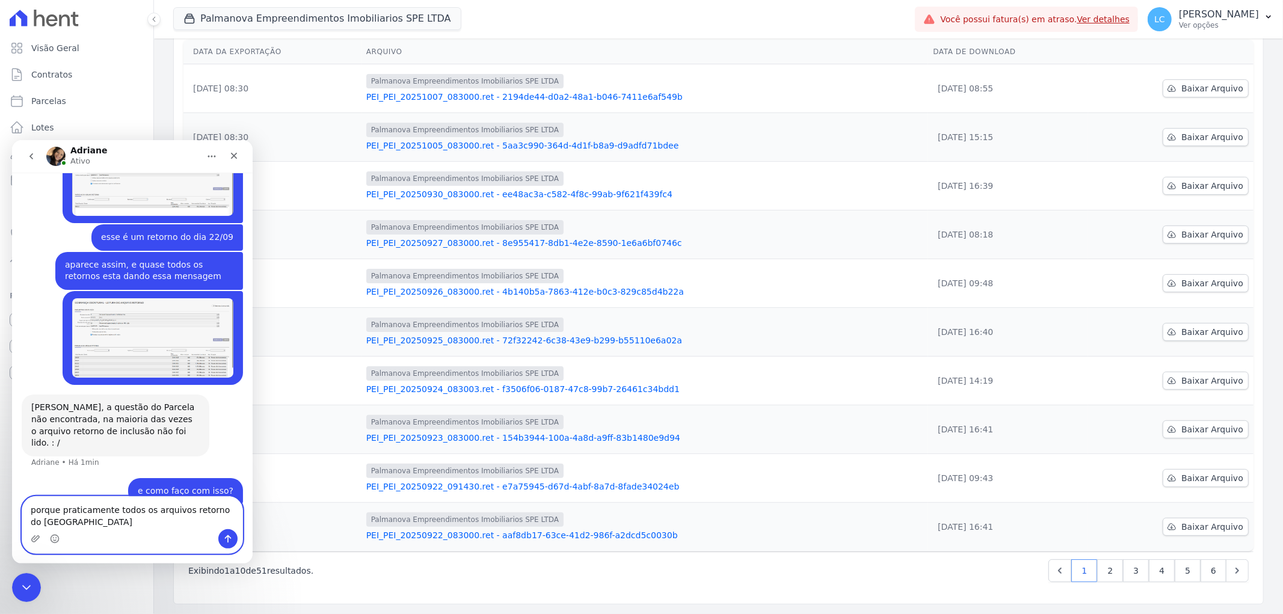
scroll to position [670, 0]
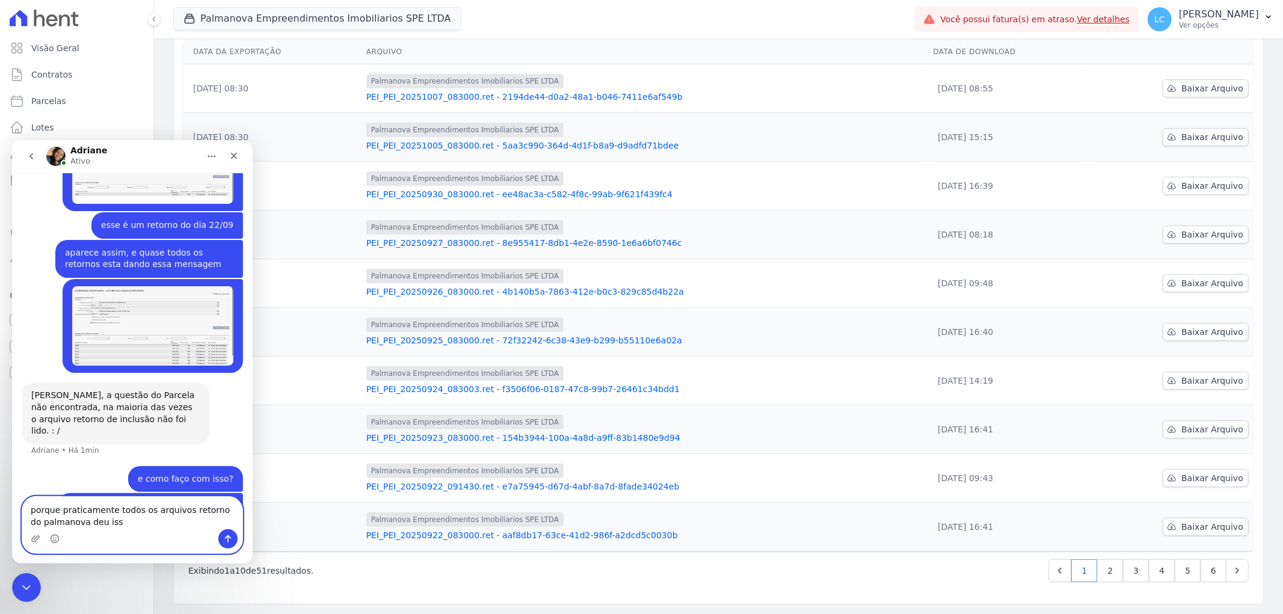
type textarea "porque praticamente todos os arquivos retorno do palmanova deu isso"
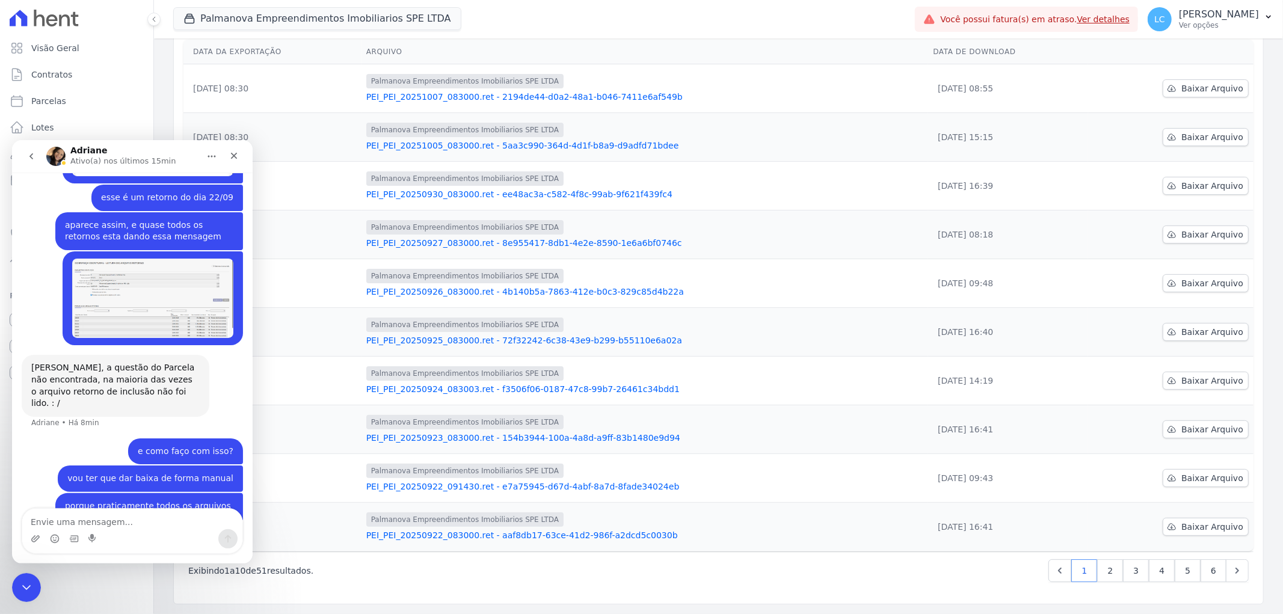
click at [130, 258] on img "Larissa diz…" at bounding box center [152, 298] width 161 height 80
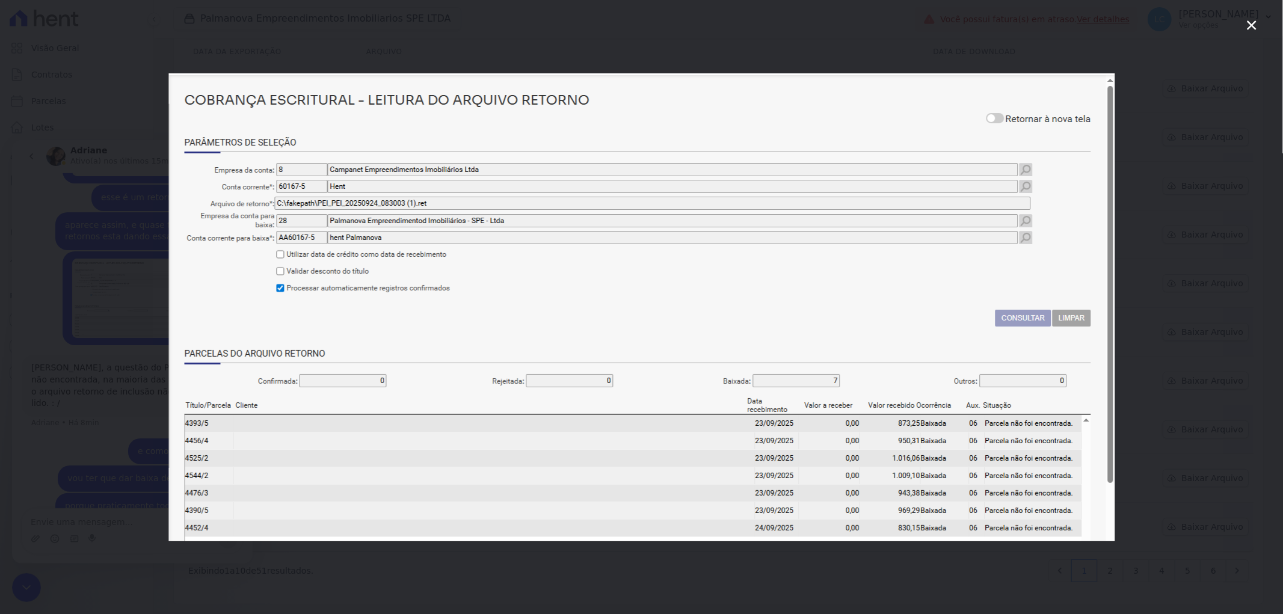
scroll to position [0, 0]
click at [841, 341] on img "Fechar" at bounding box center [641, 307] width 946 height 468
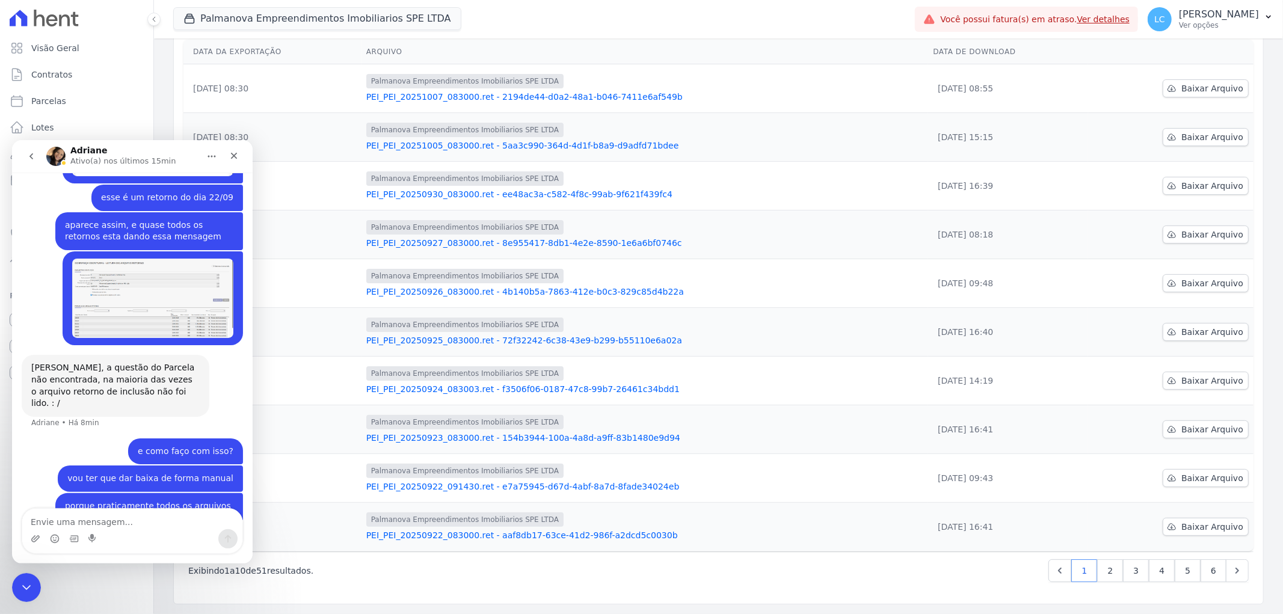
click at [159, 258] on img "Larissa diz…" at bounding box center [152, 298] width 161 height 80
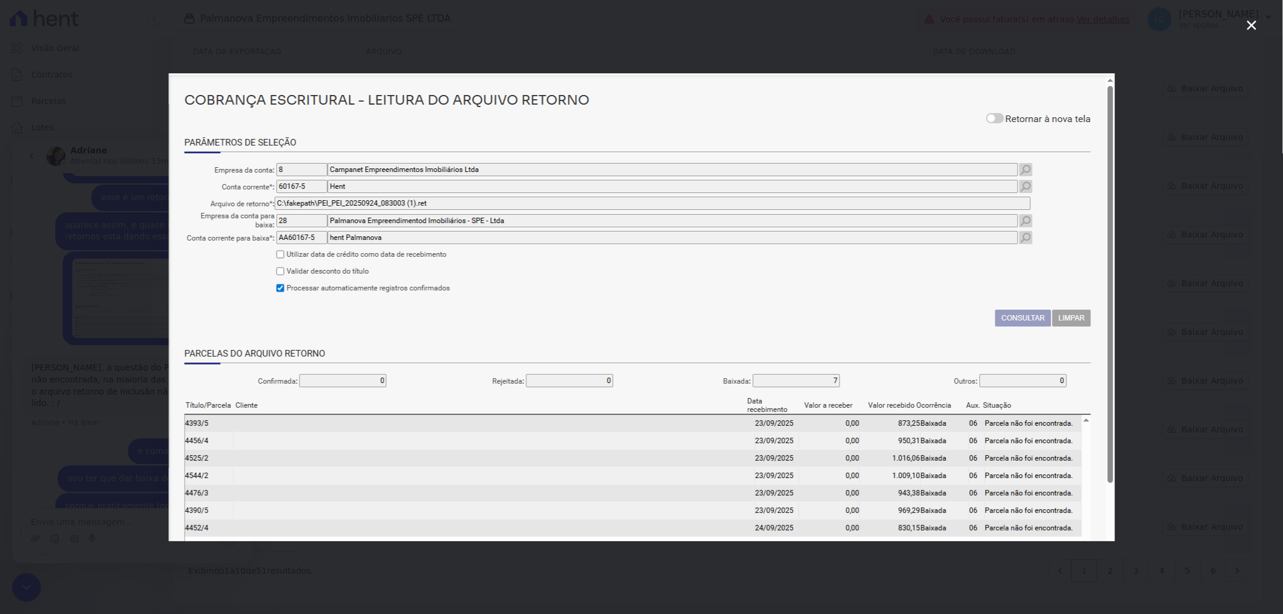
click at [128, 417] on div "Messenger da Intercom" at bounding box center [641, 307] width 1283 height 614
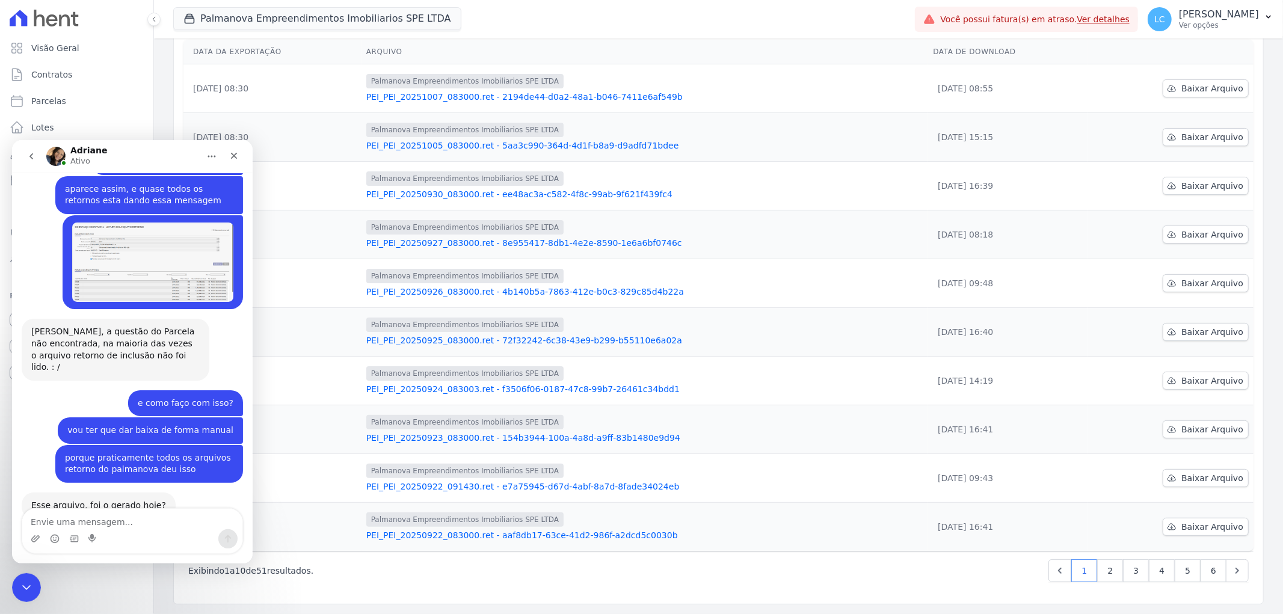
scroll to position [734, 0]
drag, startPoint x: 92, startPoint y: 519, endPoint x: 107, endPoint y: 510, distance: 17.5
click at [99, 515] on textarea "Envie uma mensagem..." at bounding box center [132, 518] width 220 height 20
type textarea "não"
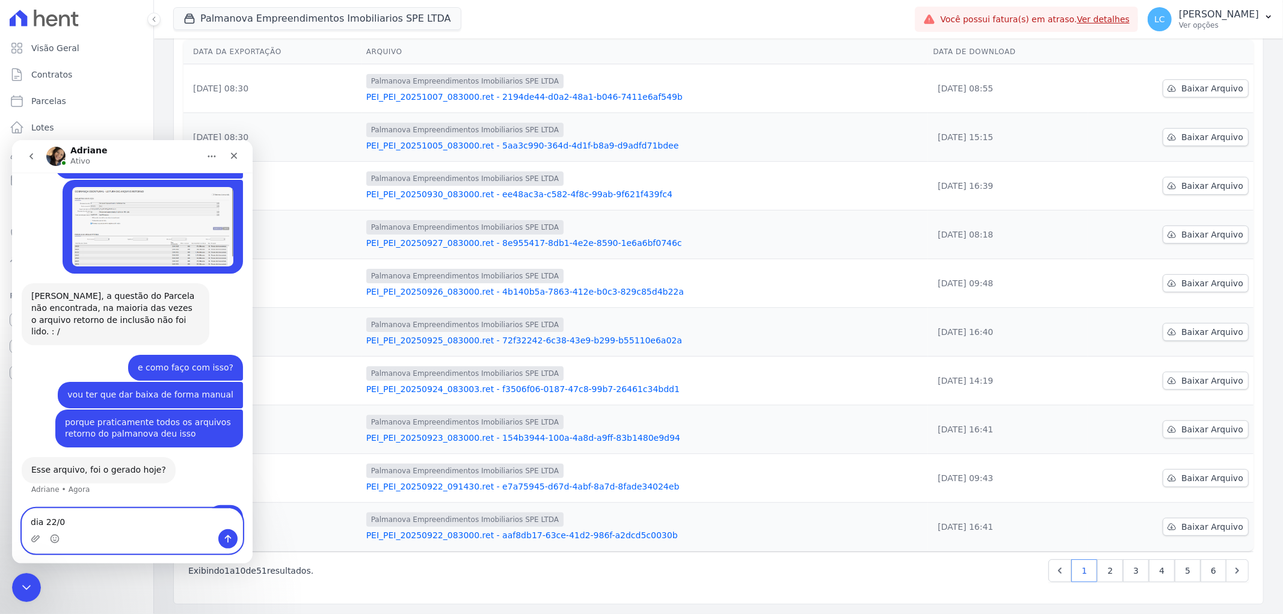
type textarea "dia 22/09"
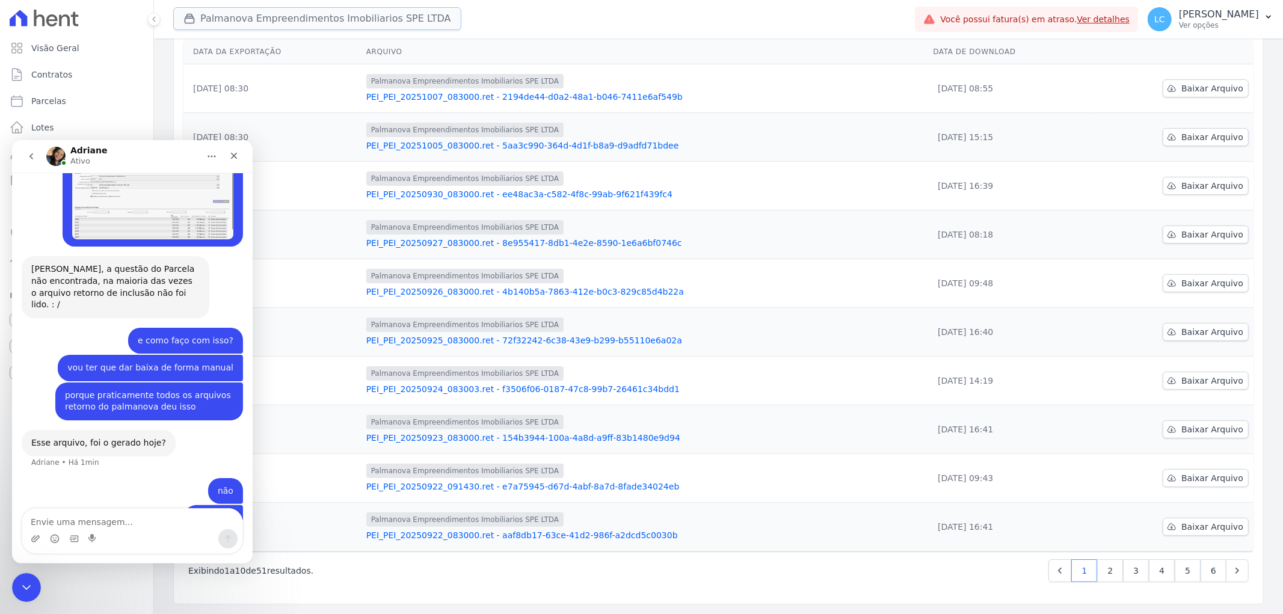
click at [292, 19] on button "Palmanova Empreendimentos Imobiliarios SPE LTDA" at bounding box center [317, 18] width 288 height 23
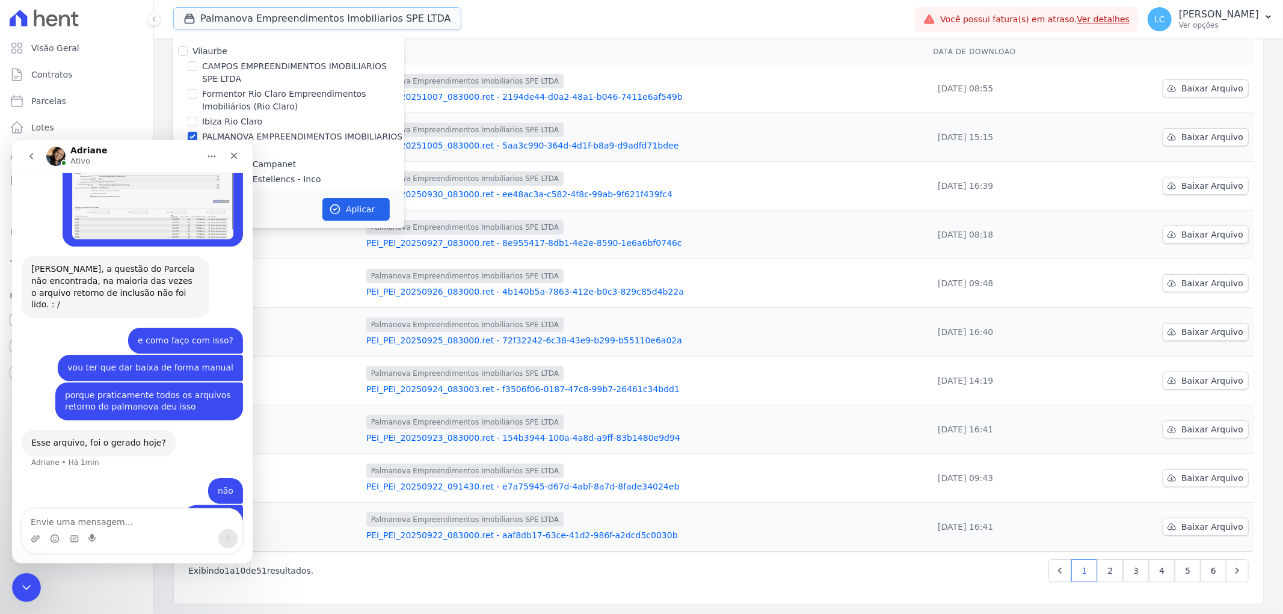
scroll to position [20, 0]
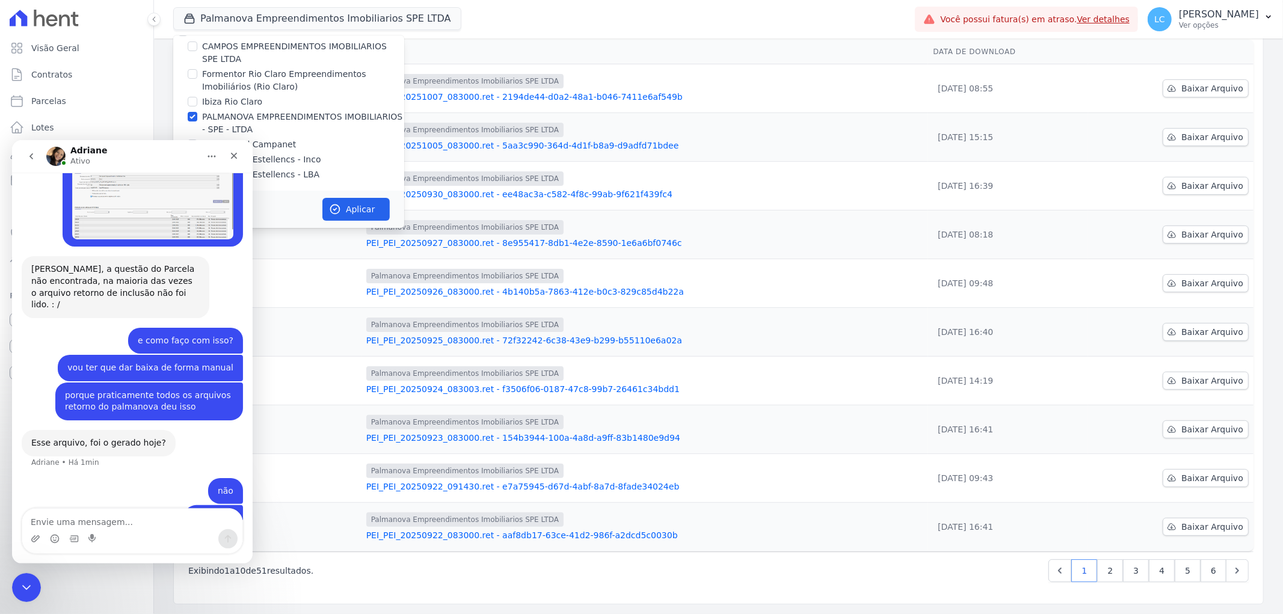
click at [274, 171] on label "Residencial Estellencs - LBA" at bounding box center [260, 174] width 117 height 13
click at [197, 171] on input "Residencial Estellencs - LBA" at bounding box center [193, 175] width 10 height 10
checkbox input "true"
click at [230, 155] on icon "Fechar" at bounding box center [234, 155] width 10 height 10
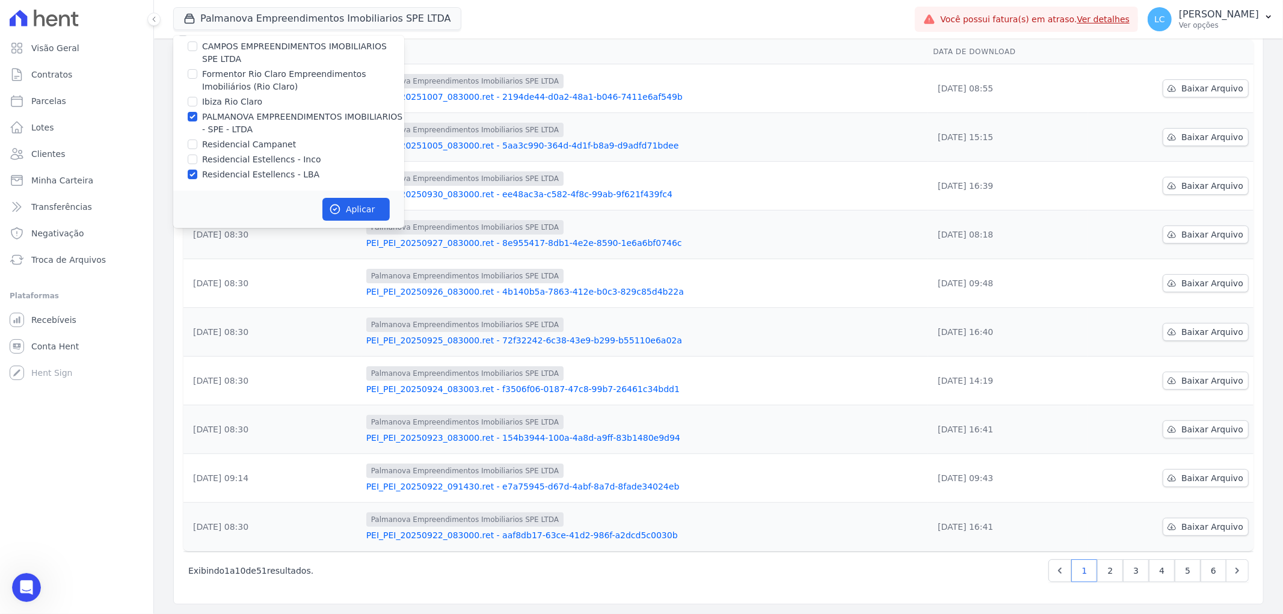
scroll to position [797, 0]
click at [195, 116] on input "PALMANOVA EMPREENDIMENTOS IMOBILIARIOS - SPE - LTDA" at bounding box center [193, 117] width 10 height 10
checkbox input "false"
click at [353, 207] on button "Aplicar" at bounding box center [355, 209] width 67 height 23
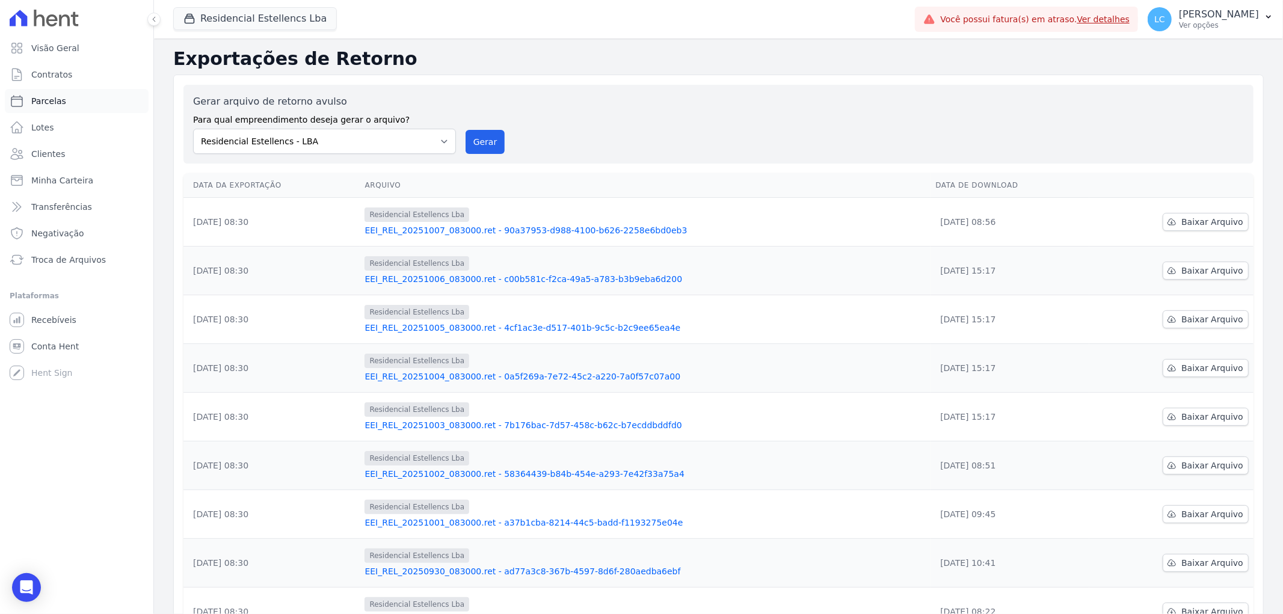
click at [62, 100] on link "Parcelas" at bounding box center [77, 101] width 144 height 24
select select
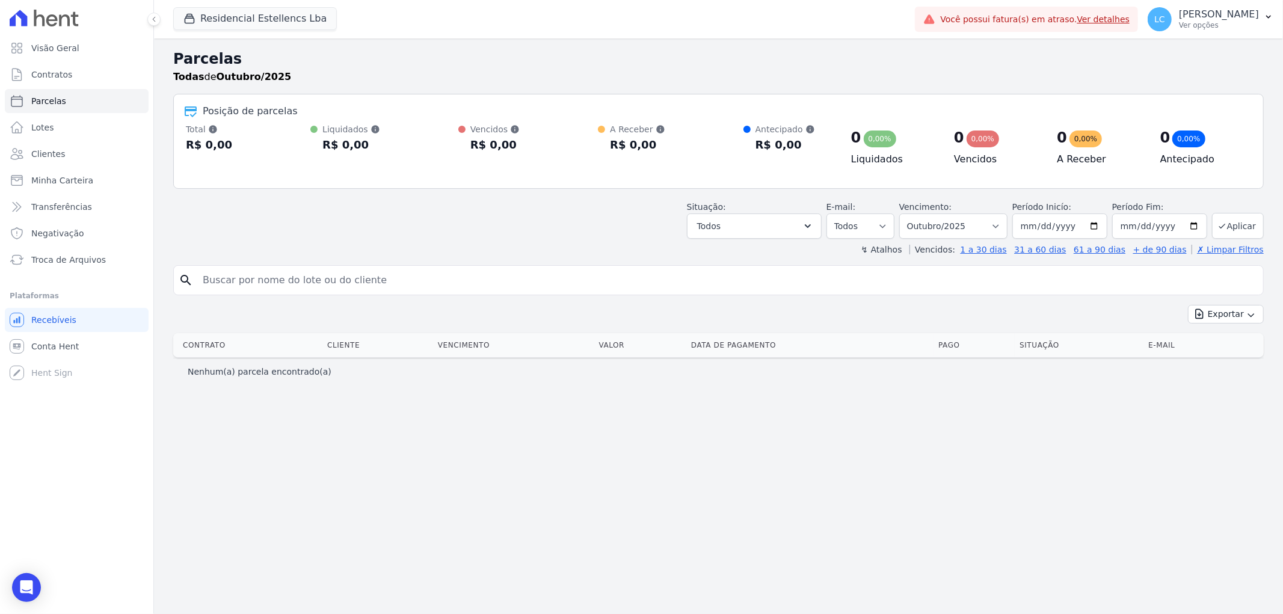
click at [323, 269] on input "search" at bounding box center [726, 280] width 1063 height 24
paste input "ROBERTA APARECIDA RODRIGUES"
type input "ROBERTA APARECIDA RODRIGUES"
click at [1007, 224] on select "Filtrar por período ──────── Todos os meses Março/2018 Abril/2018 Maio/2018 Jun…" at bounding box center [953, 225] width 108 height 25
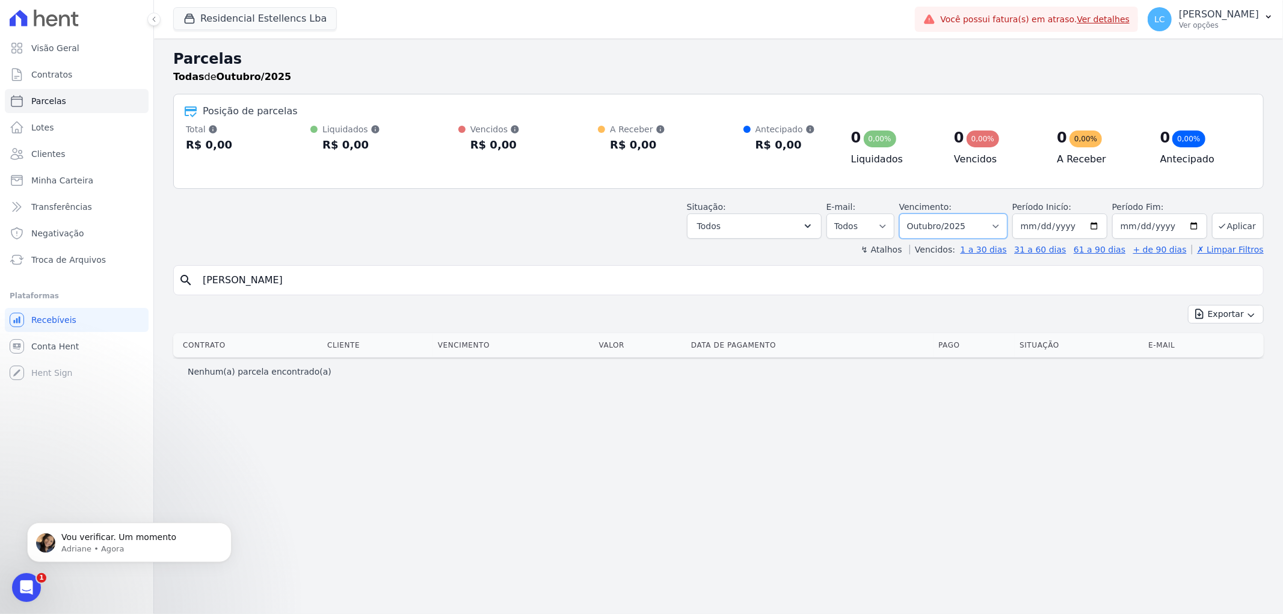
select select "09/2025"
click at [916, 213] on select "Filtrar por período ──────── Todos os meses Março/2018 Abril/2018 Maio/2018 Jun…" at bounding box center [953, 225] width 108 height 25
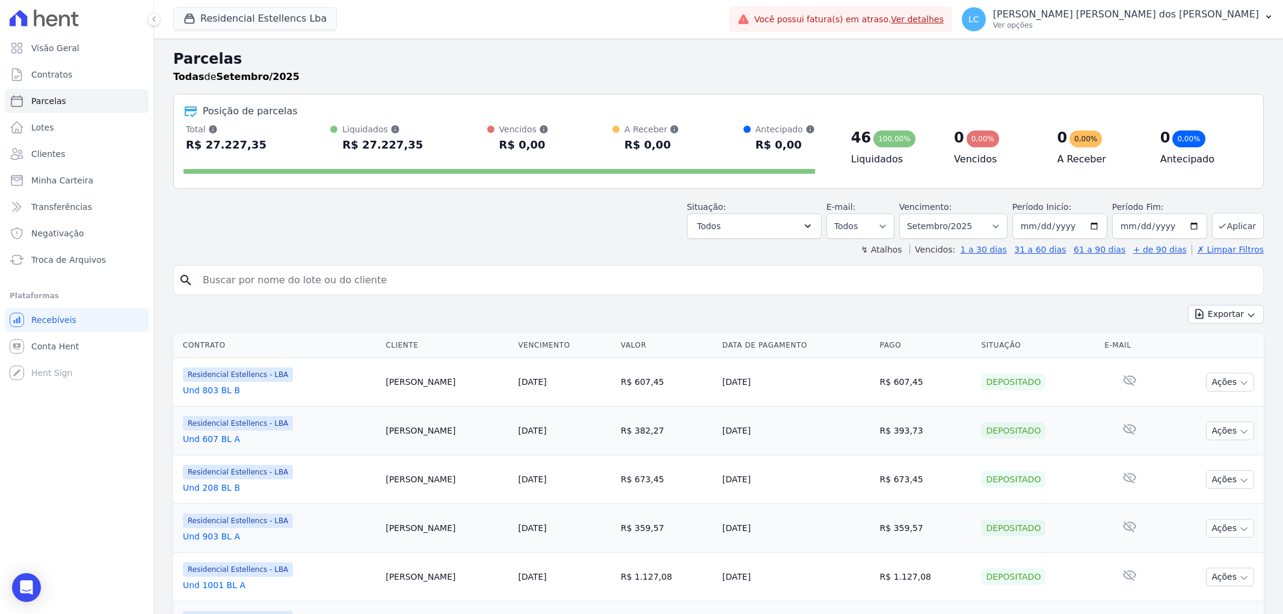
select select
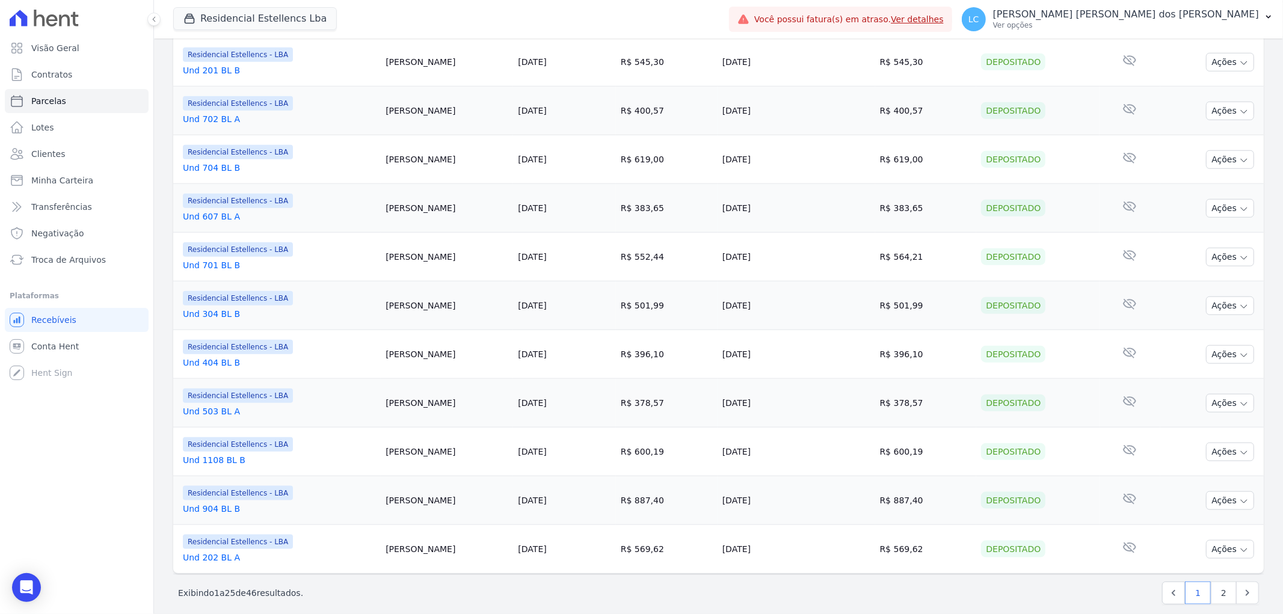
scroll to position [1015, 0]
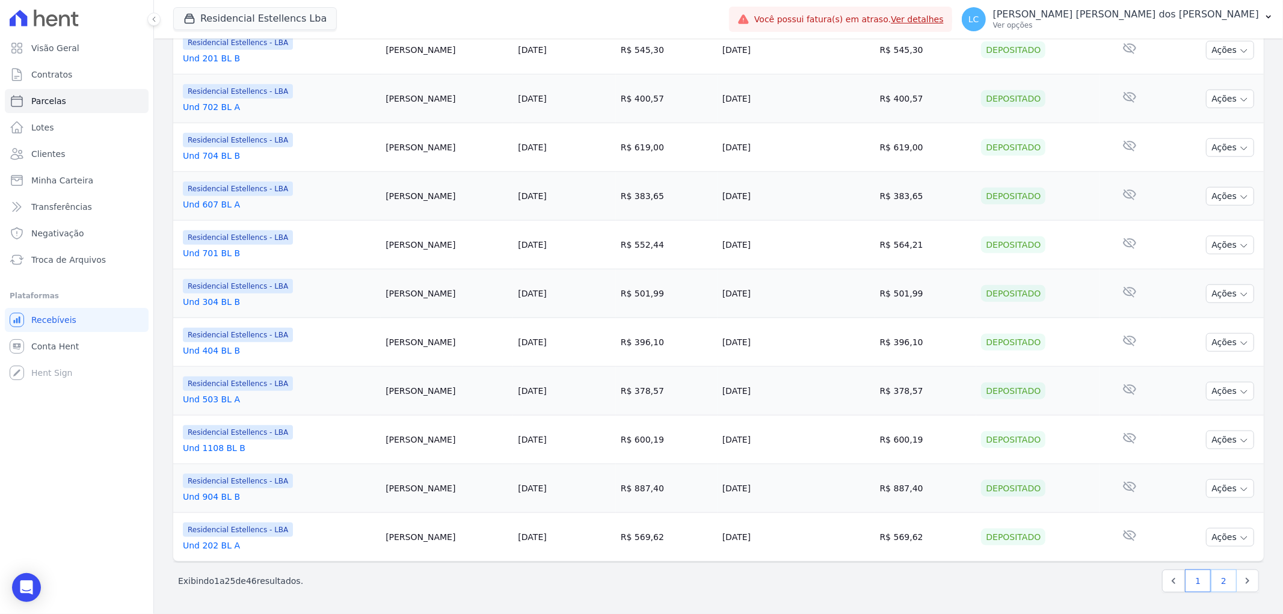
click at [1213, 581] on link "2" at bounding box center [1223, 580] width 26 height 23
select select
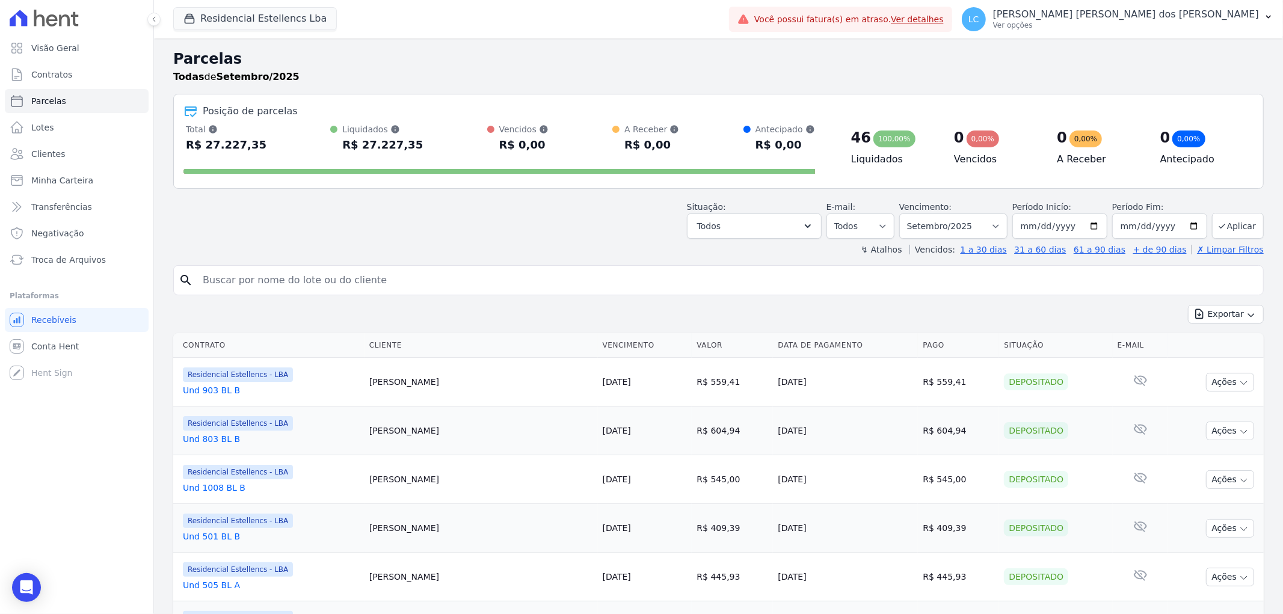
click at [348, 277] on input "search" at bounding box center [726, 280] width 1063 height 24
paste input "[PERSON_NAME] [PERSON_NAME]"
type input "[PERSON_NAME] [PERSON_NAME]"
select select
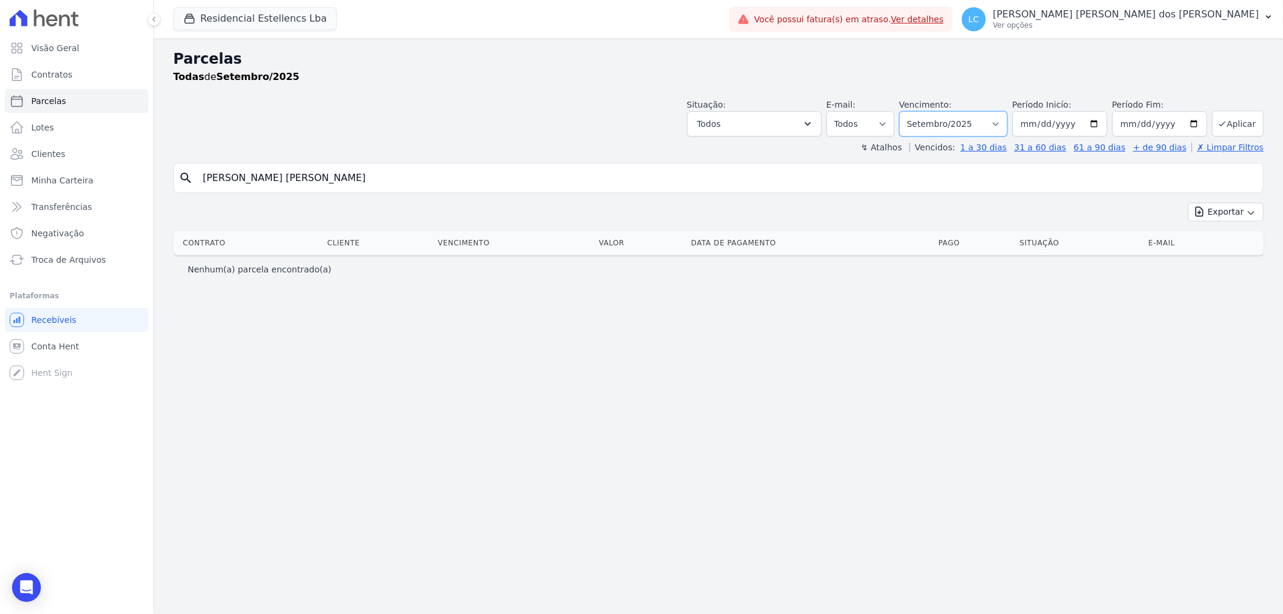
click at [1007, 125] on select "Filtrar por período ──────── Todos os meses Março/2018 Abril/2018 Maio/2018 Jun…" at bounding box center [953, 123] width 108 height 25
select select "all"
click at [916, 111] on select "Filtrar por período ──────── Todos os meses Março/2018 Abril/2018 Maio/2018 Jun…" at bounding box center [953, 123] width 108 height 25
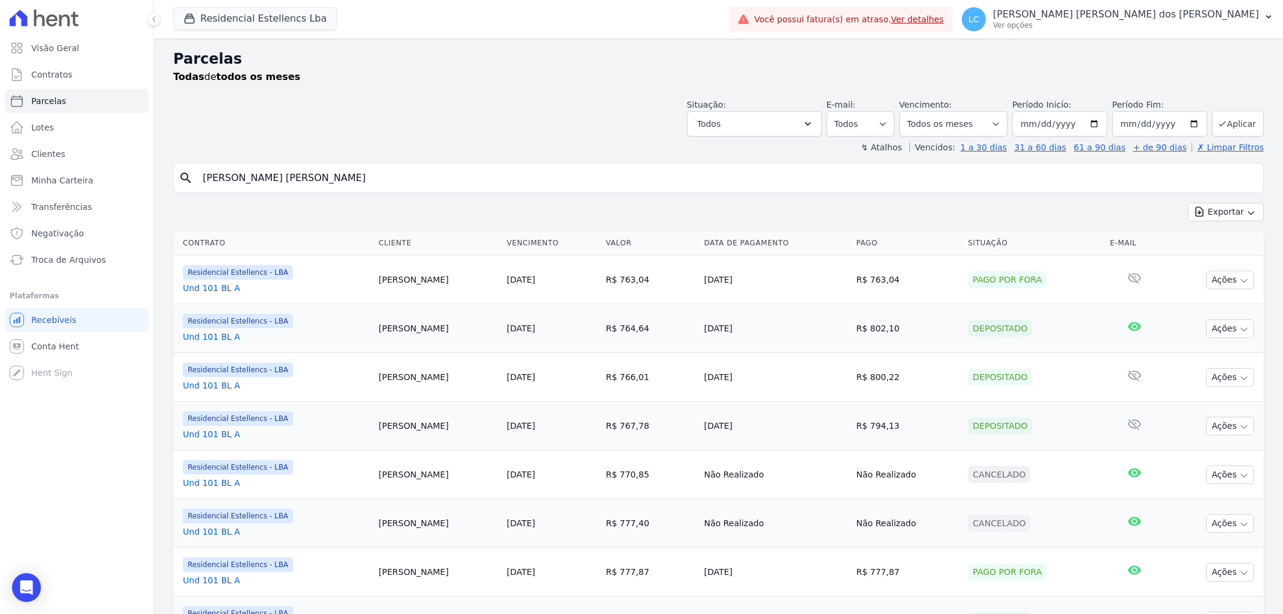
select select
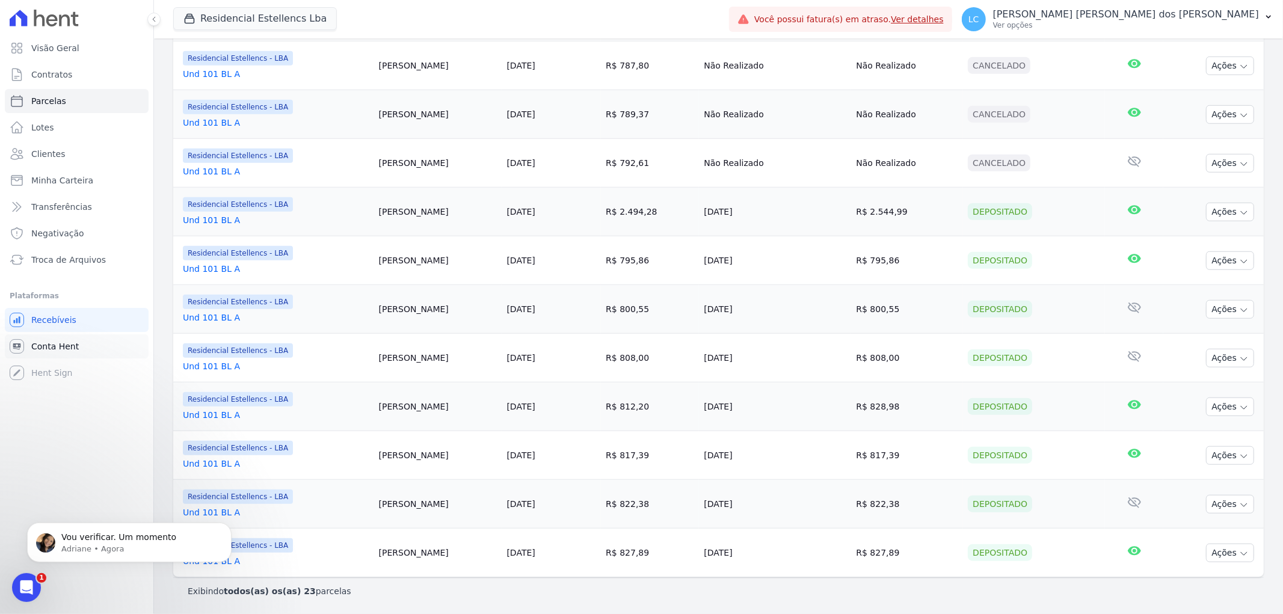
click at [61, 344] on span "Conta Hent" at bounding box center [55, 346] width 48 height 12
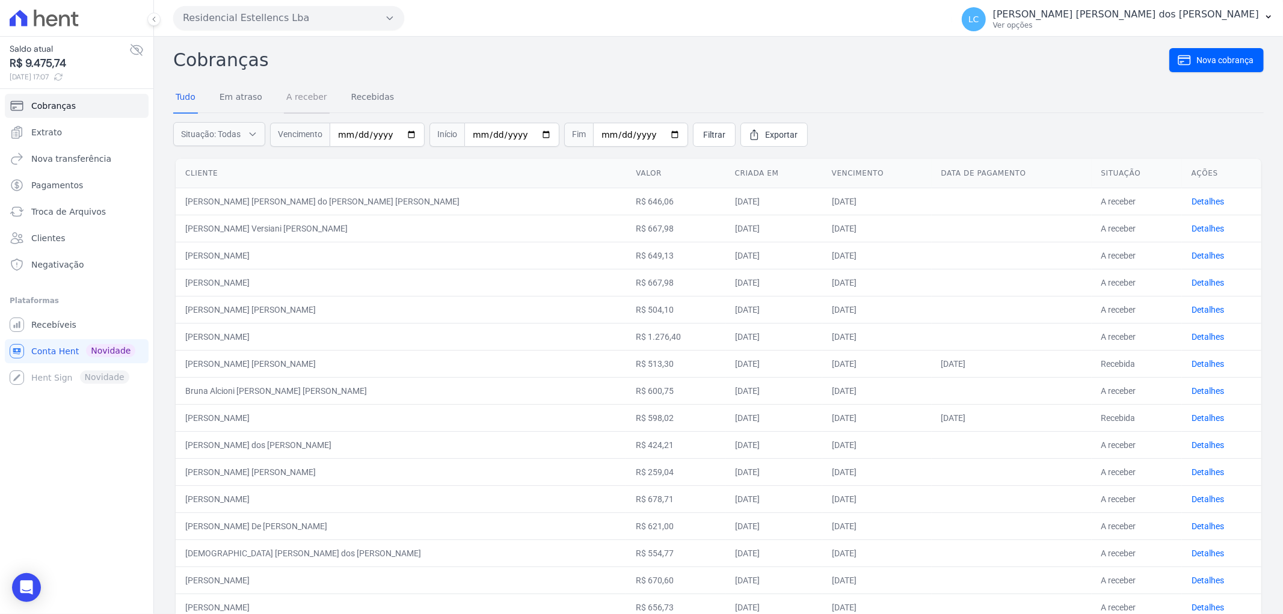
click at [291, 92] on link "A receber" at bounding box center [307, 97] width 46 height 31
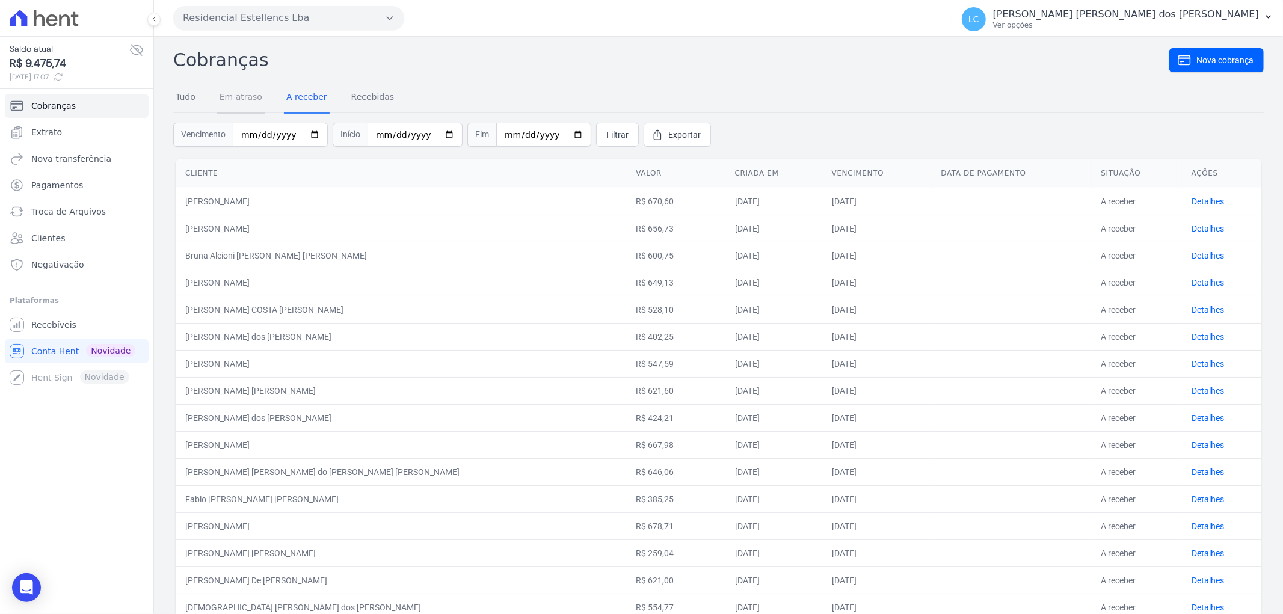
click at [236, 103] on link "Em atraso" at bounding box center [241, 97] width 48 height 31
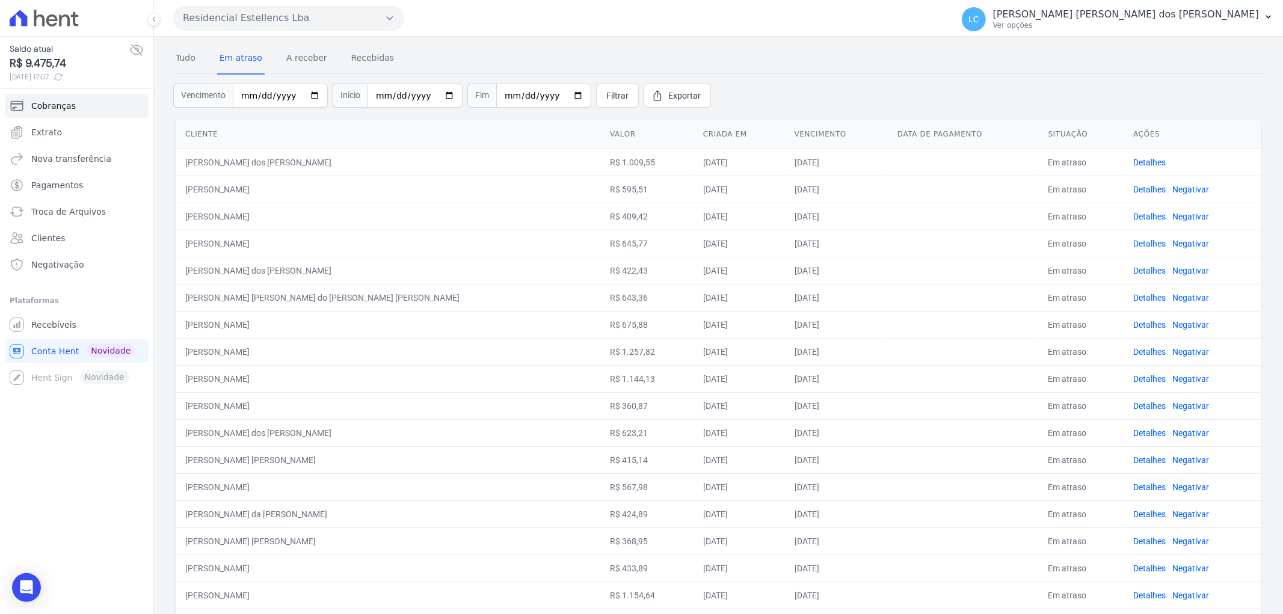
scroll to position [307, 0]
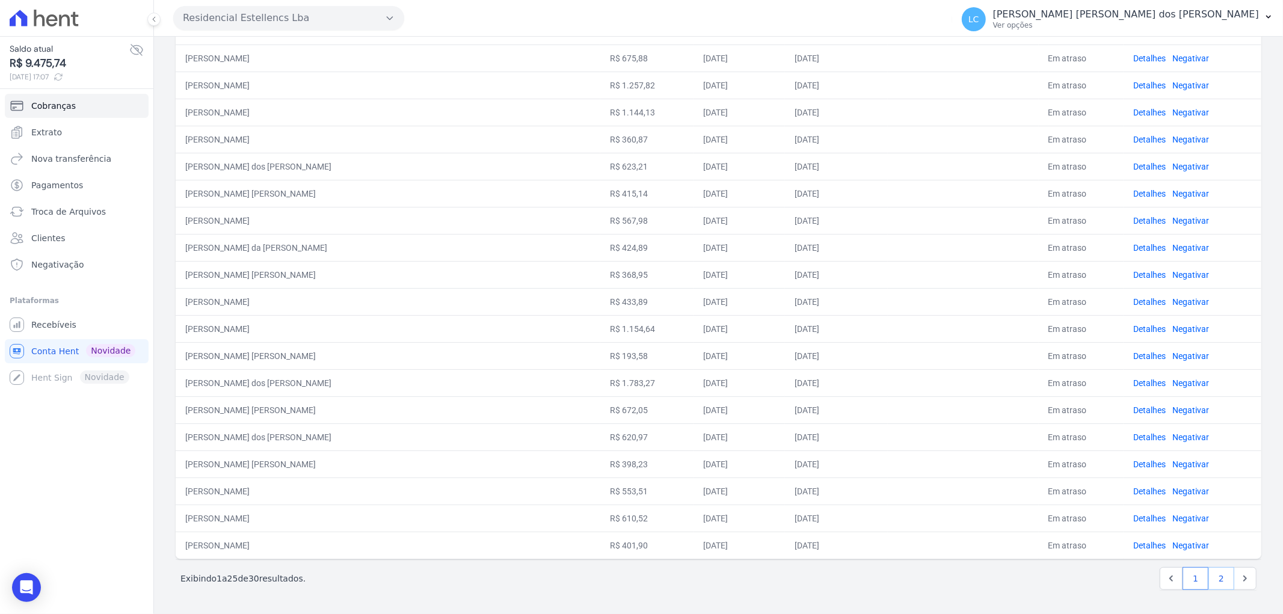
click at [1210, 576] on link "2" at bounding box center [1221, 578] width 26 height 23
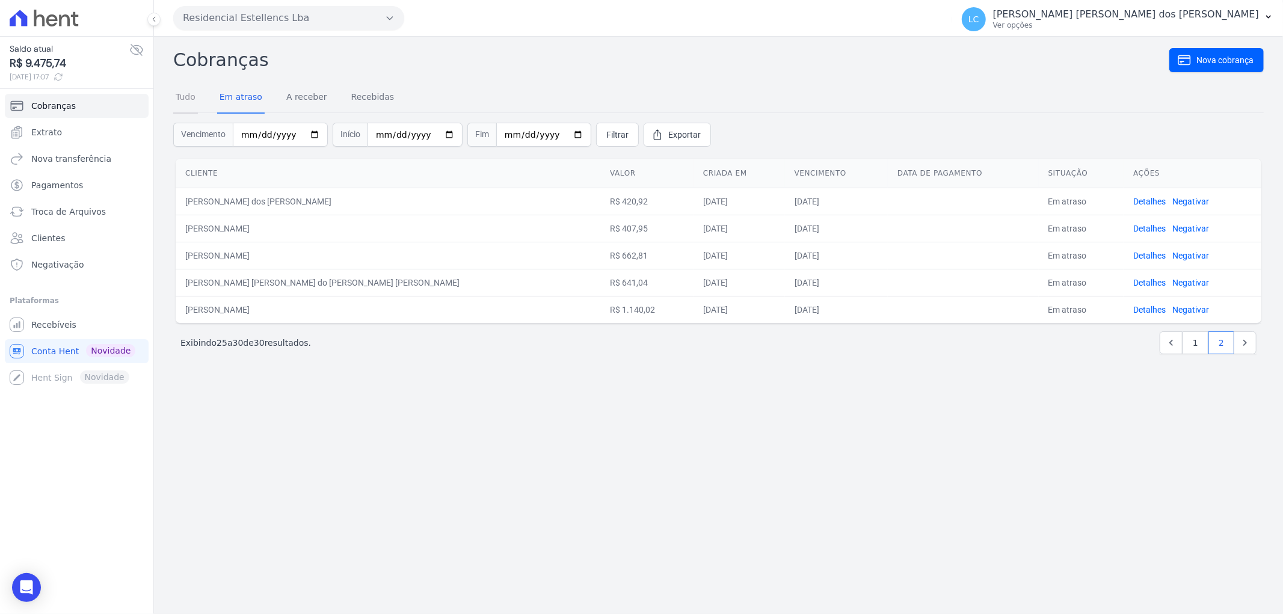
click at [189, 98] on link "Tudo" at bounding box center [185, 97] width 25 height 31
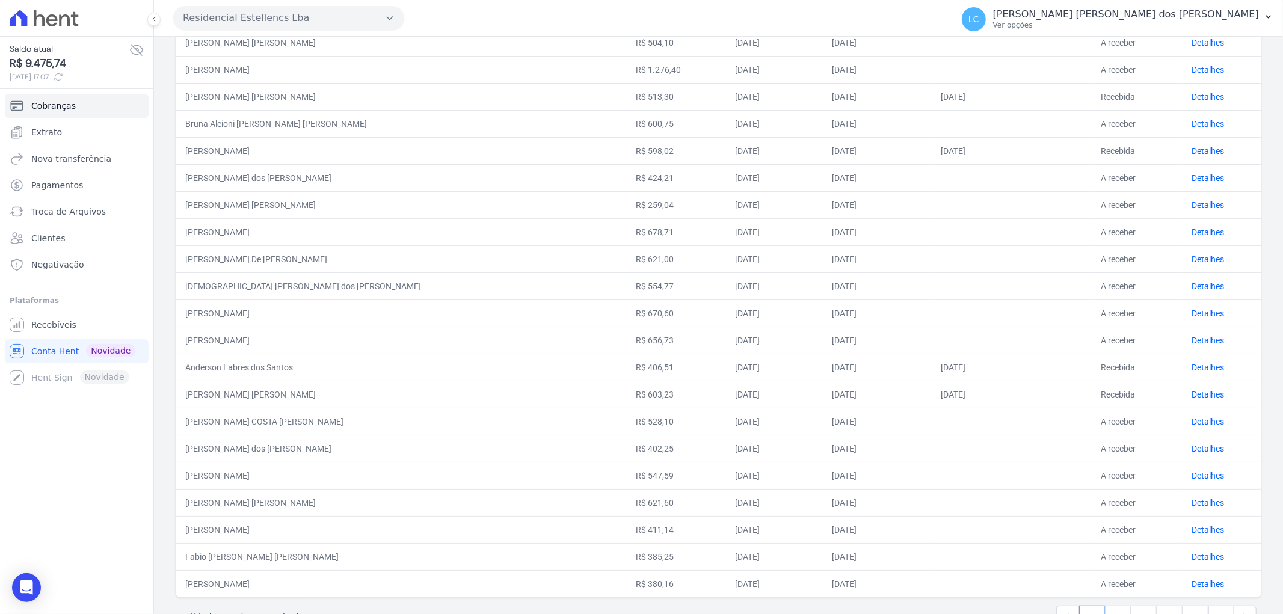
scroll to position [307, 0]
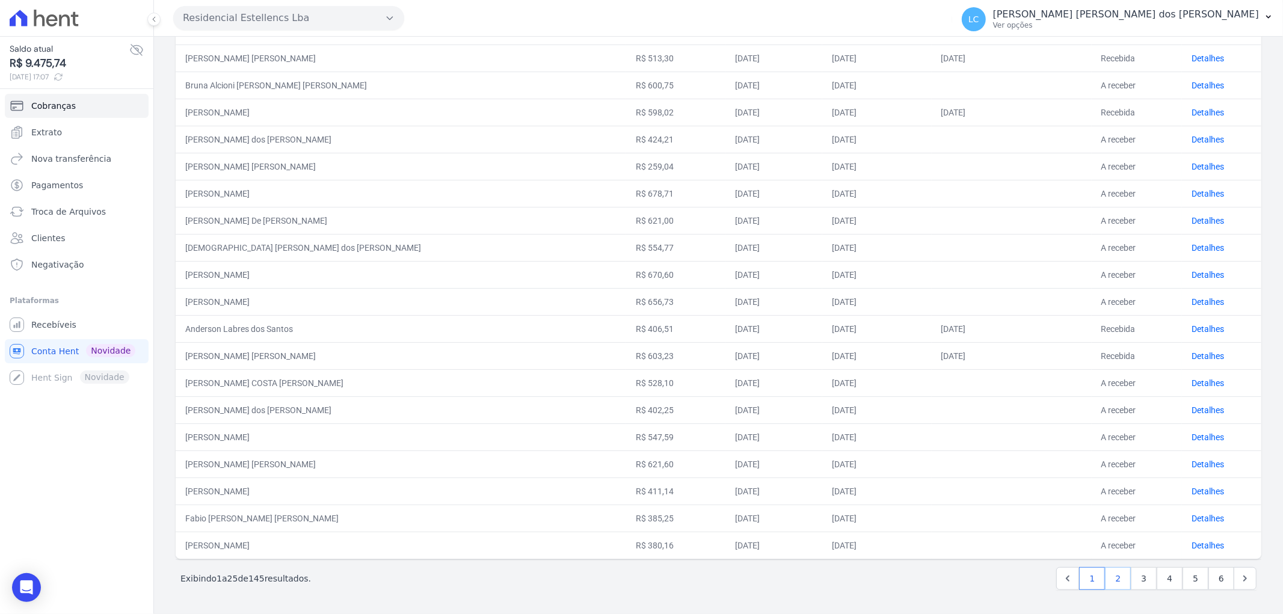
click at [1114, 574] on link "2" at bounding box center [1118, 578] width 26 height 23
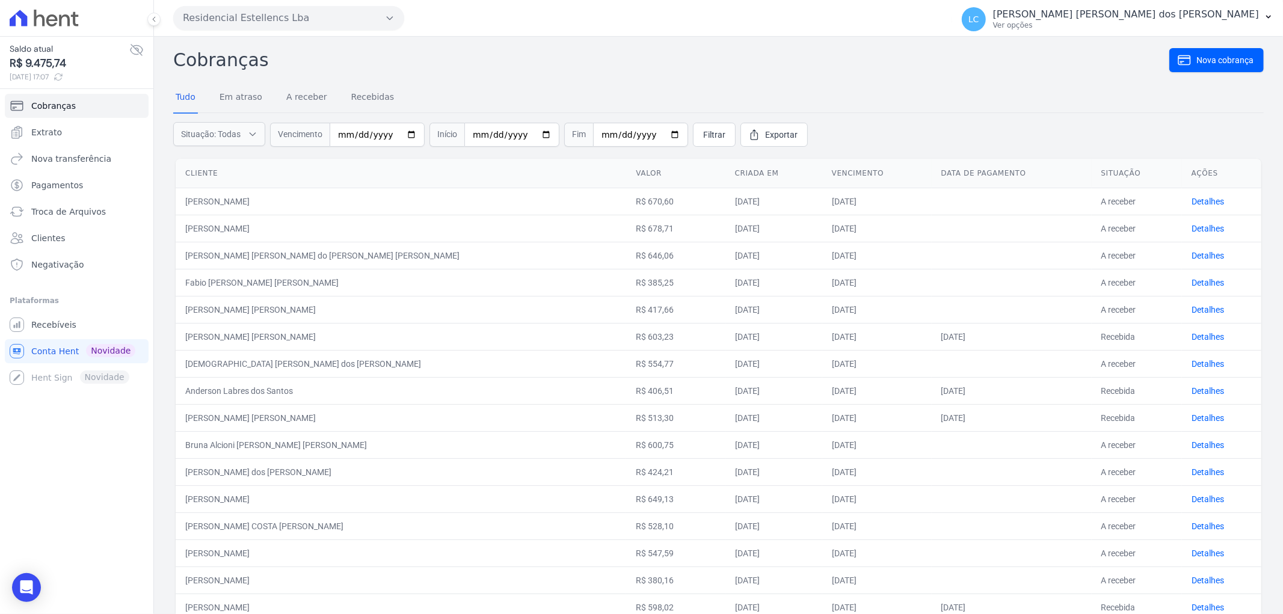
scroll to position [307, 0]
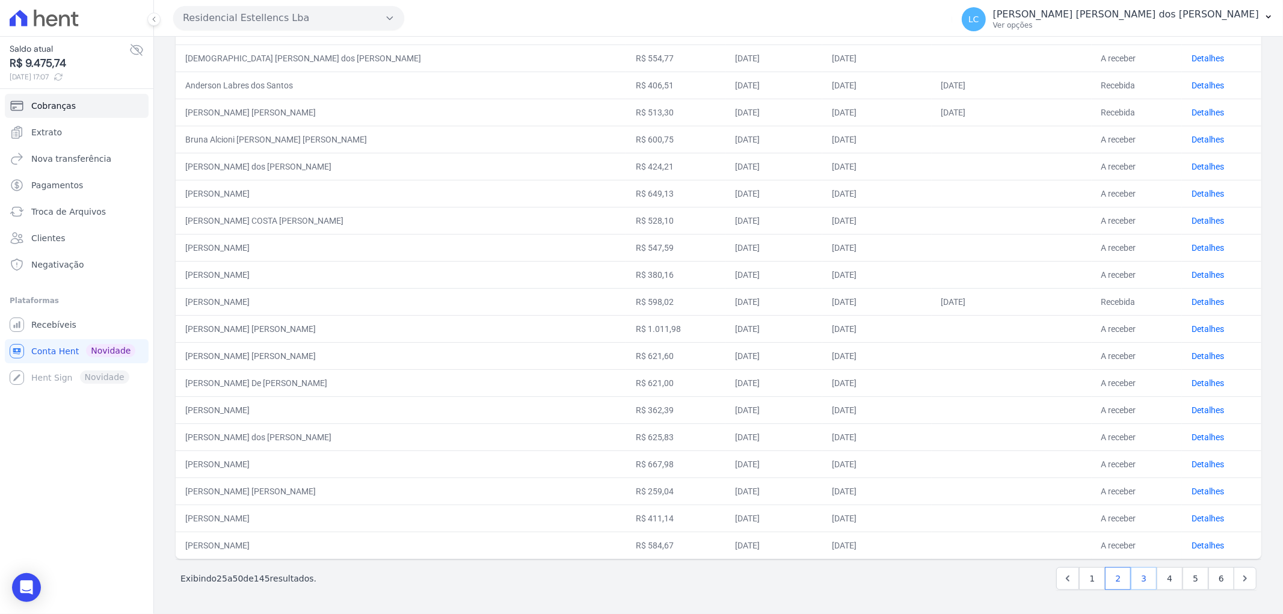
click at [1138, 575] on link "3" at bounding box center [1143, 578] width 26 height 23
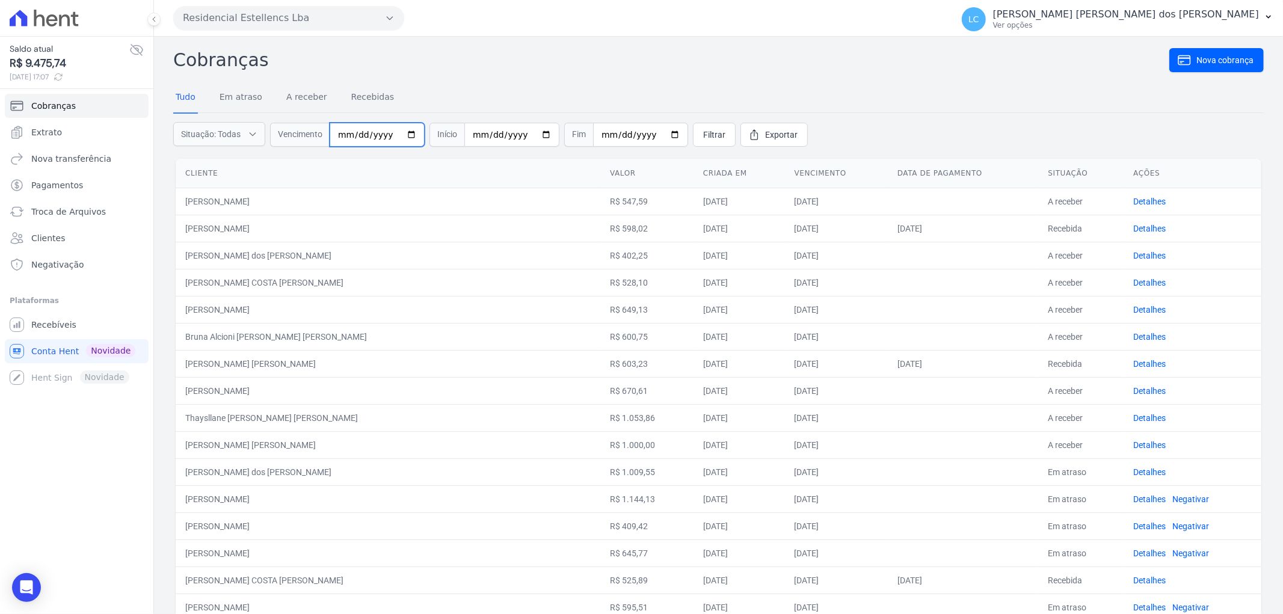
click at [349, 129] on input "date" at bounding box center [377, 135] width 95 height 24
type input "[DATE]"
click at [354, 133] on input "date" at bounding box center [377, 135] width 95 height 24
click at [343, 134] on input "date" at bounding box center [377, 135] width 95 height 24
click at [502, 130] on input "date" at bounding box center [511, 135] width 95 height 24
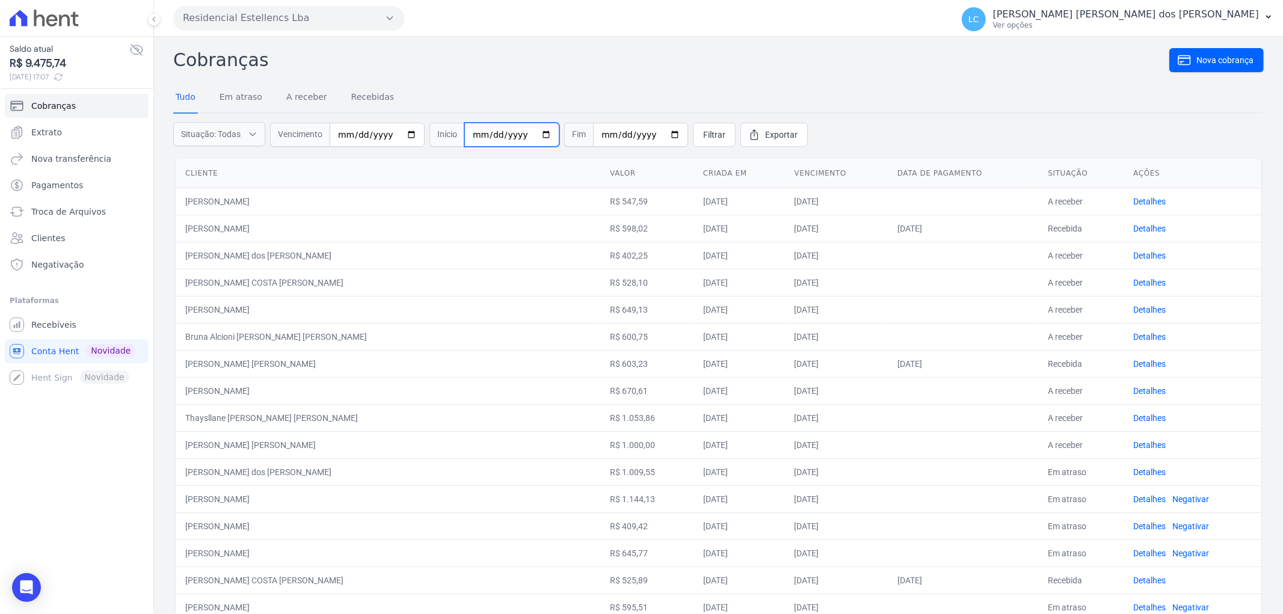
click at [478, 133] on input "date" at bounding box center [511, 135] width 95 height 24
click at [476, 132] on input "date" at bounding box center [511, 135] width 95 height 24
type input "[DATE]"
click at [610, 137] on input "date" at bounding box center [640, 135] width 95 height 24
click at [611, 133] on input "date" at bounding box center [640, 135] width 95 height 24
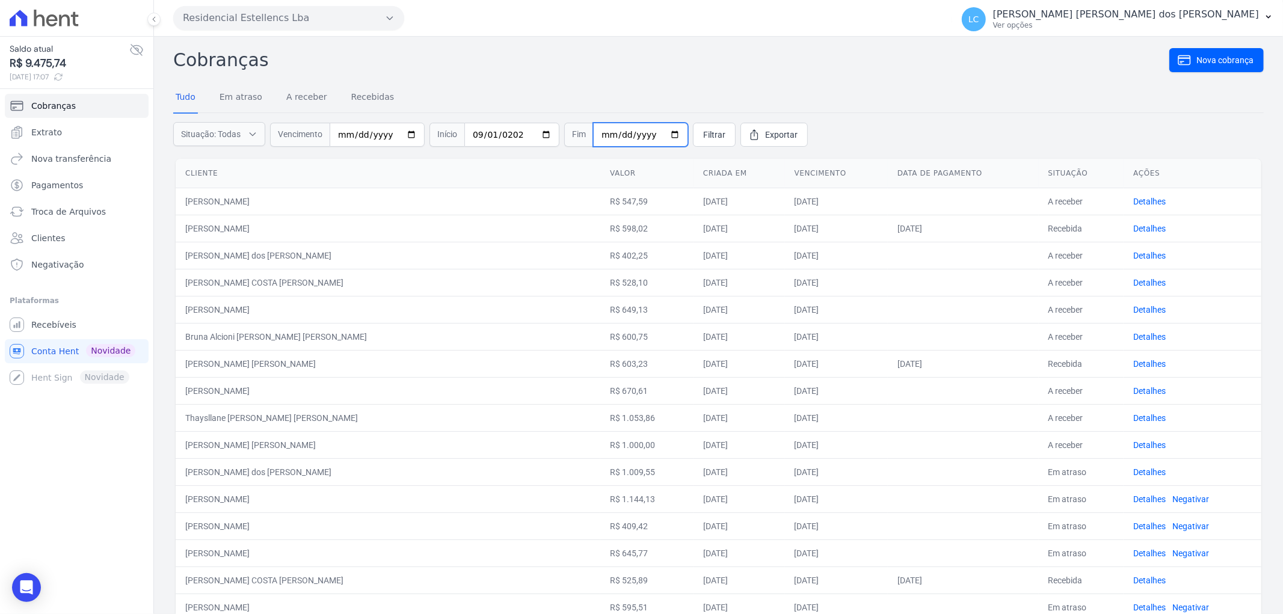
click at [597, 133] on input "date" at bounding box center [640, 135] width 95 height 24
click at [609, 133] on input "date" at bounding box center [640, 135] width 95 height 24
type input "[DATE]"
click at [703, 129] on span "Filtrar" at bounding box center [714, 135] width 22 height 12
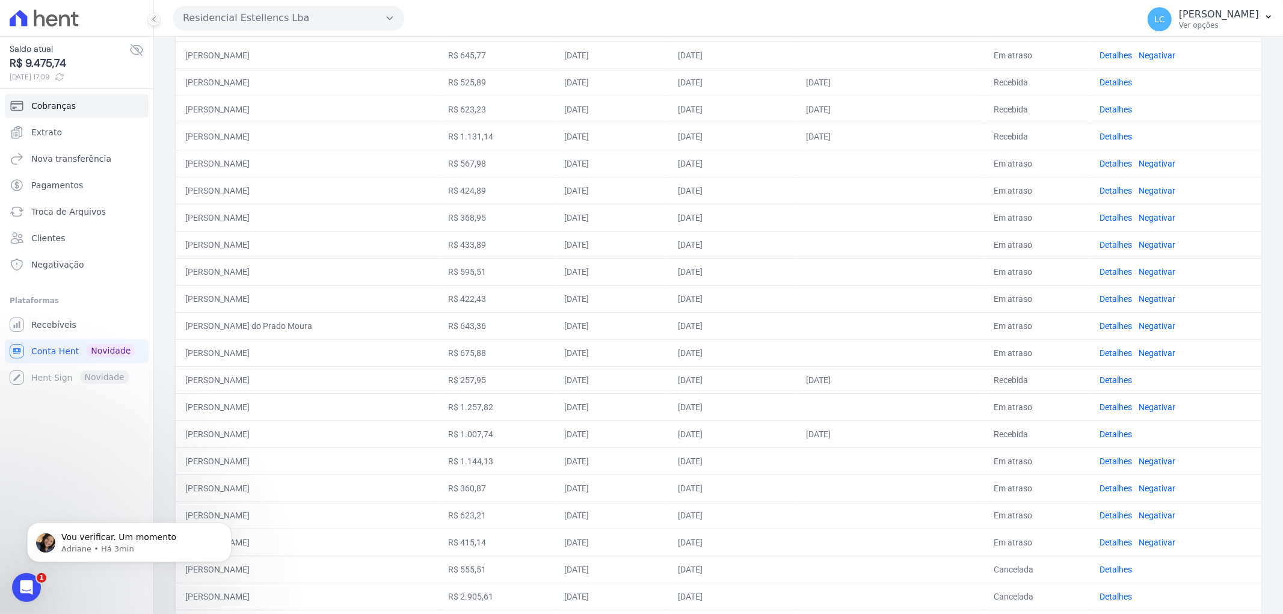
scroll to position [307, 0]
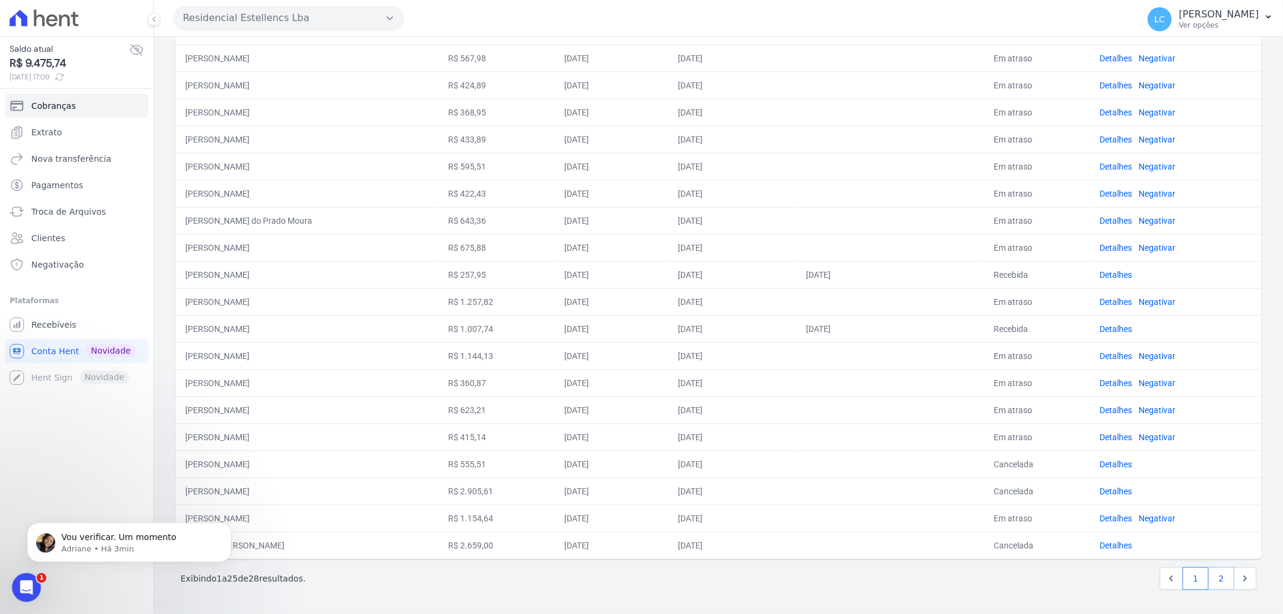
click at [1210, 579] on link "2" at bounding box center [1221, 578] width 26 height 23
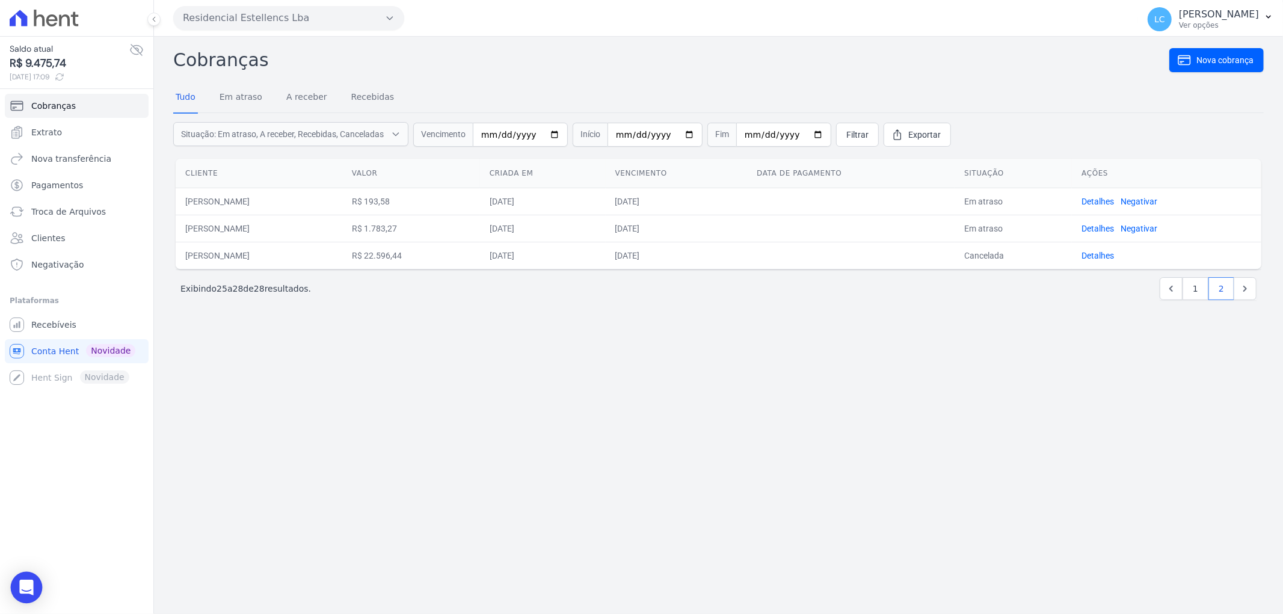
click at [20, 592] on icon "Open Intercom Messenger" at bounding box center [27, 588] width 16 height 16
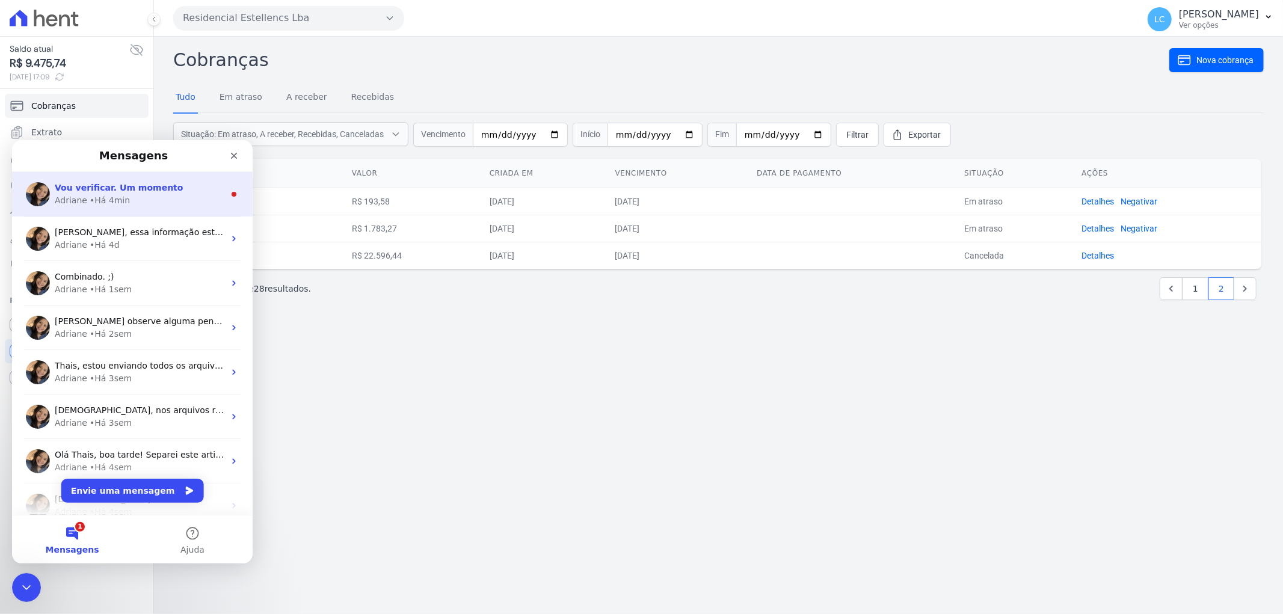
click at [184, 195] on div "Adriane • Há 4min" at bounding box center [140, 200] width 170 height 13
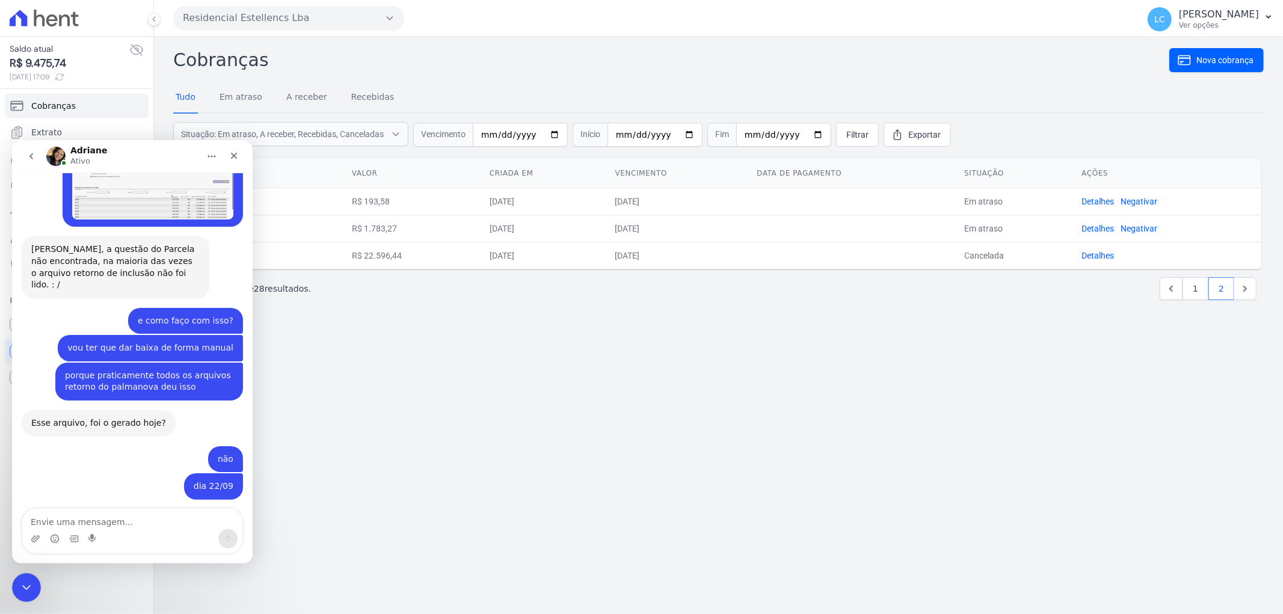
scroll to position [832, 0]
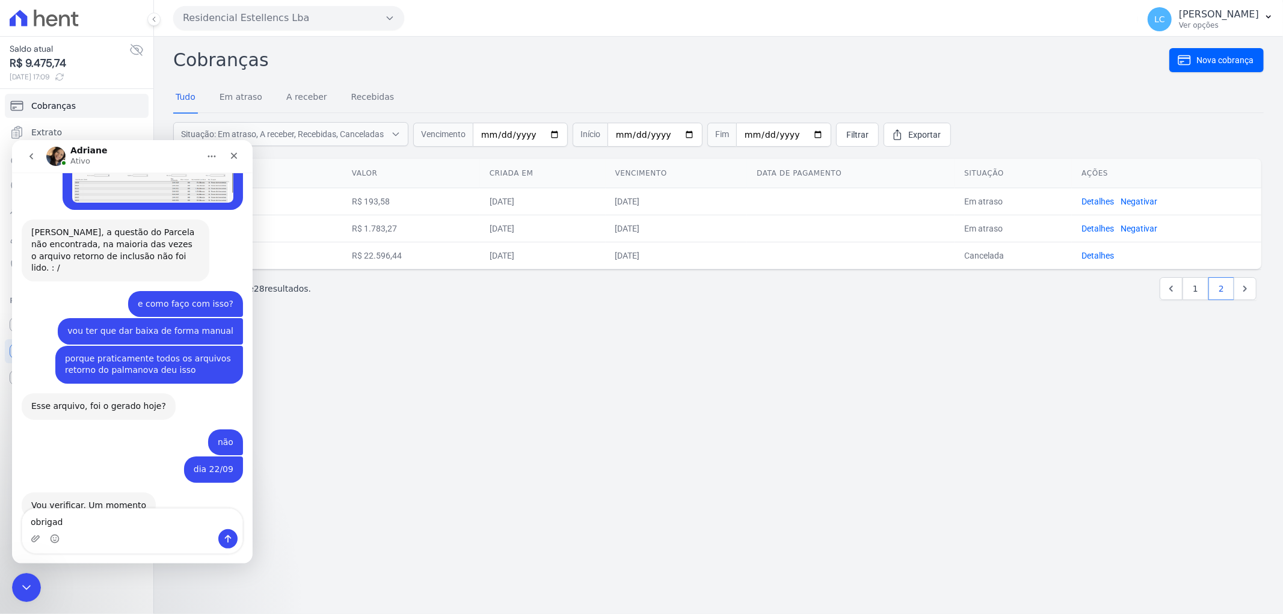
type textarea "obrigada"
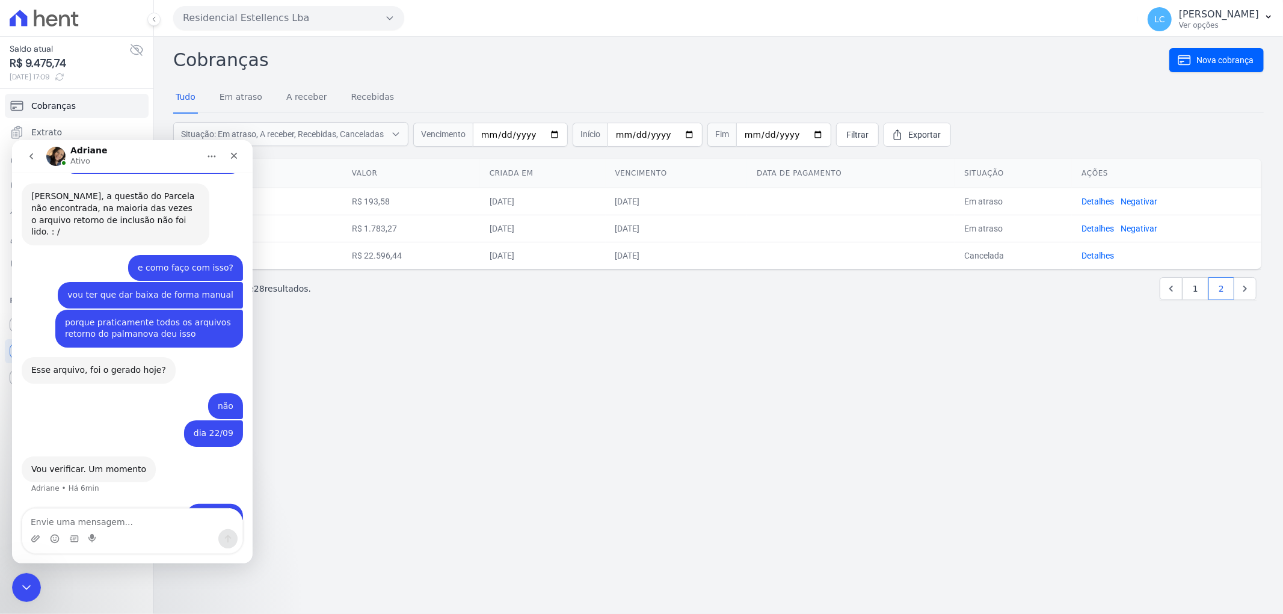
click at [135, 155] on div "[PERSON_NAME]" at bounding box center [122, 156] width 153 height 21
click at [235, 157] on icon "Fechar" at bounding box center [234, 155] width 10 height 10
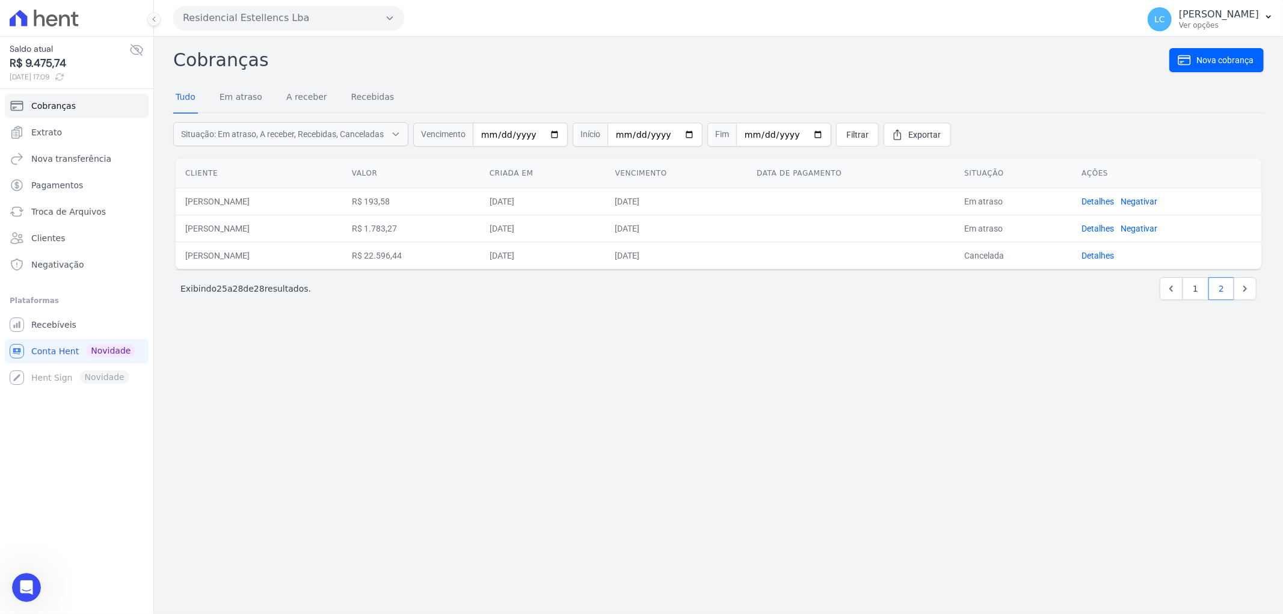
click at [222, 11] on button "Residencial Estellencs Lba" at bounding box center [288, 18] width 231 height 24
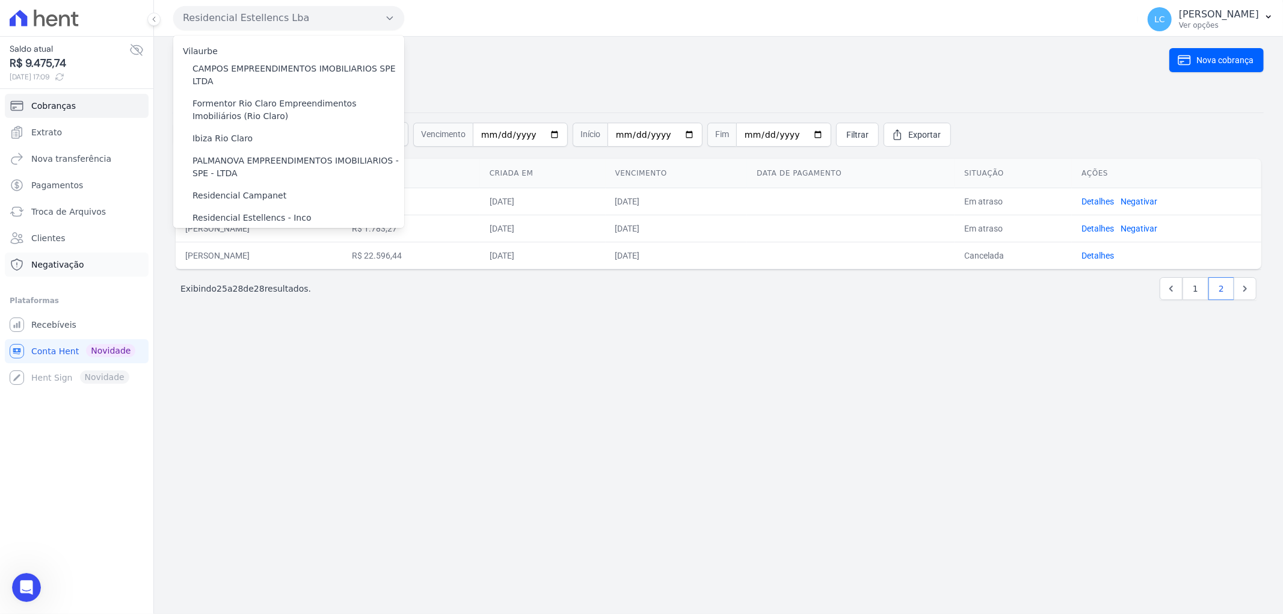
drag, startPoint x: 291, startPoint y: 510, endPoint x: 142, endPoint y: 260, distance: 290.7
click at [286, 500] on div "Cobranças Nova cobrança Tudo Em atraso A receber Recebidas Situação: Em atraso,…" at bounding box center [718, 325] width 1129 height 577
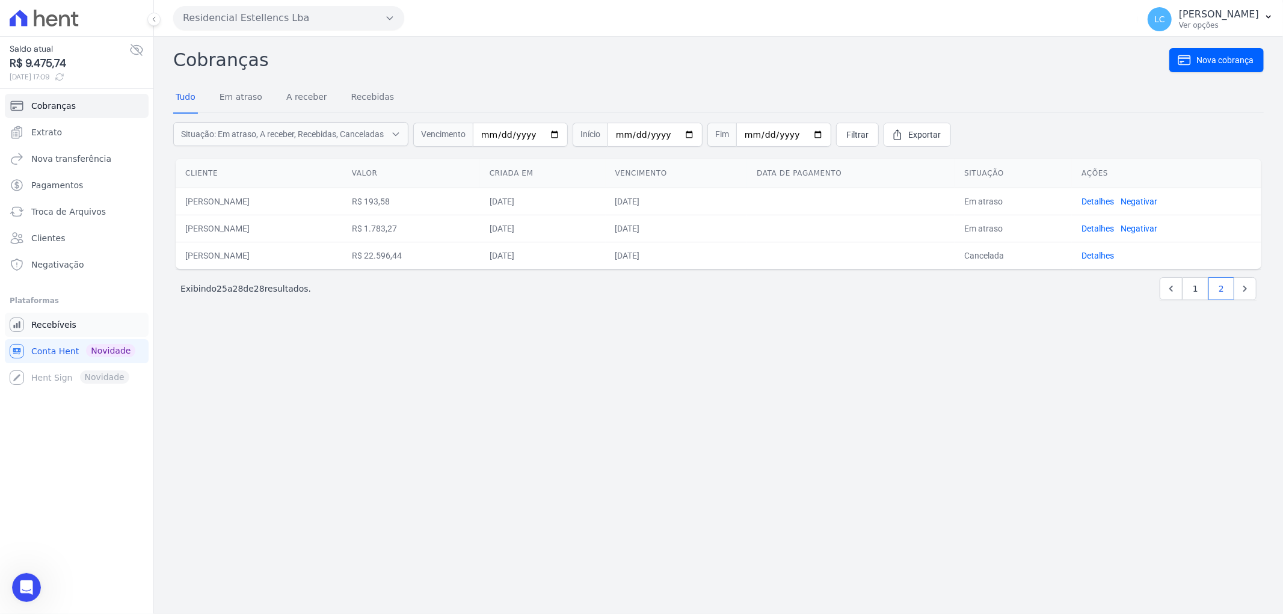
click at [61, 325] on span "Recebíveis" at bounding box center [53, 325] width 45 height 12
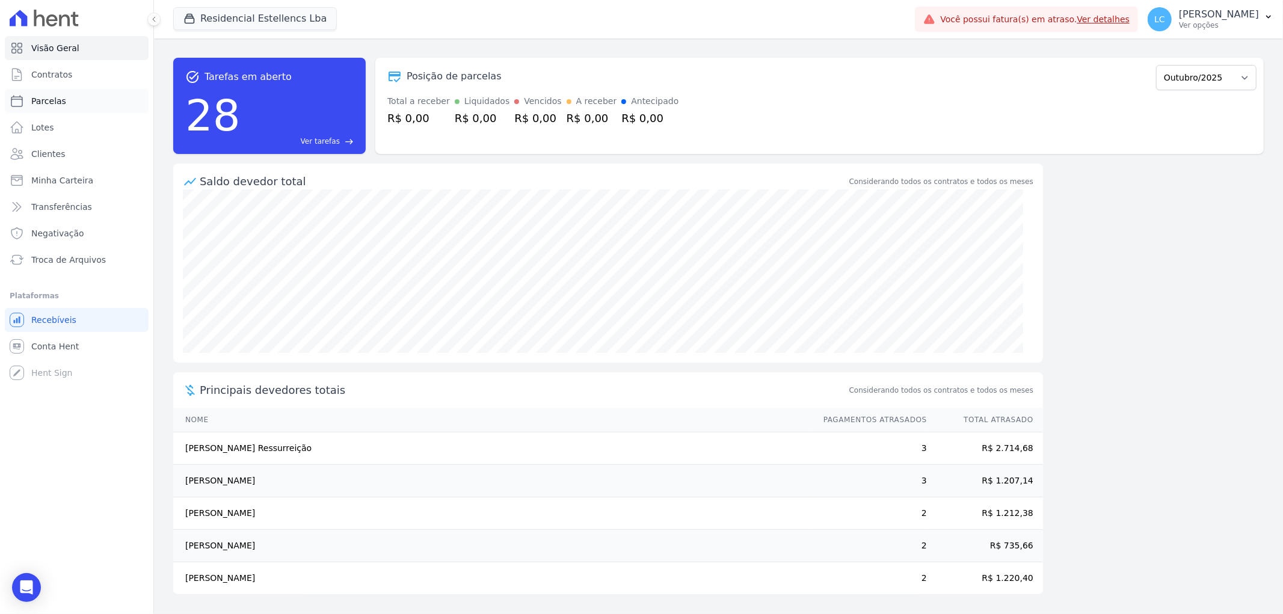
click at [64, 97] on link "Parcelas" at bounding box center [77, 101] width 144 height 24
select select
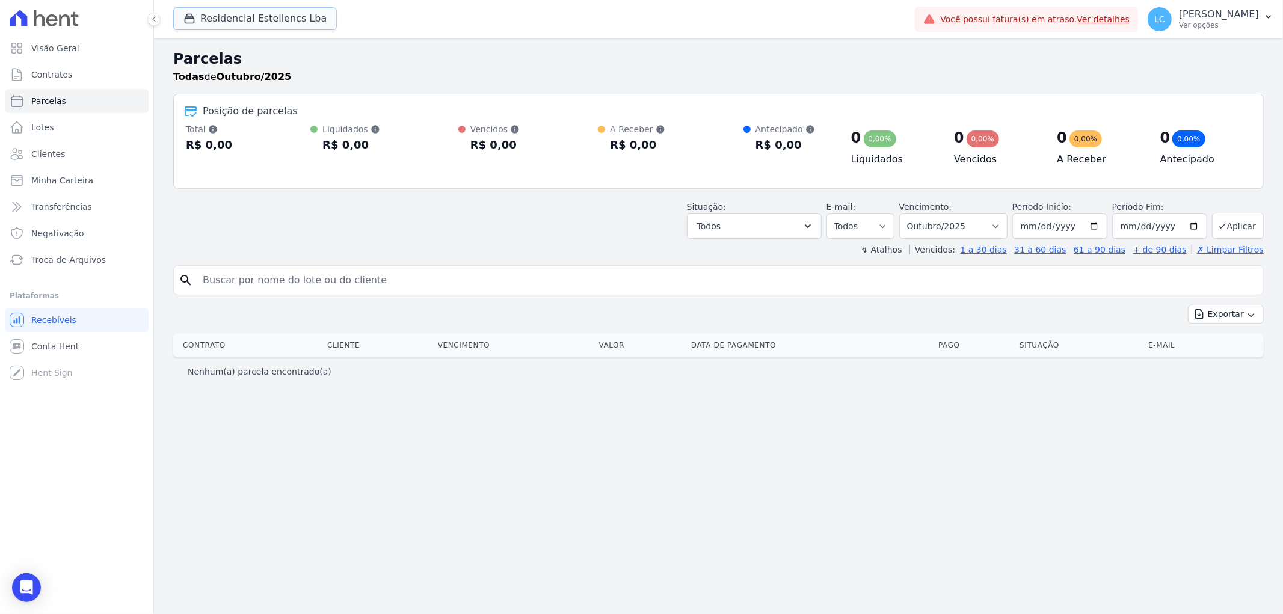
click at [245, 13] on button "Residencial Estellencs Lba" at bounding box center [255, 18] width 164 height 23
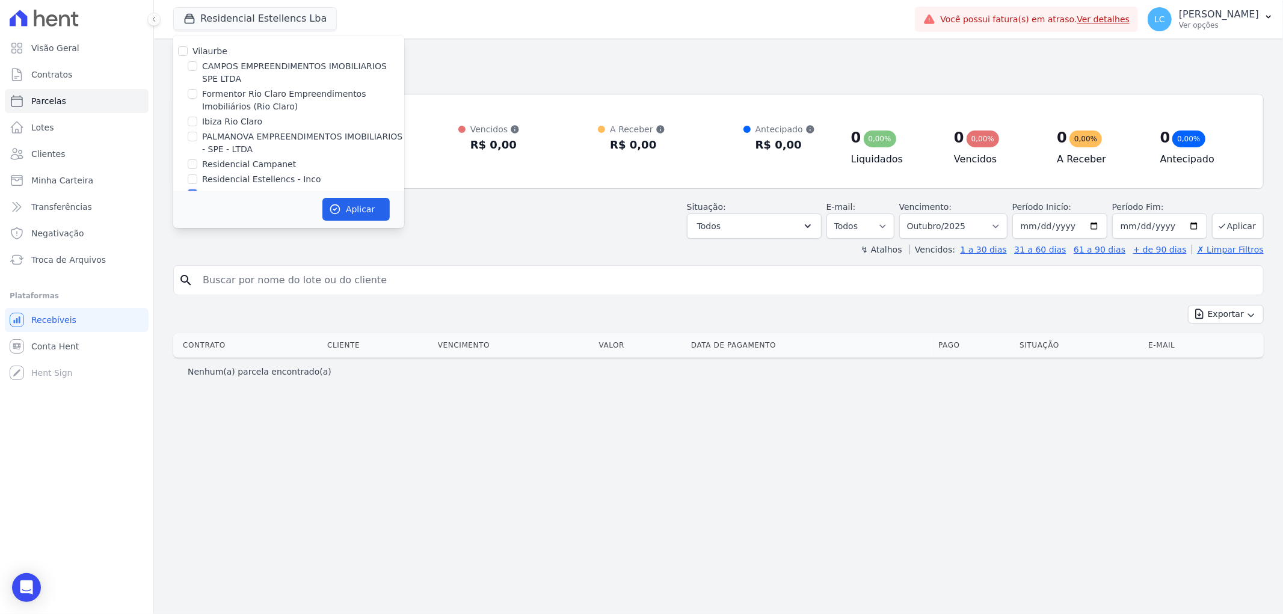
click at [191, 60] on div at bounding box center [193, 66] width 10 height 12
click at [191, 67] on input "CAMPOS EMPREENDIMENTOS IMOBILIARIOS SPE LTDA" at bounding box center [193, 66] width 10 height 10
checkbox input "true"
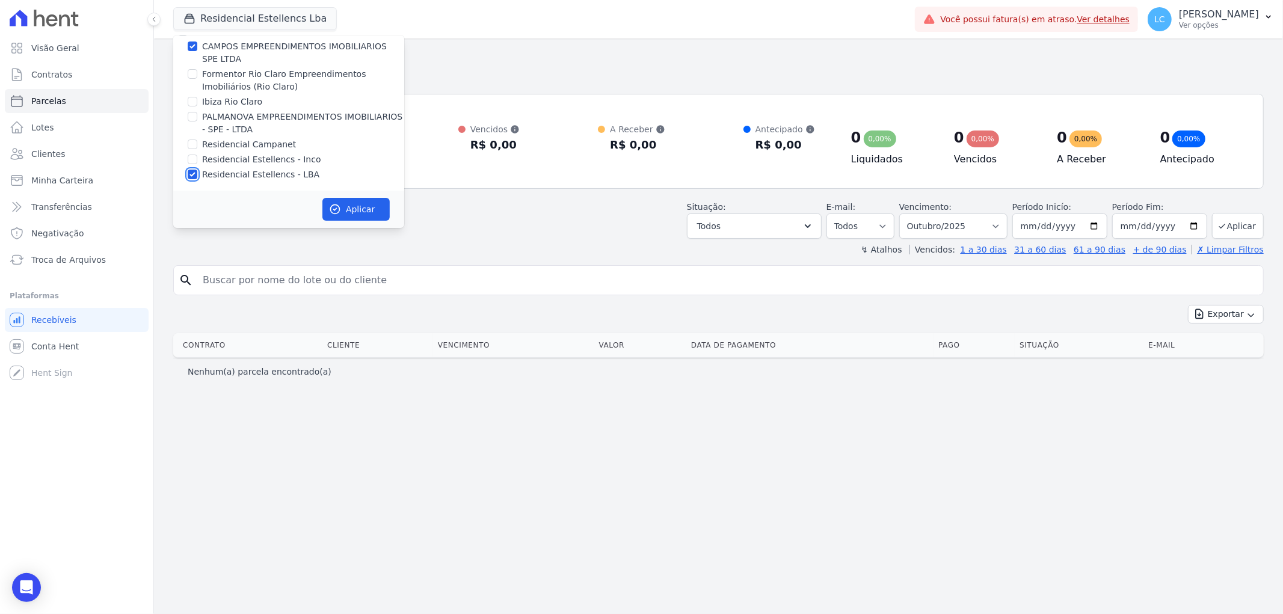
click at [195, 173] on input "Residencial Estellencs - LBA" at bounding box center [193, 175] width 10 height 10
checkbox input "false"
click at [348, 212] on button "Aplicar" at bounding box center [355, 209] width 67 height 23
select select
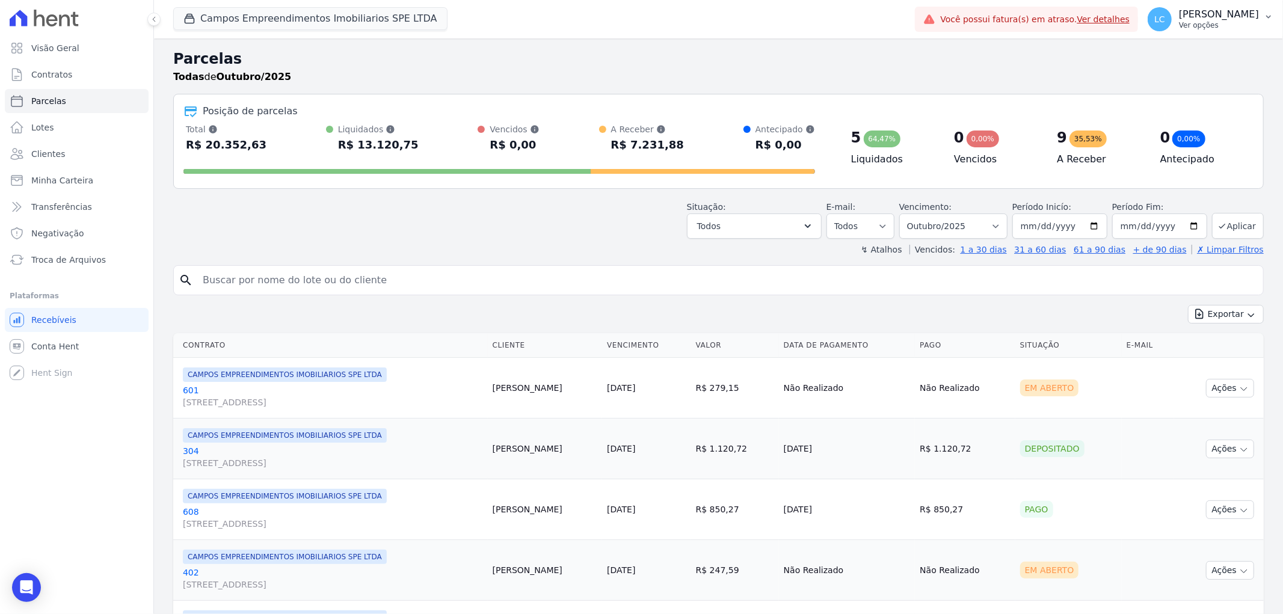
click at [1147, 19] on span "LC" at bounding box center [1159, 19] width 24 height 24
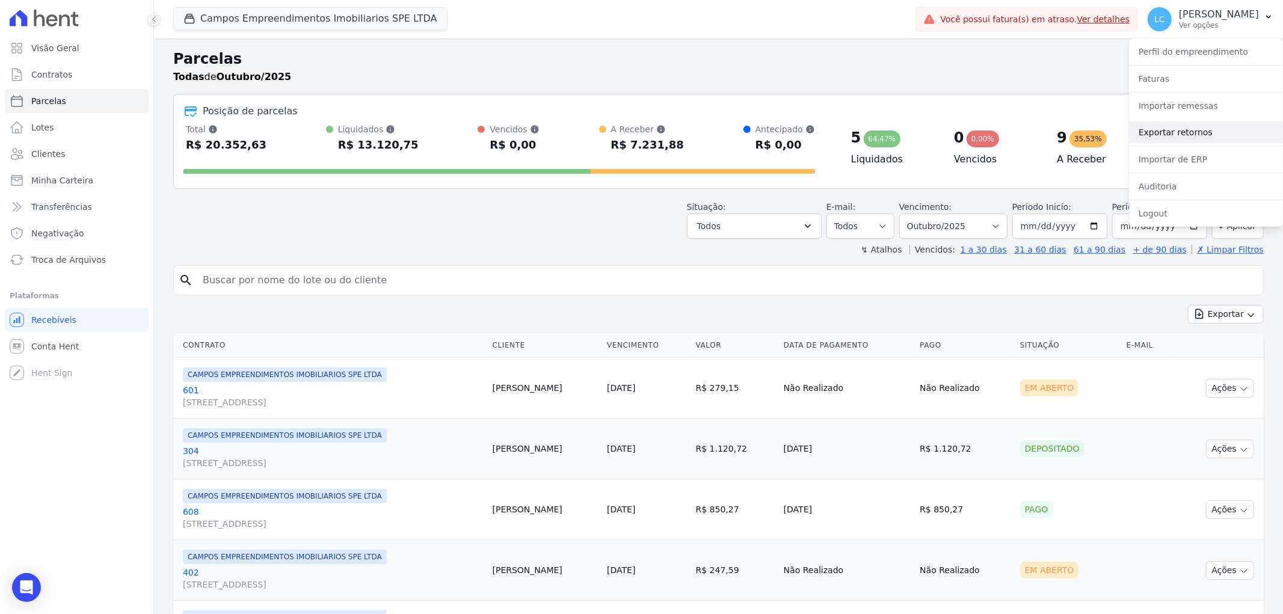
click at [1183, 130] on link "Exportar retornos" at bounding box center [1206, 132] width 154 height 22
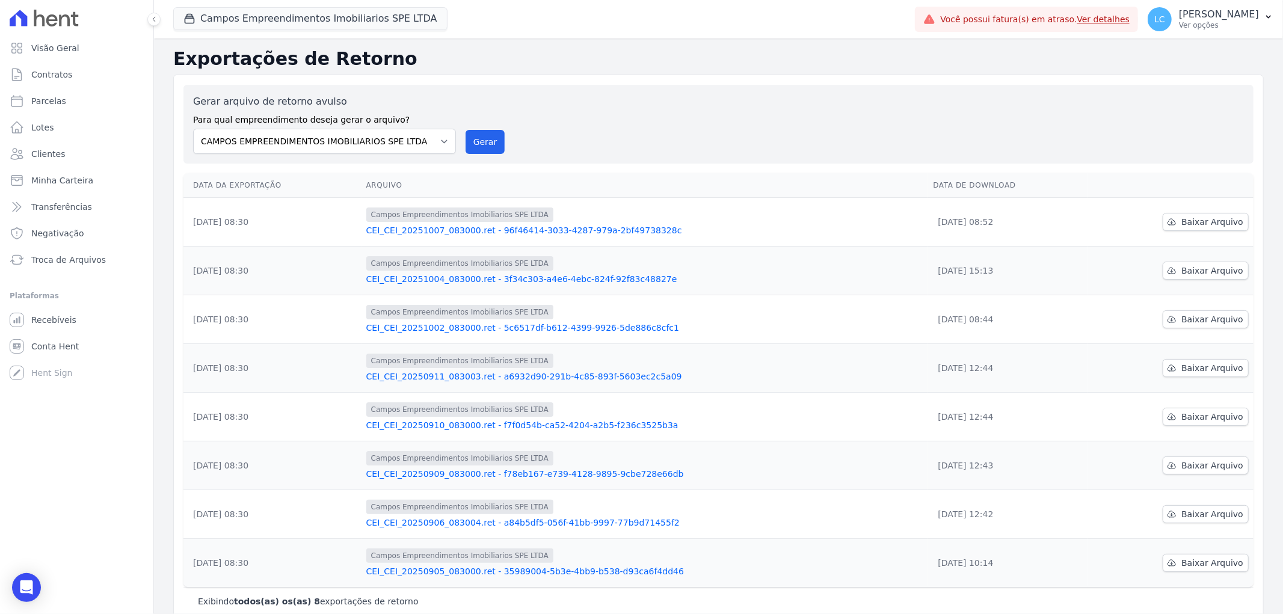
scroll to position [21, 0]
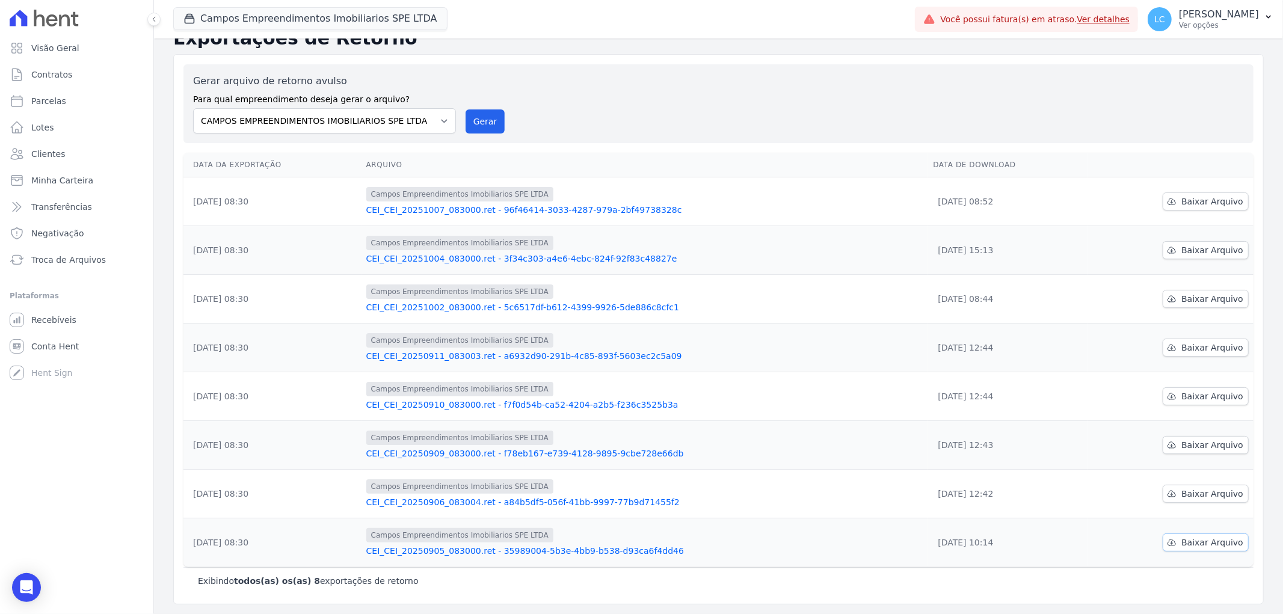
click at [1200, 544] on span "Baixar Arquivo" at bounding box center [1212, 542] width 62 height 12
click at [1192, 490] on span "Baixar Arquivo" at bounding box center [1212, 494] width 62 height 12
click at [1201, 446] on span "Baixar Arquivo" at bounding box center [1212, 445] width 62 height 12
click at [1213, 397] on span "Baixar Arquivo" at bounding box center [1212, 396] width 62 height 12
click at [1198, 345] on span "Baixar Arquivo" at bounding box center [1212, 348] width 62 height 12
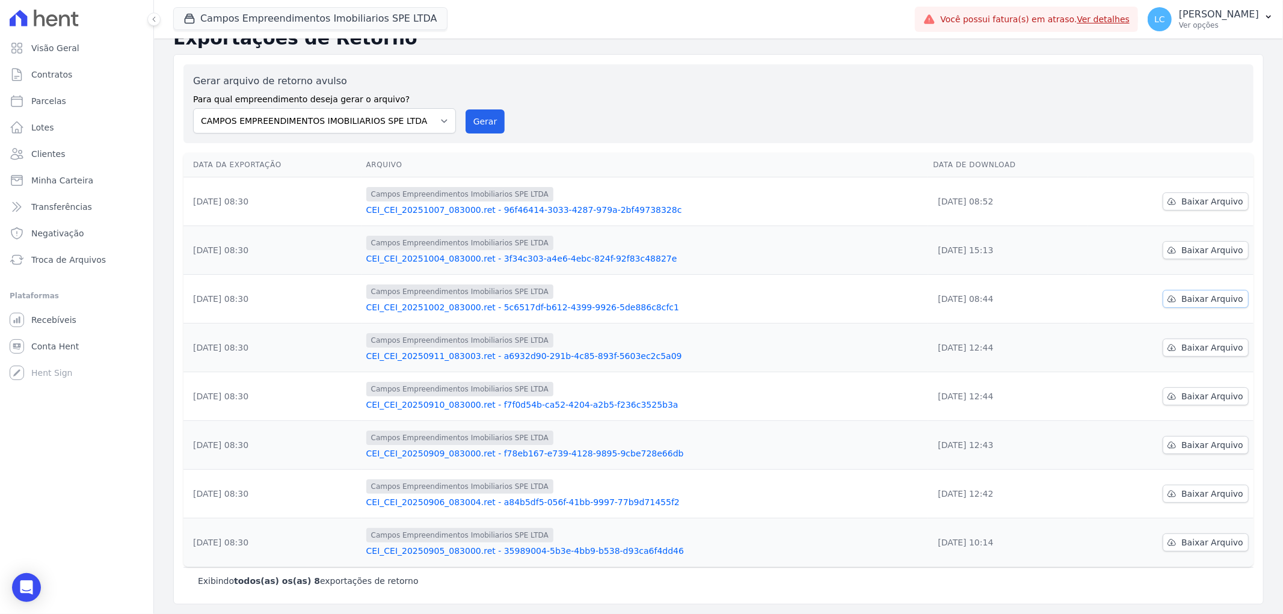
click at [1189, 290] on link "Baixar Arquivo" at bounding box center [1205, 299] width 86 height 18
click at [1191, 245] on span "Baixar Arquivo" at bounding box center [1212, 250] width 62 height 12
click at [1257, 298] on div "Data da Exportação Arquivo Data de Download 07/10/2025, 08:30 Campos Empreendim…" at bounding box center [718, 360] width 1108 height 424
click at [1200, 202] on span "Baixar Arquivo" at bounding box center [1212, 201] width 62 height 12
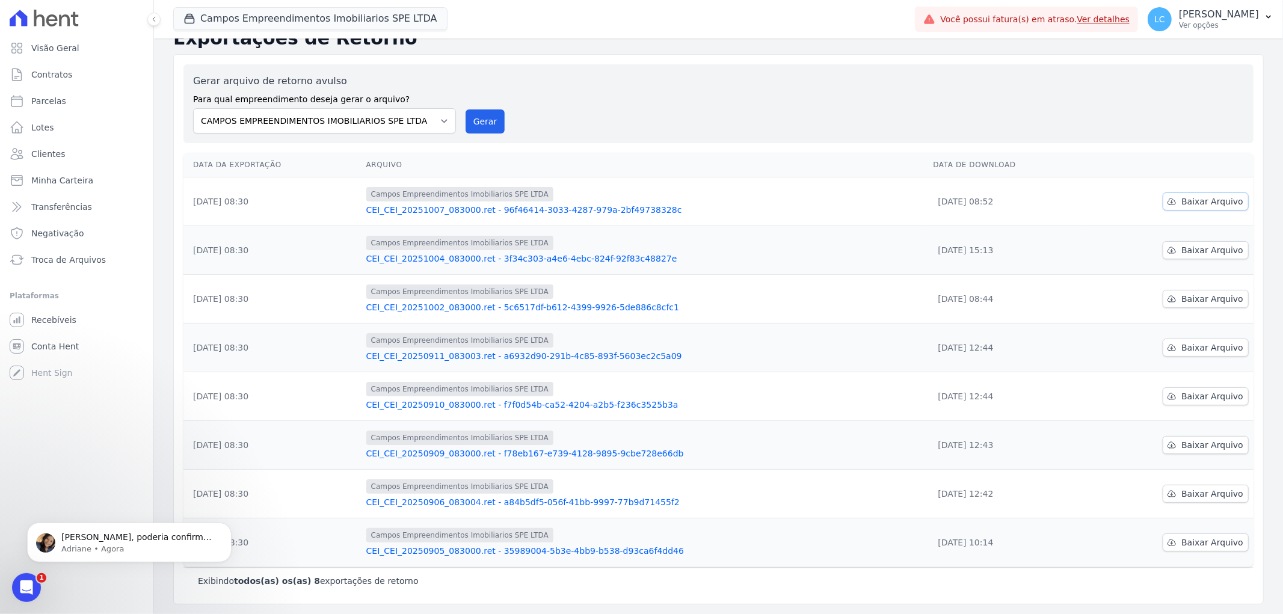
scroll to position [0, 0]
click at [78, 536] on span "[PERSON_NAME], poderia confirmar se este arquivo retorno de inclusão foi lido n…" at bounding box center [136, 549] width 150 height 34
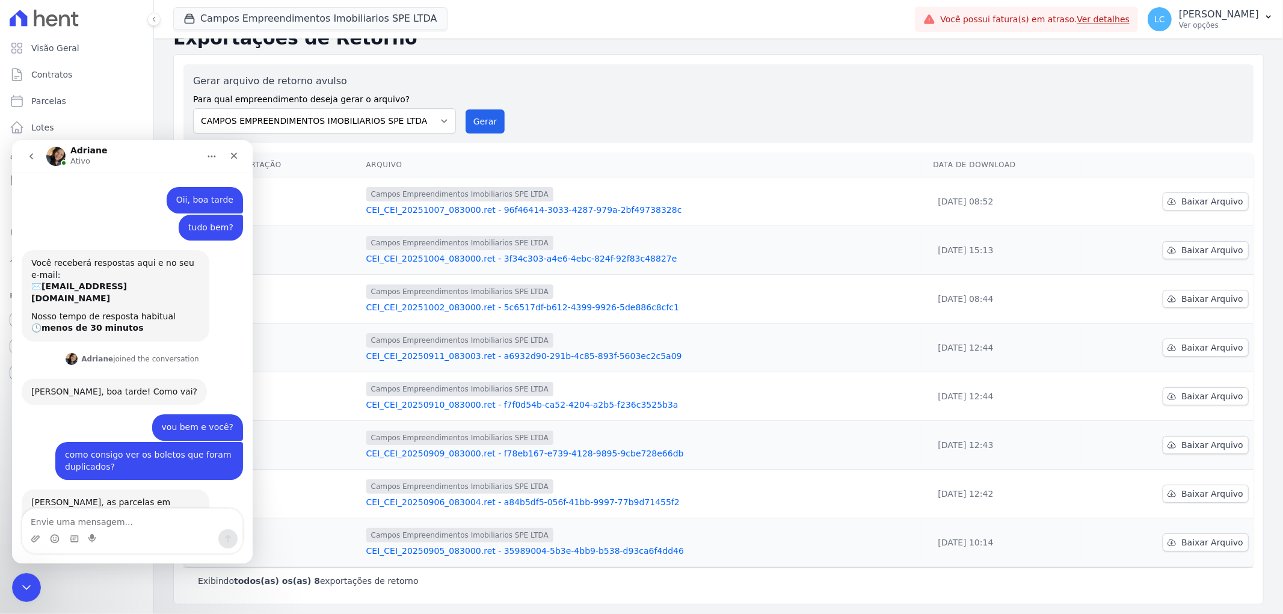
scroll to position [955, 0]
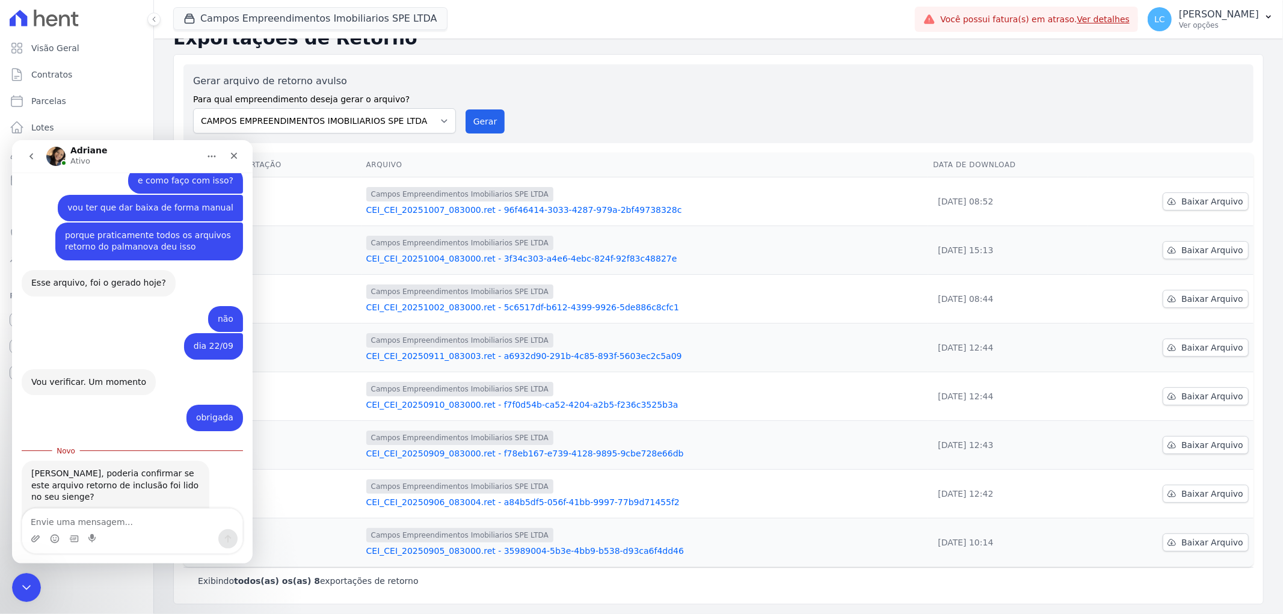
click at [82, 509] on div "PEI_PEI_20...083000.ret" at bounding box center [92, 515] width 99 height 13
click at [76, 518] on textarea "Envie uma mensagem..." at bounding box center [132, 518] width 220 height 20
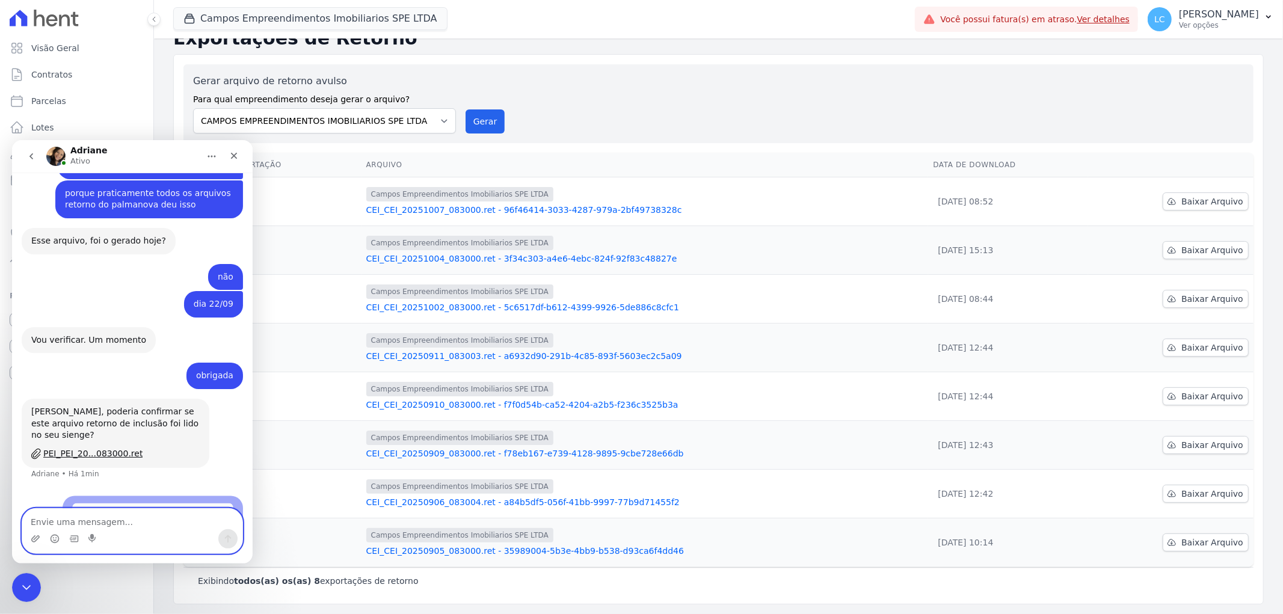
scroll to position [1038, 0]
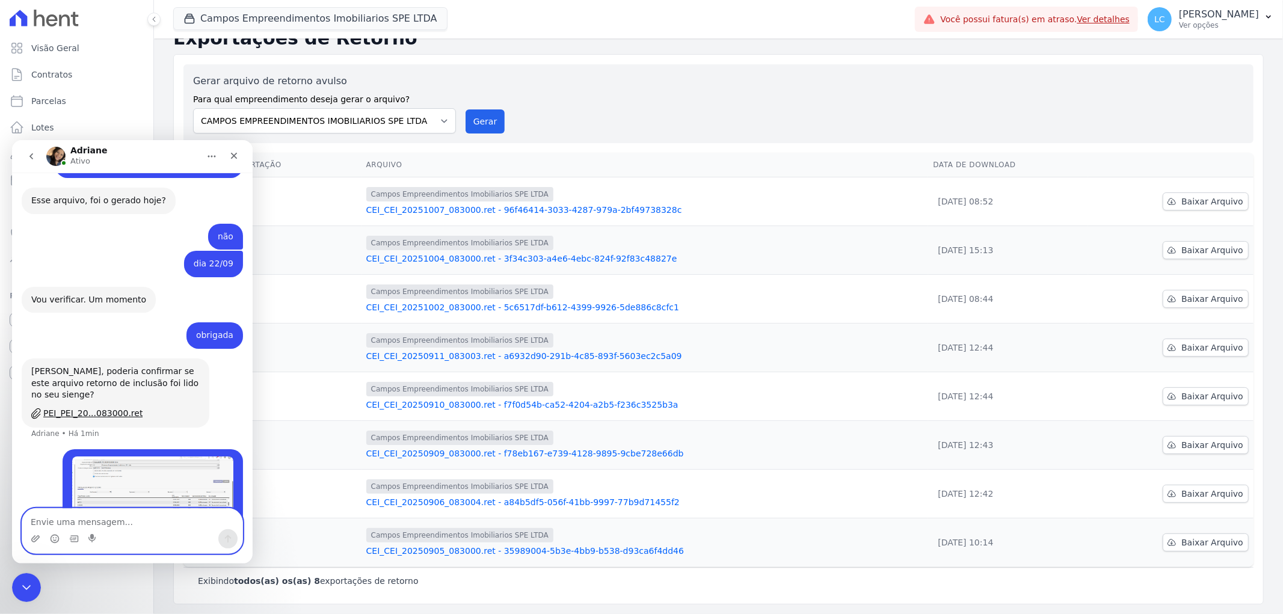
click at [145, 515] on textarea "Envie uma mensagem..." at bounding box center [132, 518] width 220 height 20
type textarea "é o mesmo"
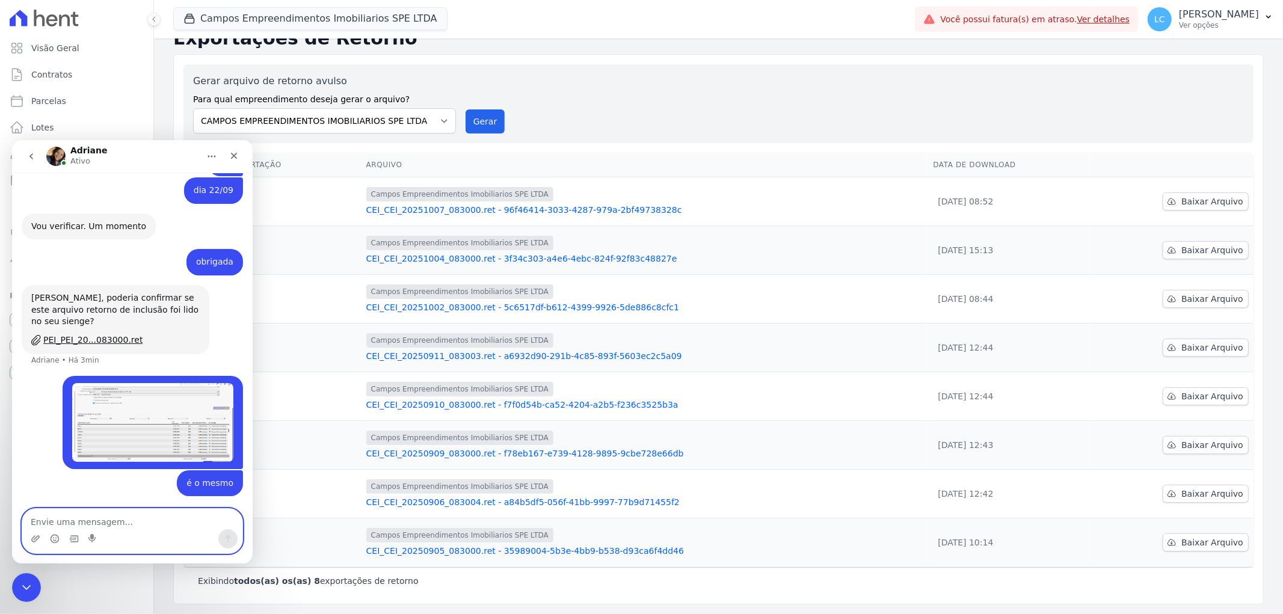
scroll to position [1161, 0]
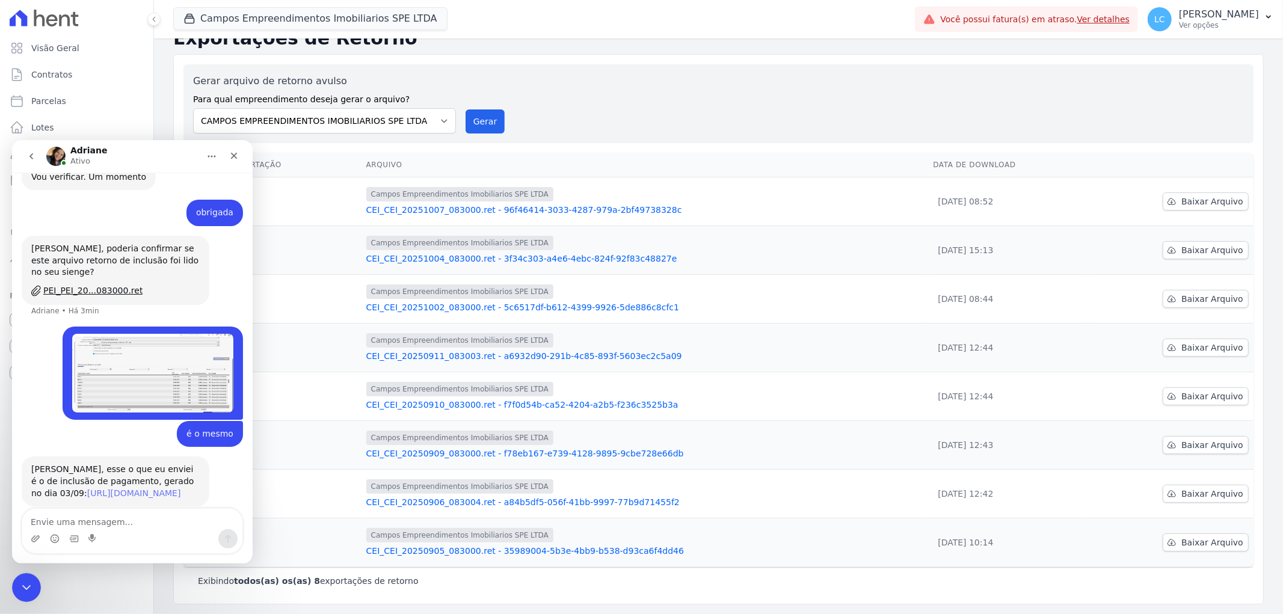
click at [88, 488] on link "[URL][DOMAIN_NAME]" at bounding box center [134, 493] width 94 height 10
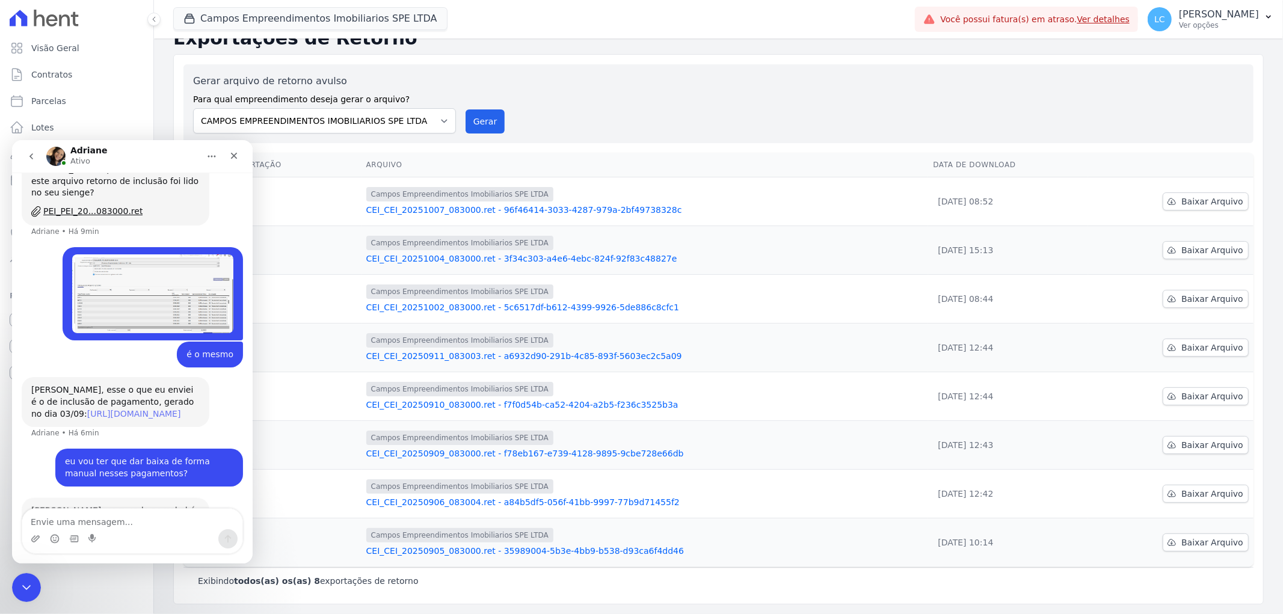
scroll to position [1465, 0]
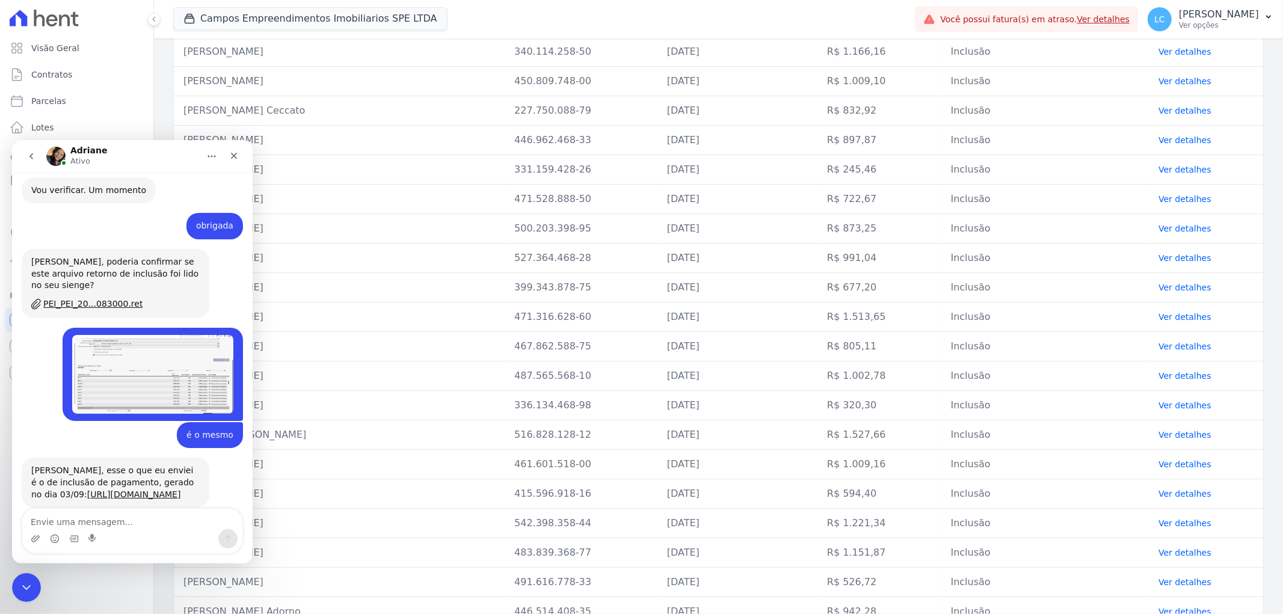
scroll to position [1652, 0]
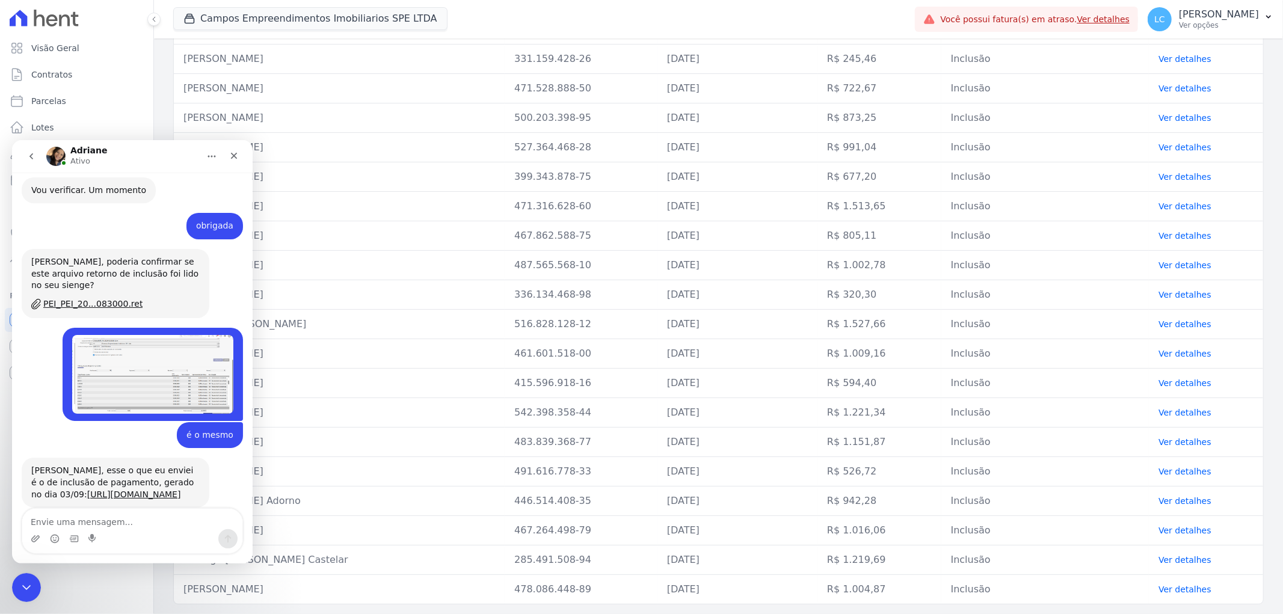
click at [63, 520] on textarea "Envie uma mensagem..." at bounding box center [132, 518] width 220 height 20
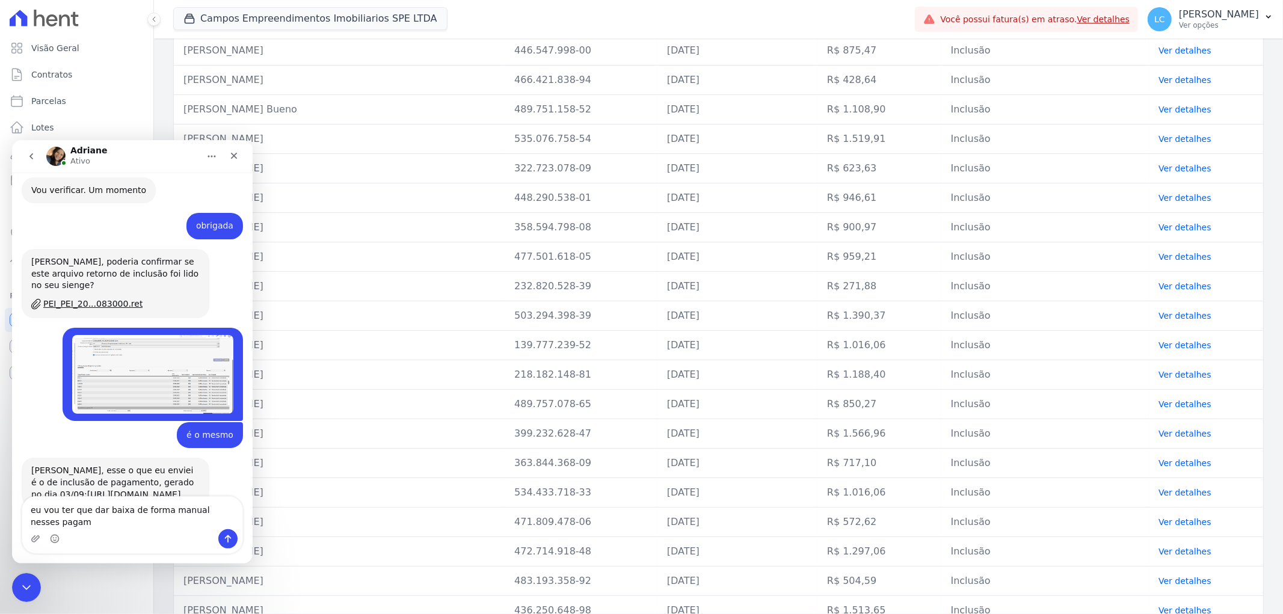
scroll to position [1161, 0]
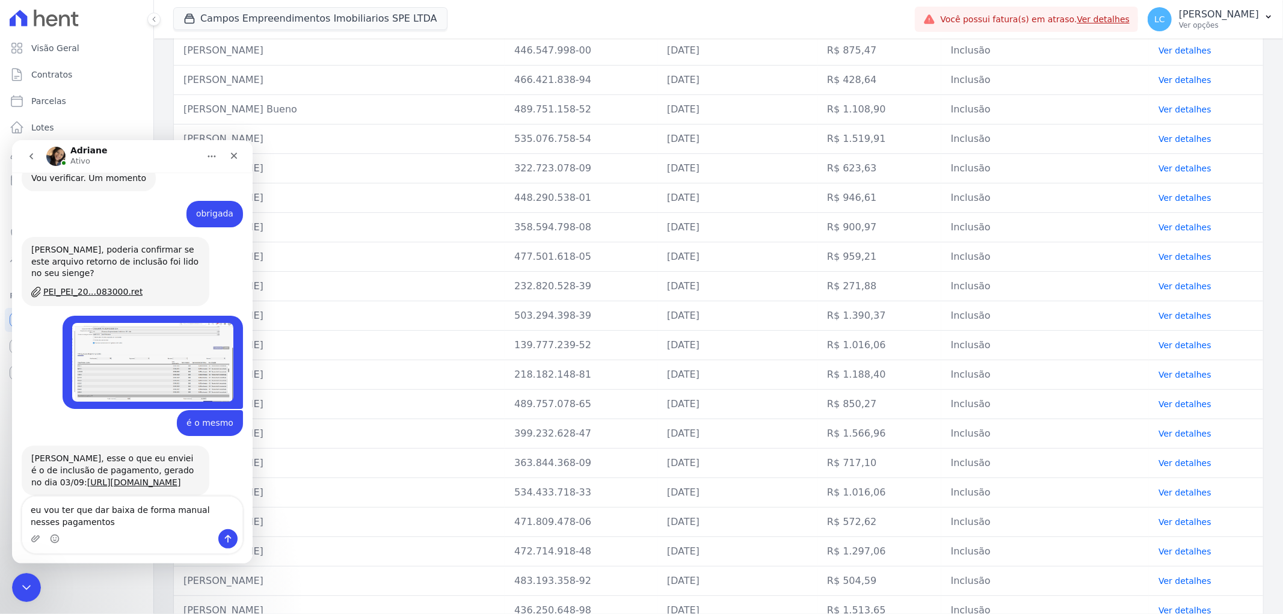
type textarea "eu vou ter que dar baixa de forma manual nesses pagamentos?"
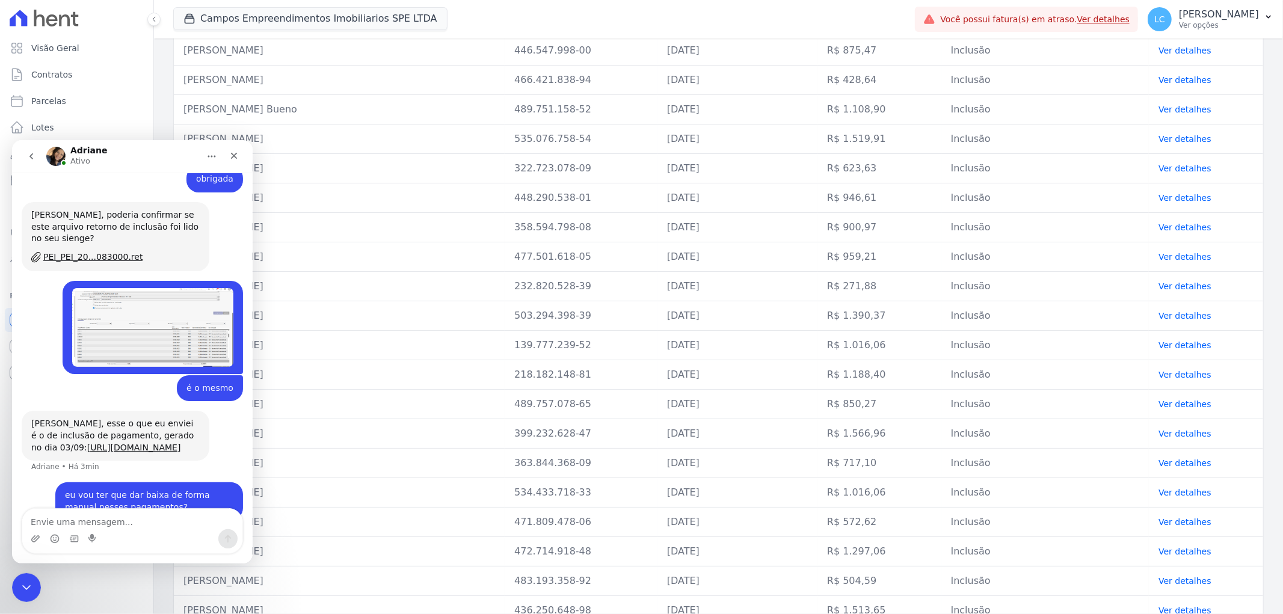
scroll to position [1242, 0]
